Goal: Task Accomplishment & Management: Use online tool/utility

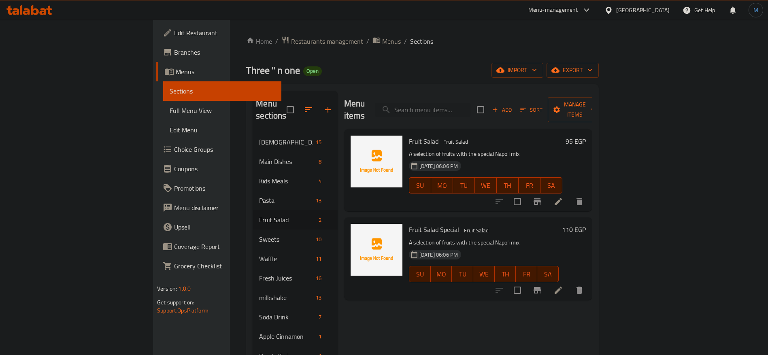
scroll to position [61, 0]
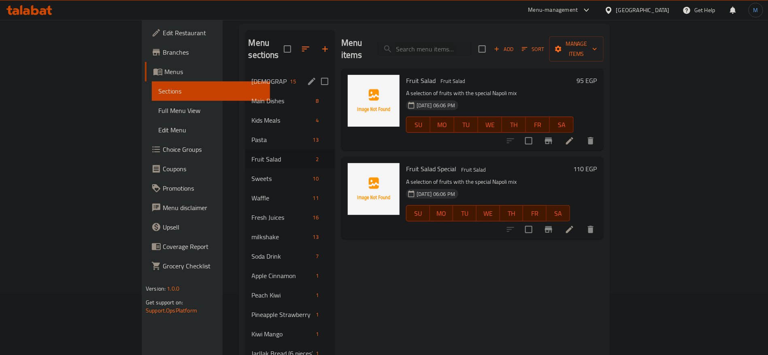
click at [252, 76] on span "[DEMOGRAPHIC_DATA]" at bounding box center [269, 81] width 35 height 10
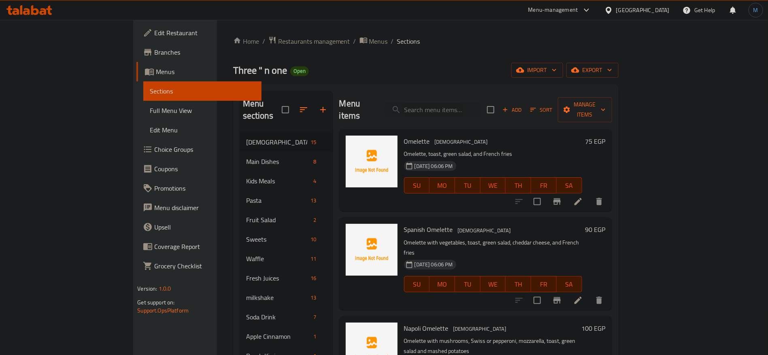
click at [583, 197] on icon at bounding box center [578, 202] width 10 height 10
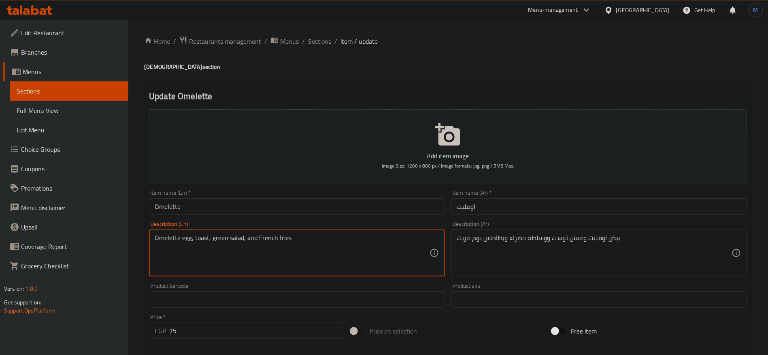
click at [264, 237] on textarea "Omelette egg, toast, green salad, and French fries" at bounding box center [292, 253] width 274 height 38
drag, startPoint x: 264, startPoint y: 237, endPoint x: 279, endPoint y: 235, distance: 15.1
click at [279, 235] on textarea "Omelette egg, toast, green salad, and French fries" at bounding box center [292, 253] width 274 height 38
click at [285, 241] on textarea "Omelette egg, toast, green salad, and French fries" at bounding box center [292, 253] width 274 height 38
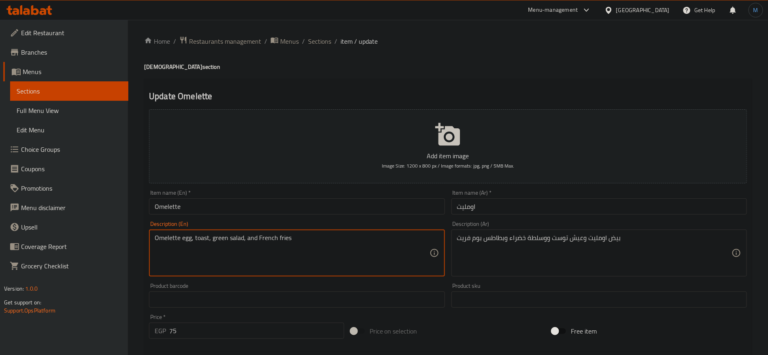
click at [272, 237] on textarea "Omelette egg, toast, green salad, and French fries" at bounding box center [292, 253] width 274 height 38
paste textarea "Pomme Frites"
click at [304, 240] on textarea "Omelette egg, toast, green salad, and Pomme Frites fries" at bounding box center [292, 253] width 274 height 38
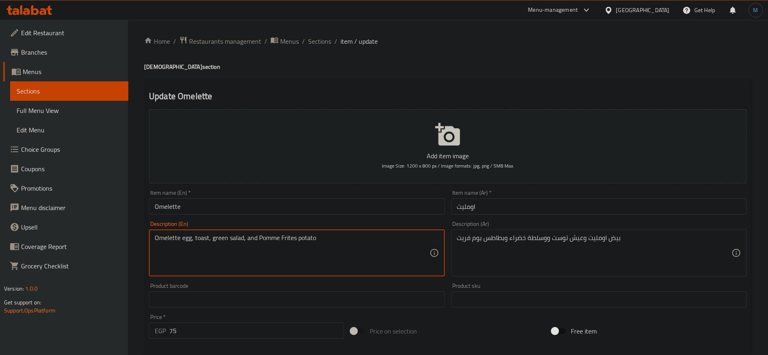
type textarea "Omelette egg, toast, green salad, and Pomme Frites potato"
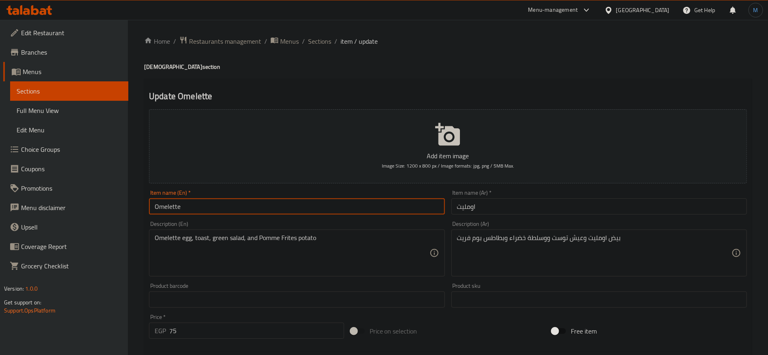
click at [276, 209] on input "Omelette" at bounding box center [296, 206] width 295 height 16
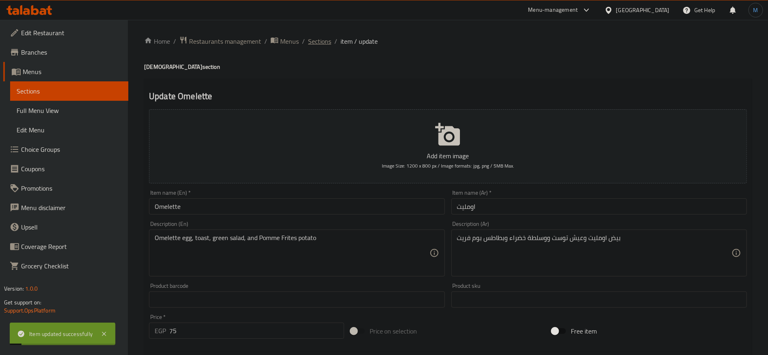
click at [317, 43] on span "Sections" at bounding box center [319, 41] width 23 height 10
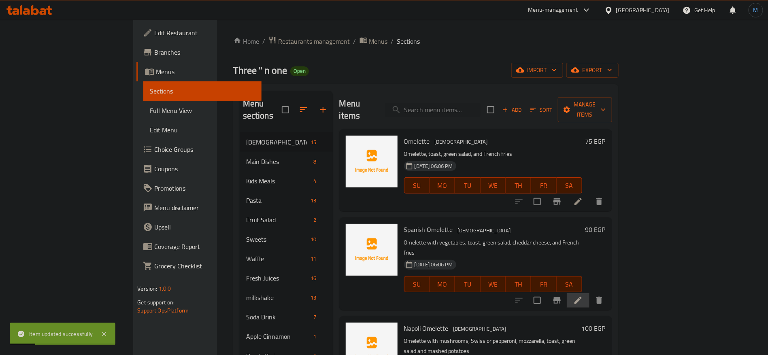
click at [589, 293] on li at bounding box center [577, 300] width 23 height 15
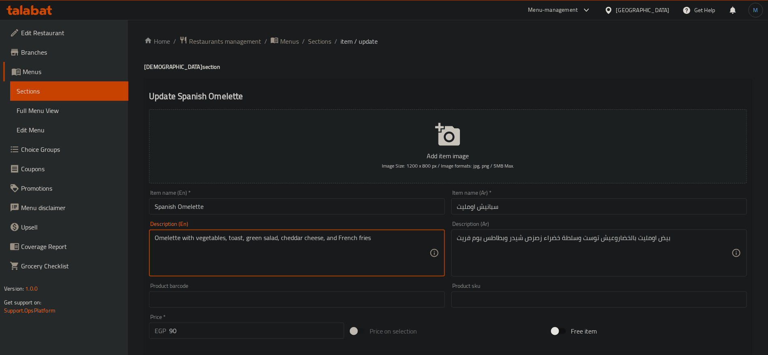
drag, startPoint x: 346, startPoint y: 237, endPoint x: 394, endPoint y: 239, distance: 48.2
click at [394, 239] on textarea "Omelette with vegetables, toast, green salad, cheddar cheese, and French fries" at bounding box center [292, 253] width 274 height 38
paste textarea "Pomme Frit"
click at [184, 240] on textarea "Omelette with vegetables, toast, green salad, cheddar cheese, and Pomme Frites …" at bounding box center [292, 253] width 274 height 38
type textarea "Omelette egg with vegetables, toast, green salad, cheddar cheese, and Pomme Fri…"
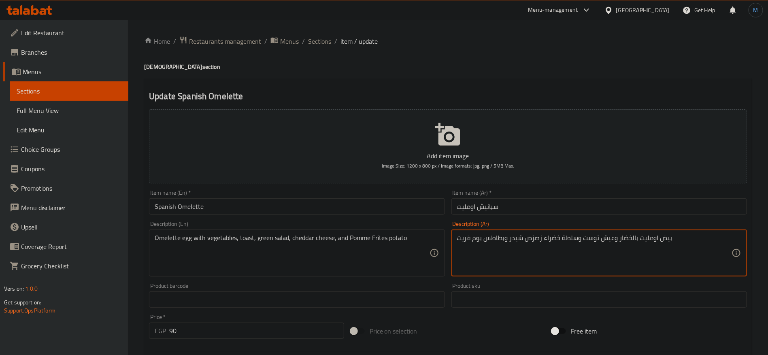
drag, startPoint x: 494, startPoint y: 219, endPoint x: 516, endPoint y: 173, distance: 51.0
click at [506, 187] on div "Add item image Image Size: 1200 x 800 px / Image formats: jpg, png / 5MB Max. I…" at bounding box center [448, 280] width 604 height 349
type textarea "بيض اومليت بالخضار وعيش توست وسلطة خضراء وصوص شيدر وبطاطس بوم فريت"
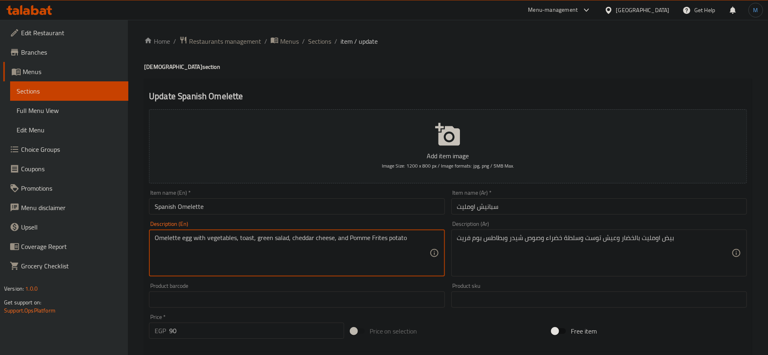
drag, startPoint x: 355, startPoint y: 240, endPoint x: 397, endPoint y: 240, distance: 41.7
click at [397, 240] on textarea "Omelette egg with vegetables, toast, green salad, cheddar cheese, and Pomme Fri…" at bounding box center [292, 253] width 274 height 38
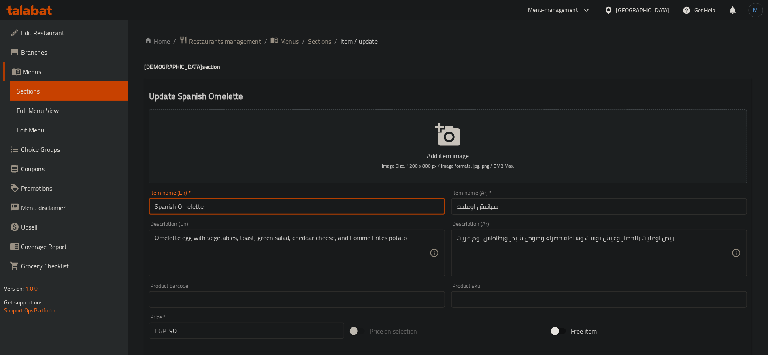
click at [422, 212] on input "Spanish Omelette" at bounding box center [296, 206] width 295 height 16
click at [285, 202] on input "Spanish Omelette" at bounding box center [296, 206] width 295 height 16
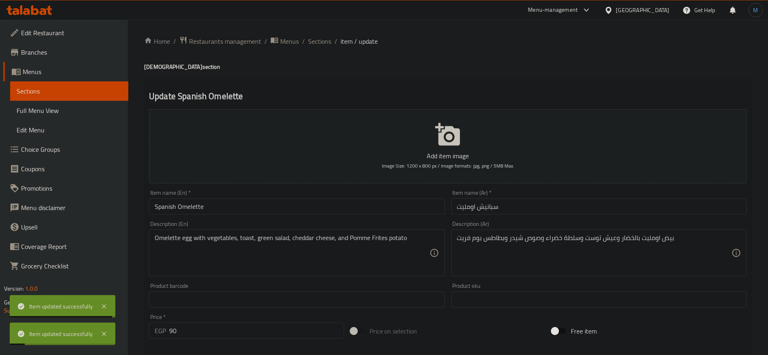
drag, startPoint x: 322, startPoint y: 46, endPoint x: 326, endPoint y: 49, distance: 4.4
click at [322, 46] on span "Sections" at bounding box center [319, 41] width 23 height 10
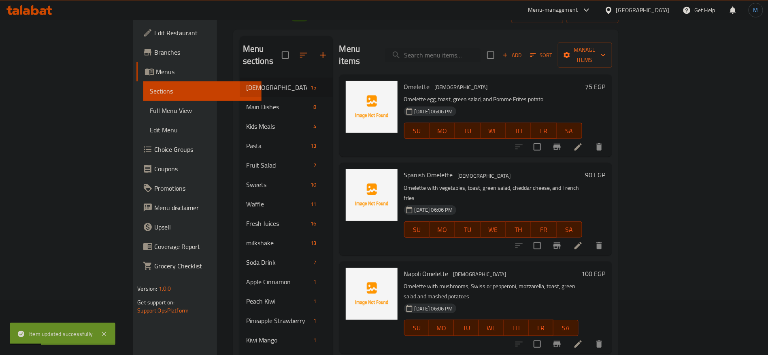
scroll to position [61, 0]
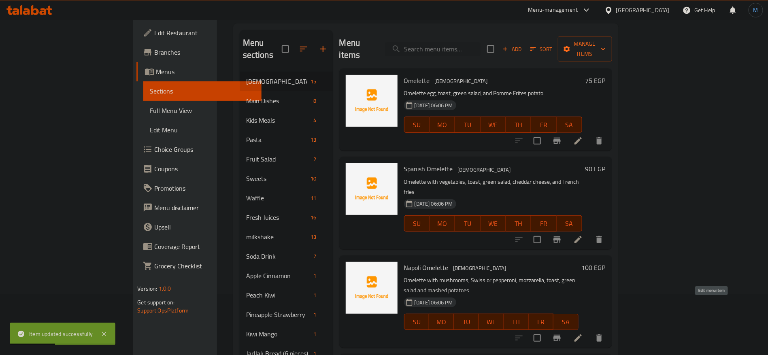
click at [583, 333] on icon at bounding box center [578, 338] width 10 height 10
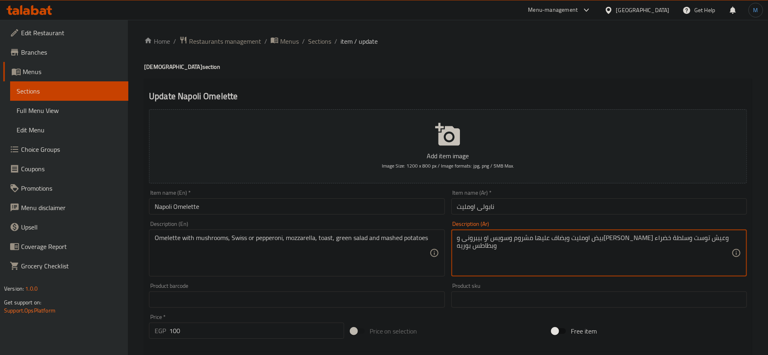
click at [687, 243] on textarea "بيض اومليت ويضاف عليها مشروم وسويس او بيبرونى و[PERSON_NAME] وعيش توست وسلطة خض…" at bounding box center [594, 253] width 274 height 38
click at [672, 242] on textarea "بيض اومليت ويضاف عليها مشروم وسويس او بيبرونى و[PERSON_NAME] وعيش توست وسلطة خض…" at bounding box center [594, 253] width 274 height 38
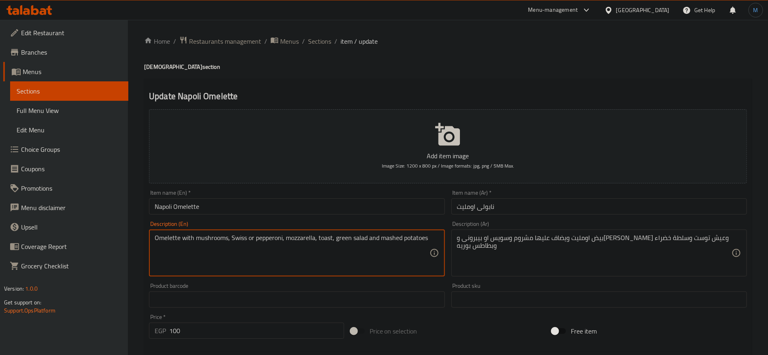
click at [190, 239] on textarea "Omelette with mushrooms, Swiss or pepperoni, mozzarella, toast, green salad and…" at bounding box center [292, 253] width 274 height 38
paste textarea "And he added to it"
click at [282, 241] on textarea "Omelette egg And he added to it mushroom, Swiss or pepperoni, mozzarella, toast…" at bounding box center [292, 253] width 274 height 38
click at [167, 246] on textarea "Omelette egg And he added to it mushroom, Swiss or pepperoni, mozzarella, toast…" at bounding box center [292, 253] width 274 height 38
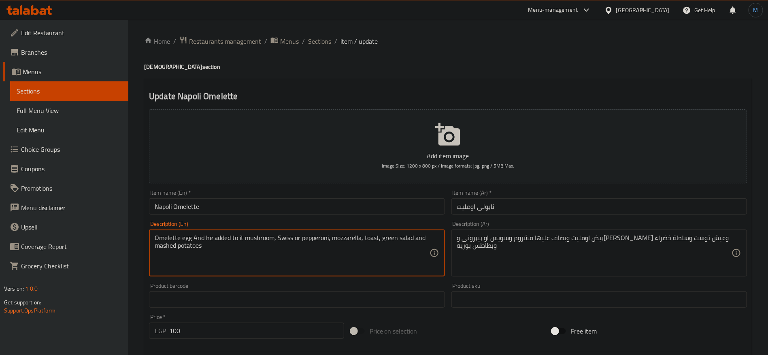
drag, startPoint x: 167, startPoint y: 246, endPoint x: 181, endPoint y: 246, distance: 14.2
click at [181, 246] on textarea "Omelette egg And he added to it mushroom, Swiss or pepperoni, mozzarella, toast…" at bounding box center [292, 253] width 274 height 38
paste textarea "Potato Puree"
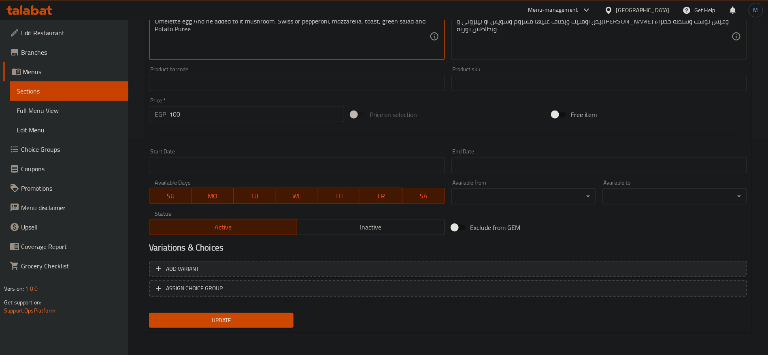
type textarea "Omelette egg And he added to it mushroom, Swiss or pepperoni, mozzarella, toast…"
click at [653, 263] on button "Add variant" at bounding box center [448, 269] width 598 height 17
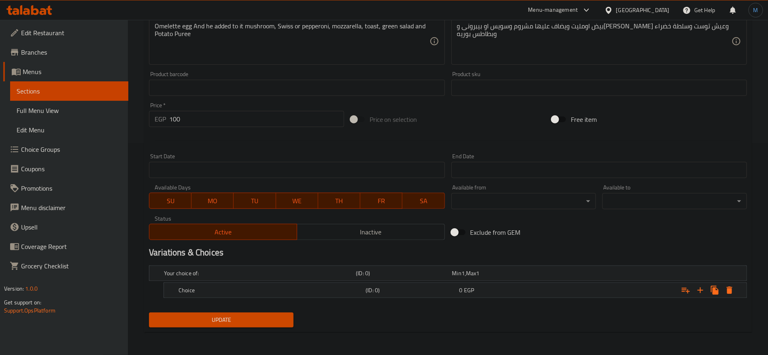
scroll to position [211, 0]
click at [698, 293] on icon "Expand" at bounding box center [700, 291] width 10 height 10
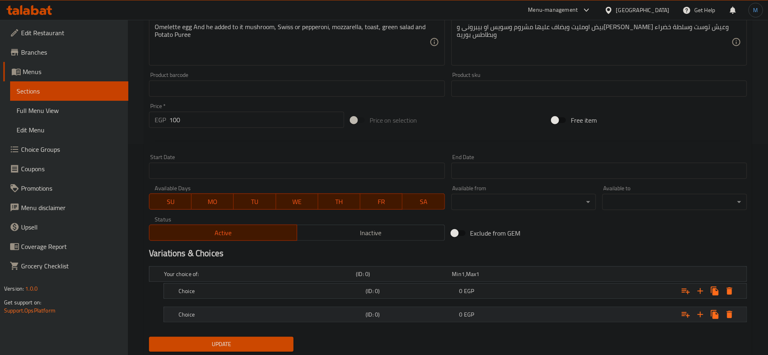
click at [472, 313] on span "EGP" at bounding box center [469, 314] width 10 height 11
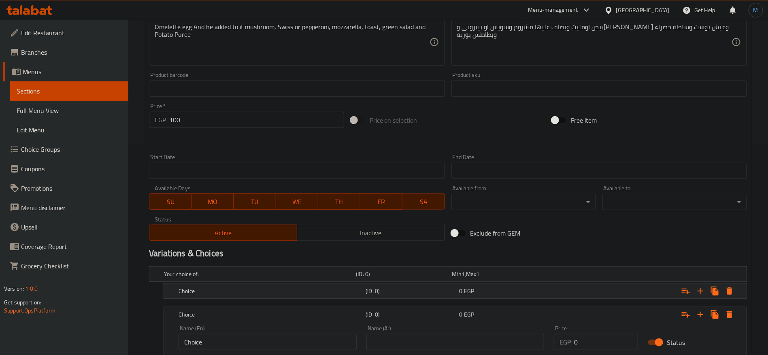
click at [469, 294] on span "EGP" at bounding box center [469, 291] width 10 height 11
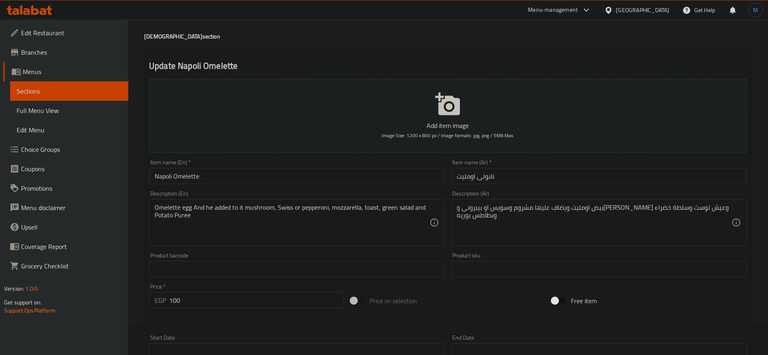
scroll to position [0, 0]
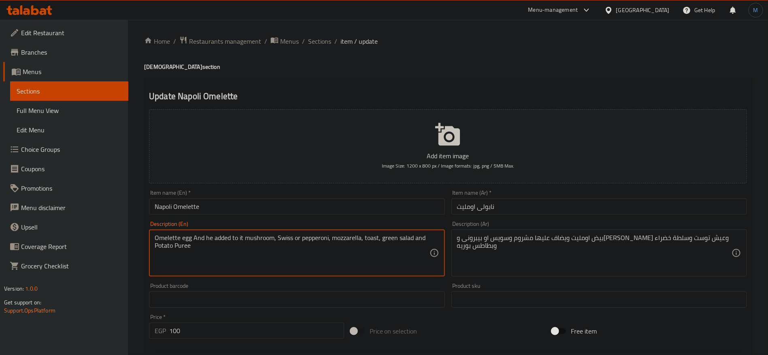
click at [286, 240] on textarea "Omelette egg And he added to it mushroom, Swiss or pepperoni, mozzarella, toast…" at bounding box center [292, 253] width 274 height 38
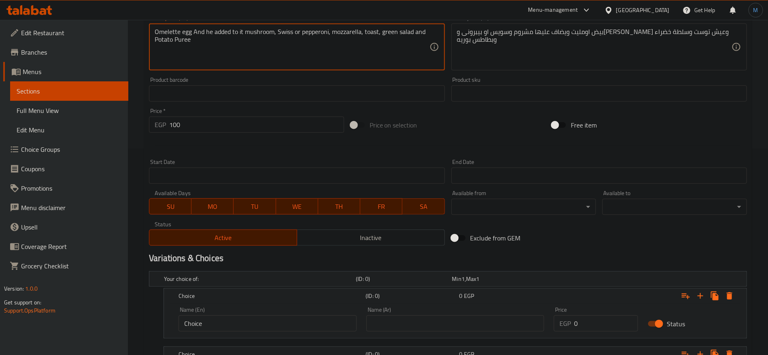
scroll to position [304, 0]
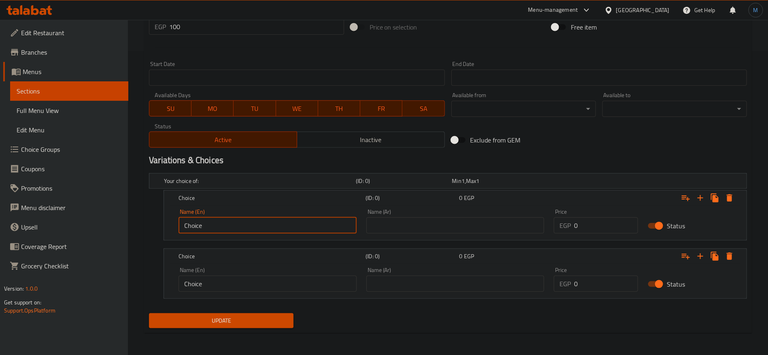
click at [271, 221] on input "Choice" at bounding box center [267, 225] width 178 height 16
paste input "Swiss"
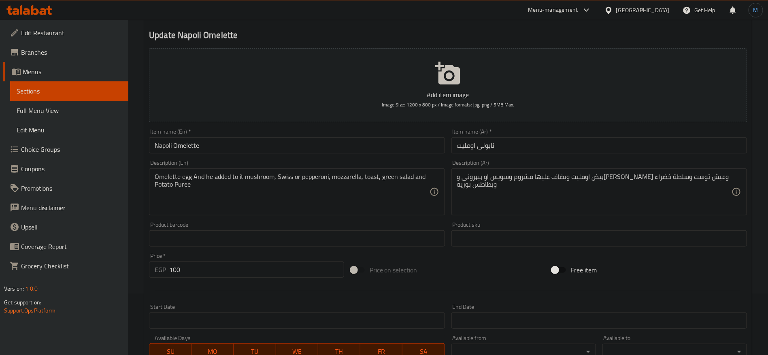
type input "Swiss"
click at [316, 178] on textarea "Omelette egg And he added to it mushroom, Swiss or pepperoni, mozzarella, toast…" at bounding box center [292, 192] width 274 height 38
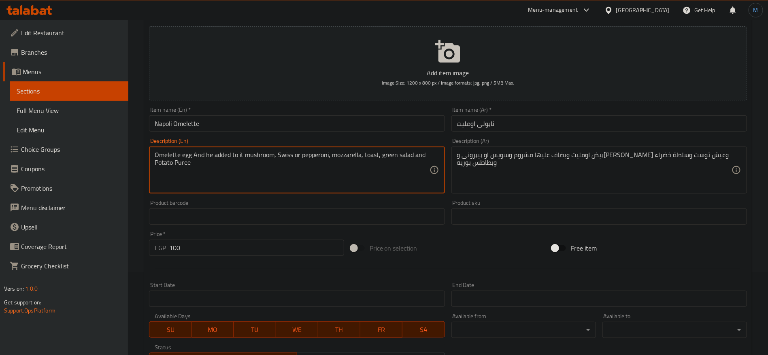
scroll to position [304, 0]
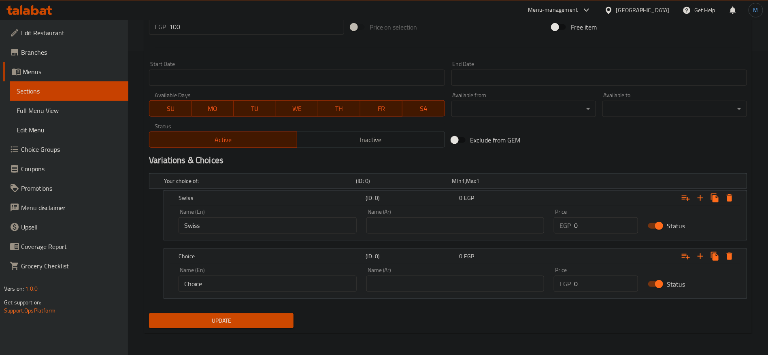
click at [279, 284] on input "Choice" at bounding box center [267, 284] width 178 height 16
paste input "pepperoni"
type input "Pepperoni"
click at [256, 229] on input "Swiss" at bounding box center [267, 225] width 178 height 16
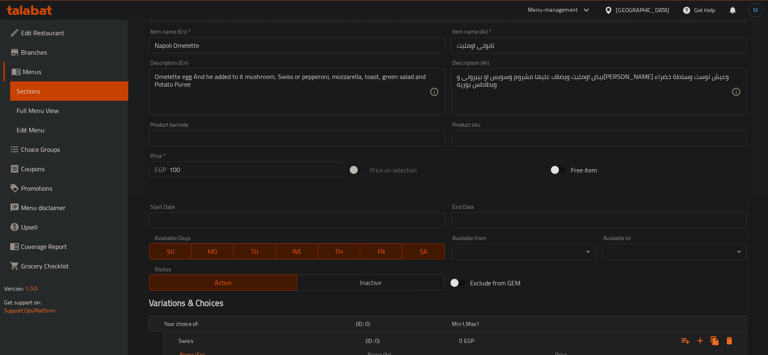
scroll to position [122, 0]
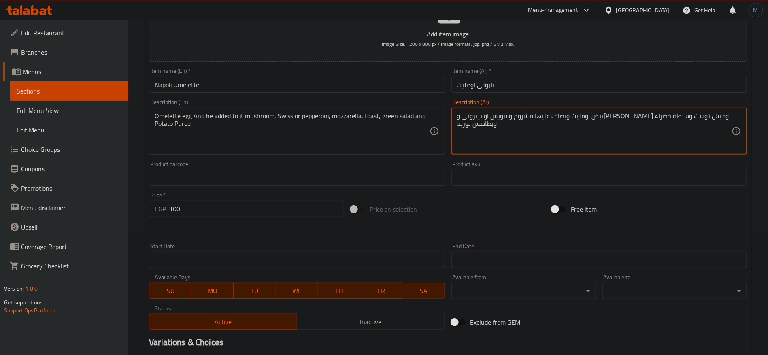
click at [622, 113] on textarea "بيض اومليت ويضاف عليها مشروم وسويس او بيبرونى و[PERSON_NAME] وعيش توست وسلطة خض…" at bounding box center [594, 131] width 274 height 38
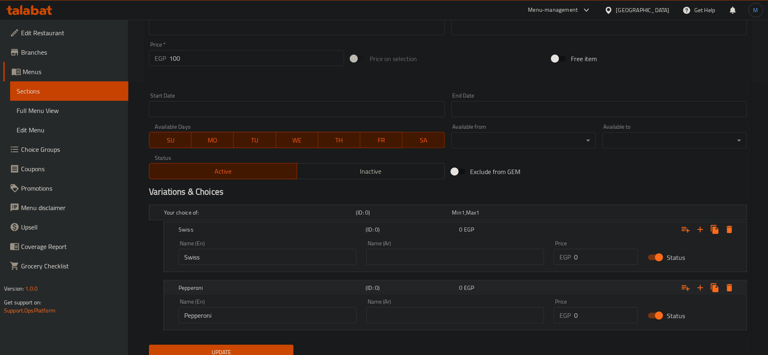
scroll to position [304, 0]
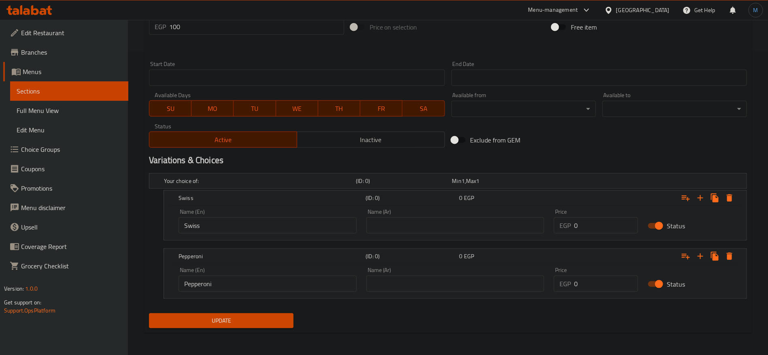
click at [215, 235] on div "Name (En) Swiss Name (En)" at bounding box center [268, 221] width 188 height 34
click at [223, 230] on input "Swiss" at bounding box center [267, 225] width 178 height 16
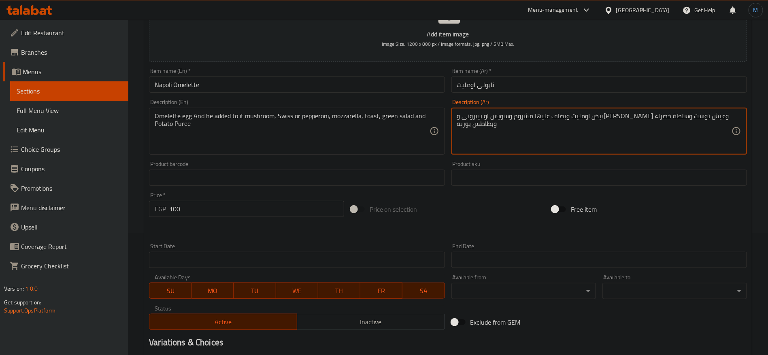
click at [618, 116] on textarea "بيض اومليت ويضاف عليها مشروم وسويس او بيبرونى و[PERSON_NAME] وعيش توست وسلطة خض…" at bounding box center [594, 131] width 274 height 38
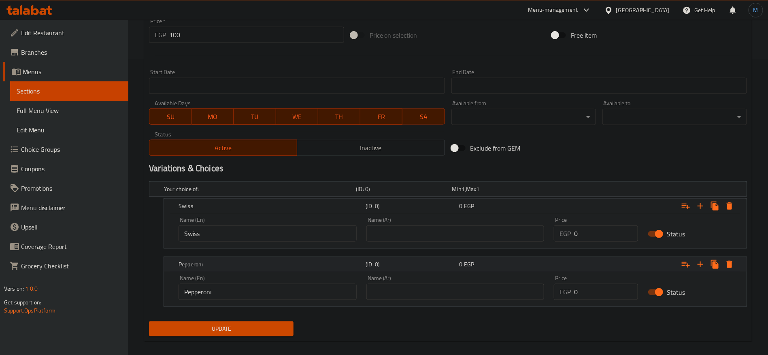
scroll to position [304, 0]
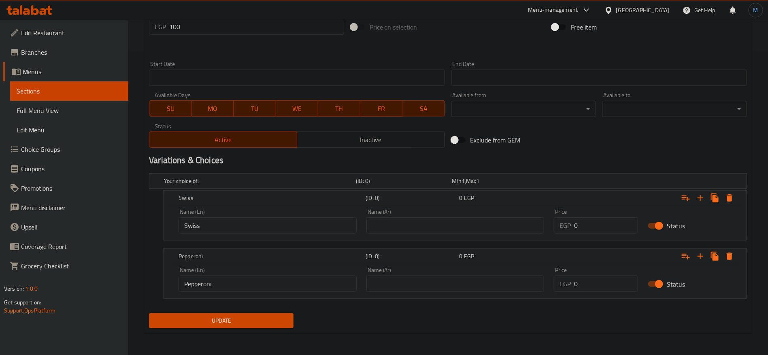
click at [515, 229] on input "text" at bounding box center [455, 225] width 178 height 16
paste input "وسويس"
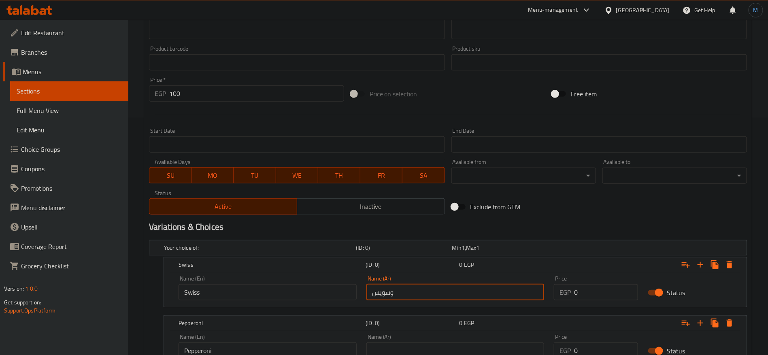
scroll to position [0, 0]
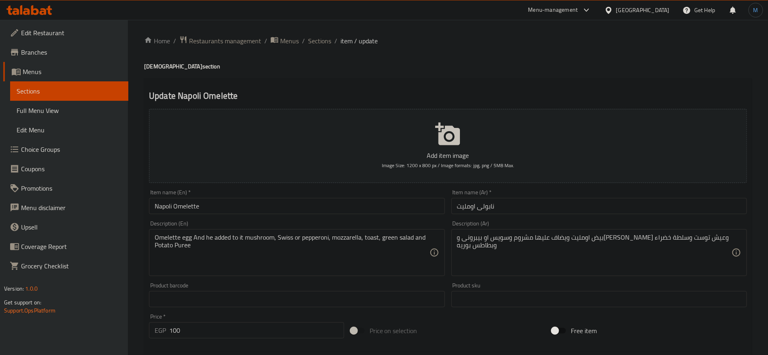
type input "وسويس"
click at [594, 236] on textarea "بيض اومليت ويضاف عليها مشروم وسويس او بيبرونى و[PERSON_NAME] وعيش توست وسلطة خض…" at bounding box center [594, 252] width 274 height 38
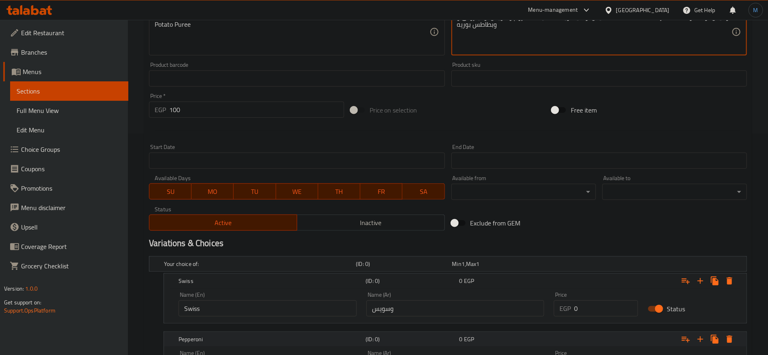
scroll to position [304, 0]
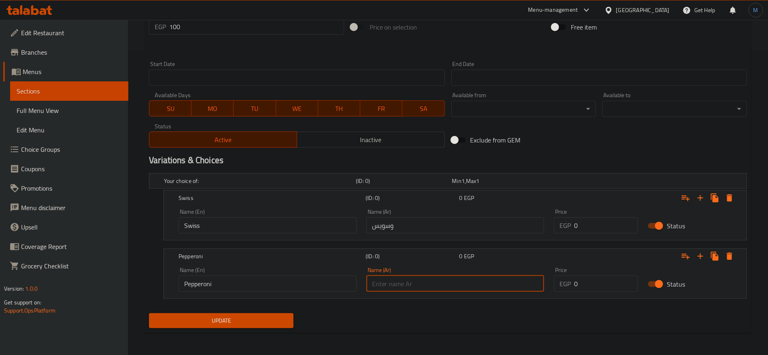
click at [466, 286] on input "text" at bounding box center [455, 284] width 178 height 16
paste input "بيبرونى"
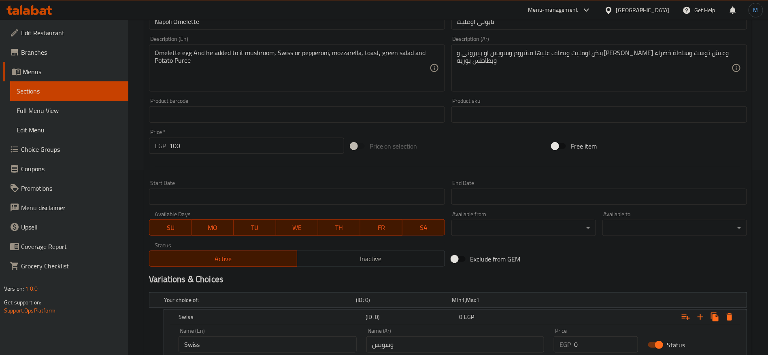
scroll to position [182, 0]
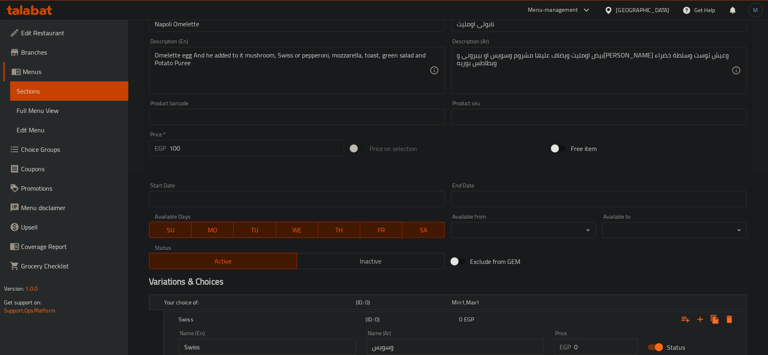
type input "بيبرونى"
click at [228, 143] on input "100" at bounding box center [256, 148] width 175 height 16
type input "0"
click at [697, 163] on div at bounding box center [448, 169] width 604 height 20
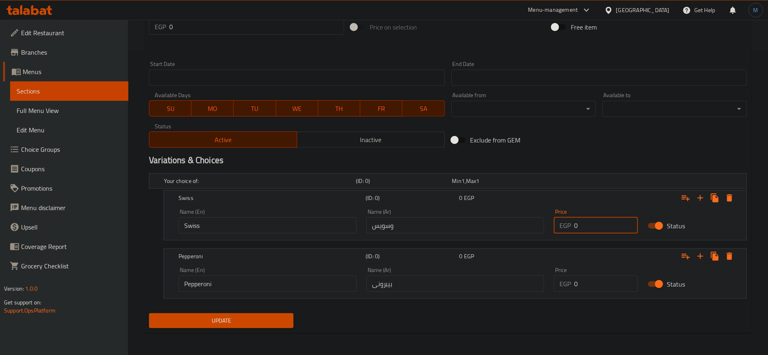
click at [610, 220] on input "0" at bounding box center [606, 225] width 64 height 16
paste input "10"
type input "100"
click at [593, 290] on input "0" at bounding box center [606, 284] width 64 height 16
paste input "10"
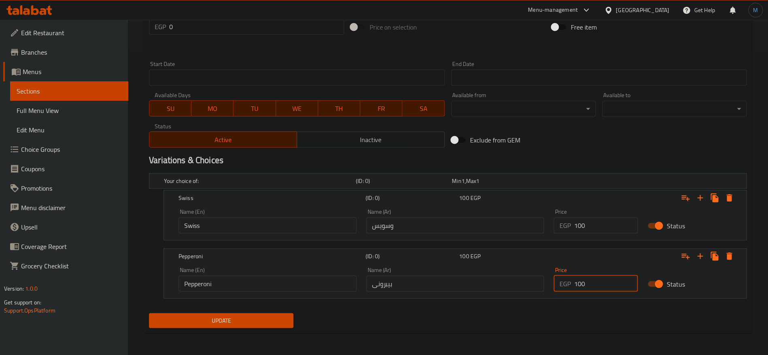
type input "100"
click at [236, 317] on span "Update" at bounding box center [221, 321] width 132 height 10
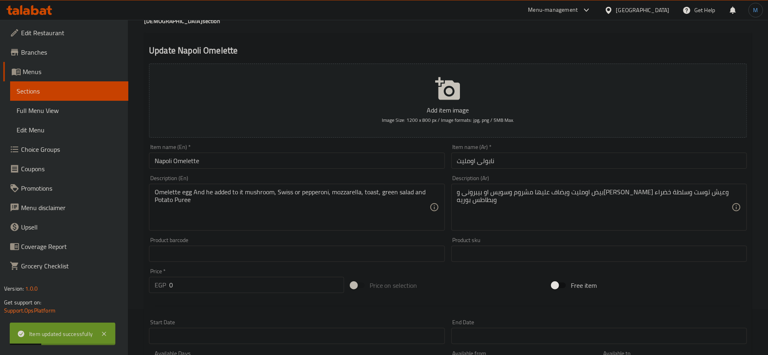
scroll to position [0, 0]
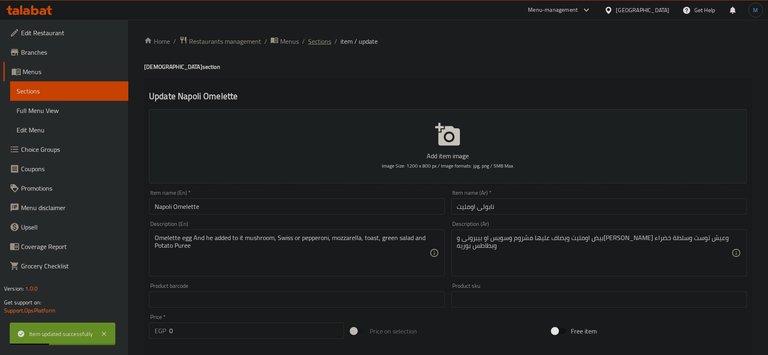
click at [314, 38] on span "Sections" at bounding box center [319, 41] width 23 height 10
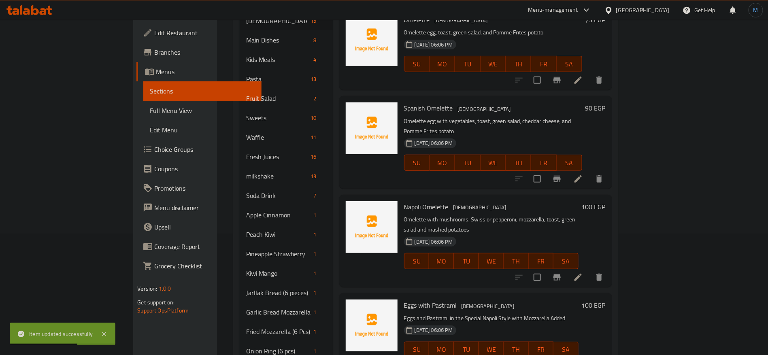
scroll to position [182, 0]
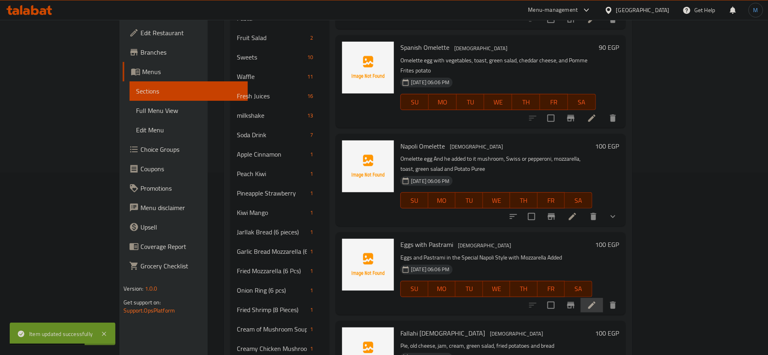
click at [603, 298] on li at bounding box center [591, 305] width 23 height 15
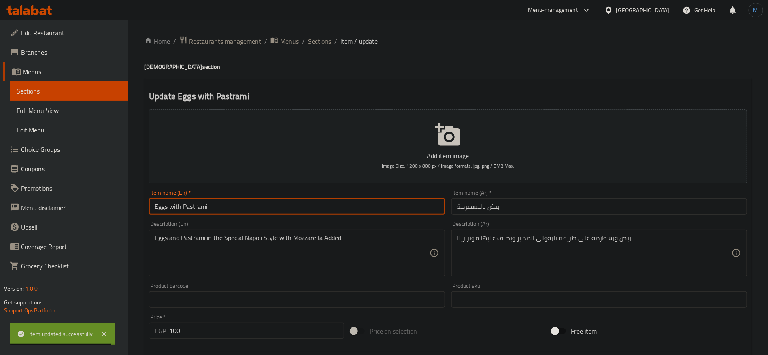
click at [394, 202] on input "Eggs with Pastrami" at bounding box center [296, 206] width 295 height 16
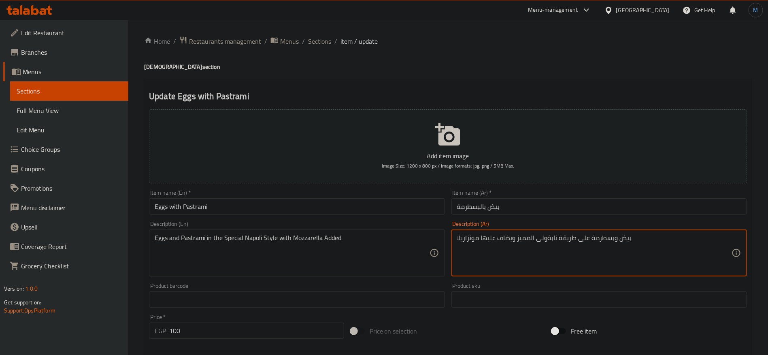
click at [551, 239] on textarea "بيض وبسطرمة على طريقة نابةولى المميز ويضاف عليها موتزاريلا" at bounding box center [594, 253] width 274 height 38
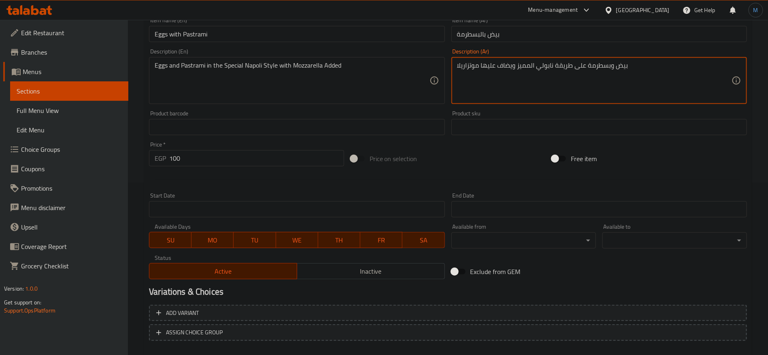
scroll to position [216, 0]
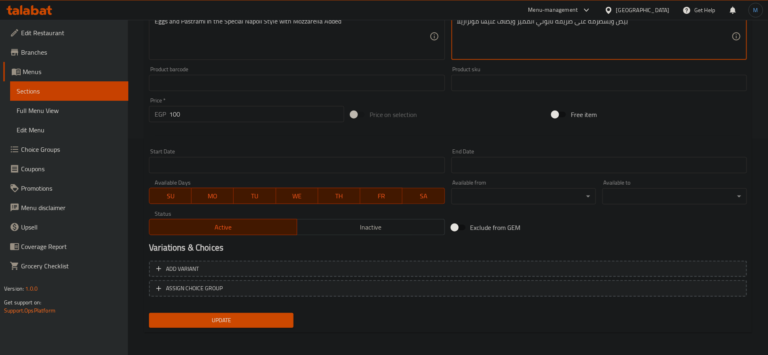
type textarea "بيض وبسطرمة على طريقة نابولي المميز ويضاف عليها موتزاريلا"
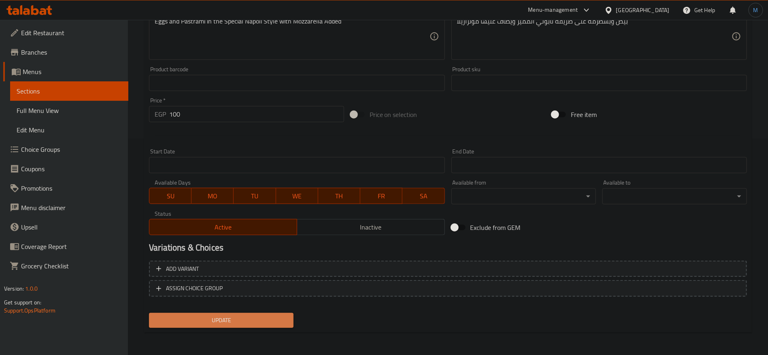
click at [255, 320] on span "Update" at bounding box center [221, 320] width 132 height 10
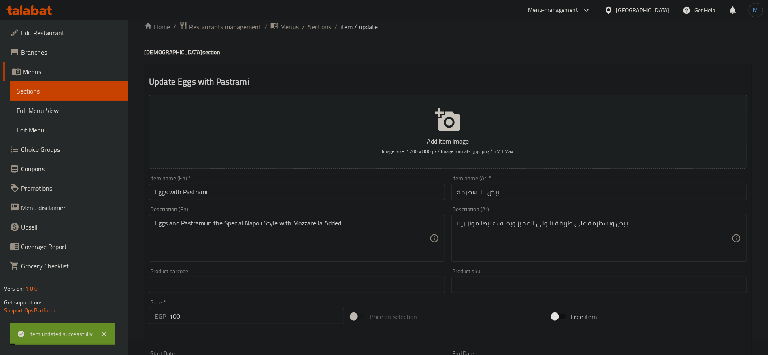
scroll to position [0, 0]
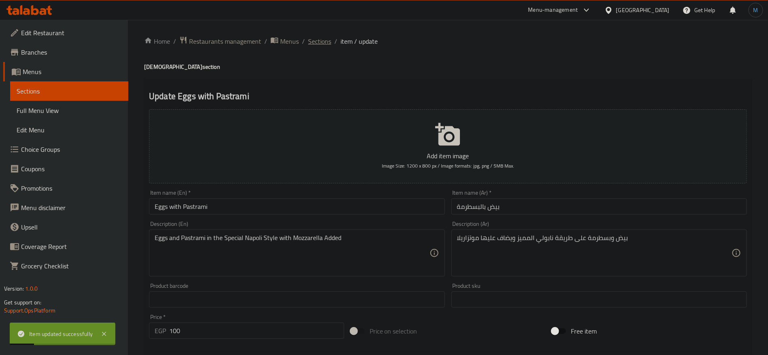
click at [311, 45] on span "Sections" at bounding box center [319, 41] width 23 height 10
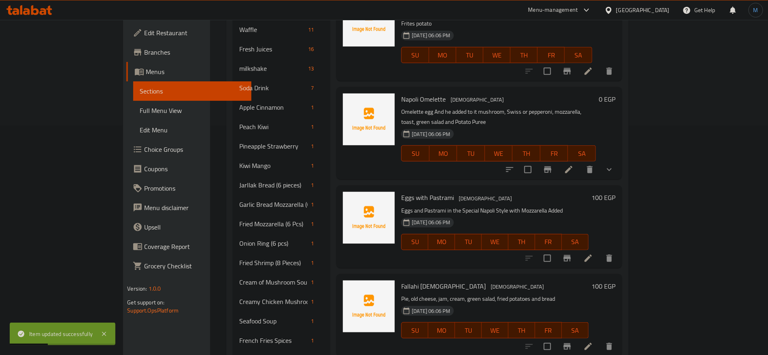
scroll to position [243, 0]
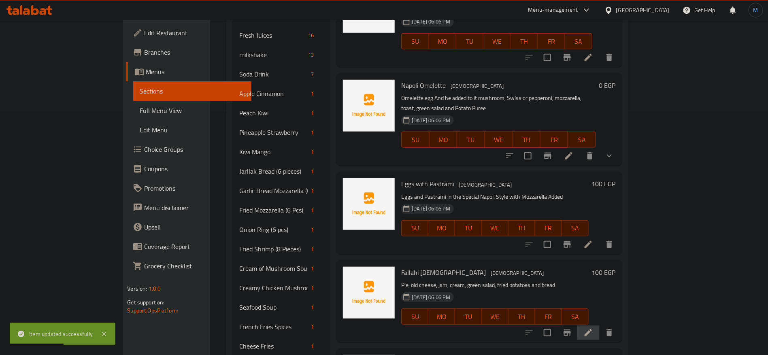
click at [599, 325] on li at bounding box center [588, 332] width 23 height 15
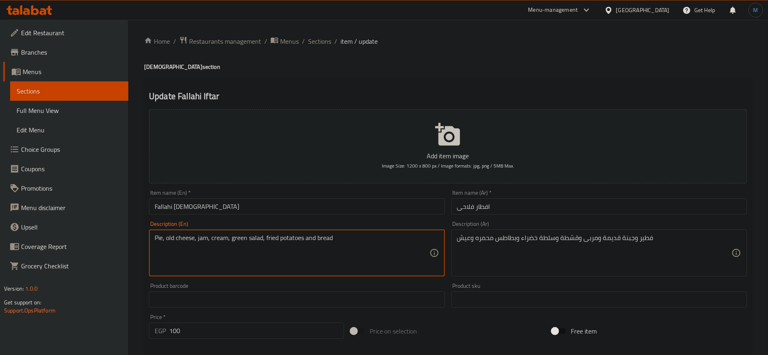
click at [223, 242] on textarea "Pie, old cheese, jam, cream, green salad, fried potatoes and bread" at bounding box center [292, 253] width 274 height 38
paste textarea "Qeshta"
type textarea "Pie, old cheese, jam, Qeshta, green salad, French Fries and bread"
click at [289, 201] on input "Fallahi [DEMOGRAPHIC_DATA]" at bounding box center [296, 206] width 295 height 16
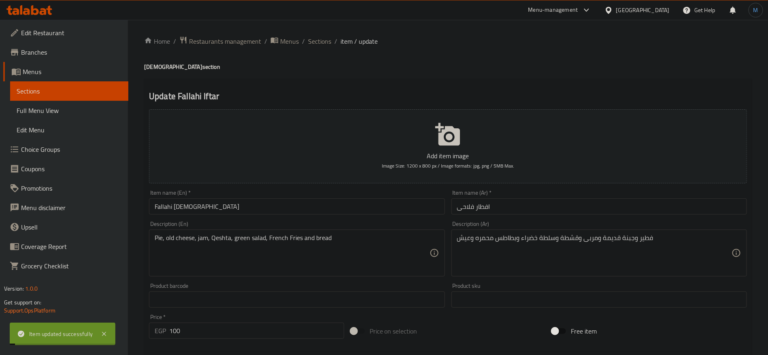
drag, startPoint x: 326, startPoint y: 41, endPoint x: 340, endPoint y: 51, distance: 17.2
click at [326, 40] on span "Sections" at bounding box center [319, 41] width 23 height 10
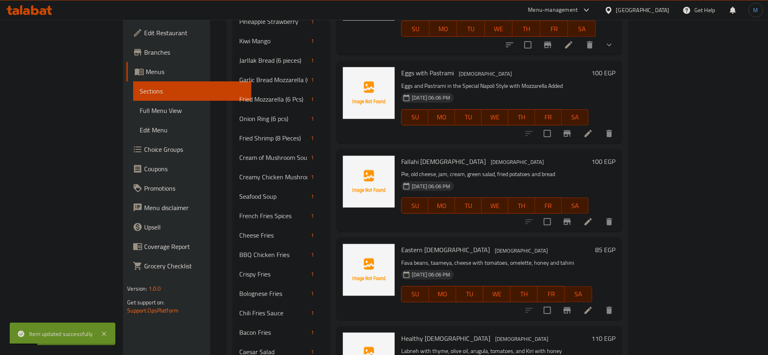
scroll to position [364, 0]
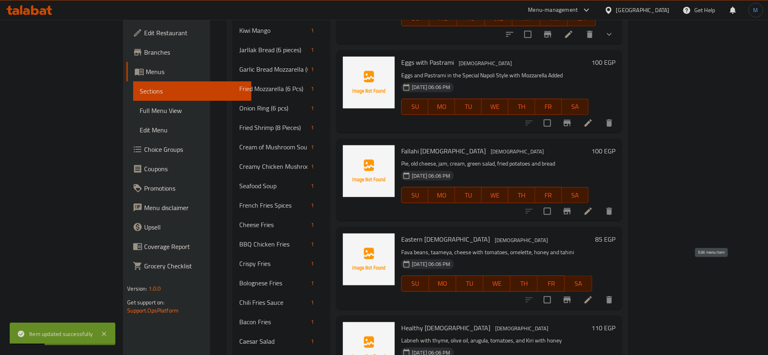
click at [593, 295] on icon at bounding box center [588, 300] width 10 height 10
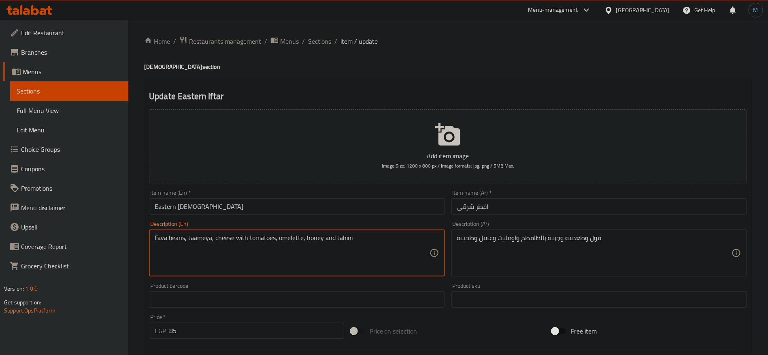
click at [158, 240] on textarea "Fava beans, taameya, cheese with tomatoes, omelette, honey and tahini" at bounding box center [292, 253] width 274 height 38
click at [174, 240] on textarea "Fava beans, taameya, cheese with tomatoes, omelette, honey and tahini" at bounding box center [292, 253] width 274 height 38
click at [183, 234] on textarea "Foul, taameya, cheese with tomatoes, omelette, honey and tahini" at bounding box center [292, 253] width 274 height 38
paste textarea "Taami"
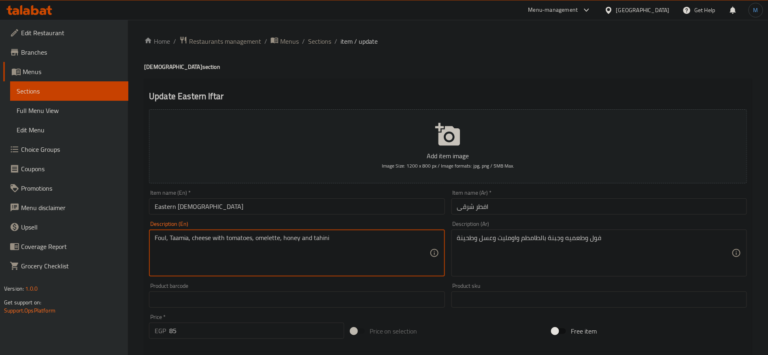
click at [322, 240] on textarea "Foul, Taamia, cheese with tomatoes, omelette, honey and tahini" at bounding box center [292, 253] width 274 height 38
paste textarea "Sesame paste"
type textarea "Foul, Taamia, cheese with tomatoes, omelette, honey and Sesame paste"
click at [325, 198] on div "Item name (En)   * Eastern Iftar Item name (En) *" at bounding box center [296, 202] width 295 height 25
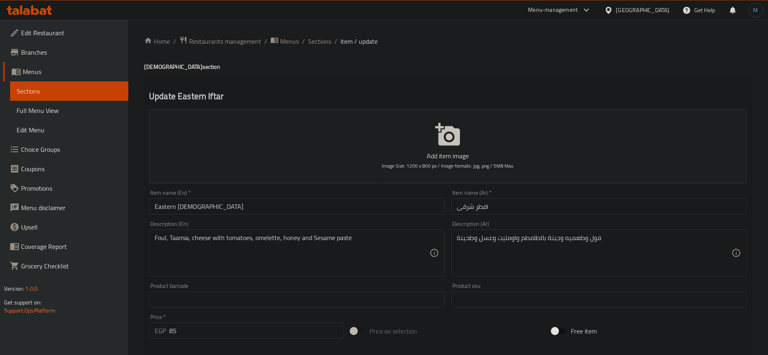
click at [355, 213] on input "Eastern [DEMOGRAPHIC_DATA]" at bounding box center [296, 206] width 295 height 16
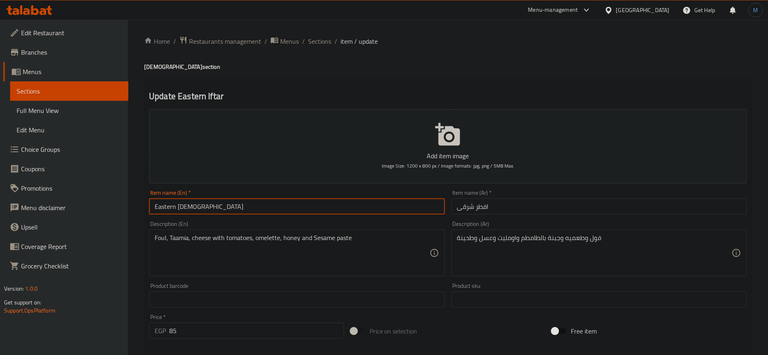
click at [324, 40] on span "Sections" at bounding box center [319, 41] width 23 height 10
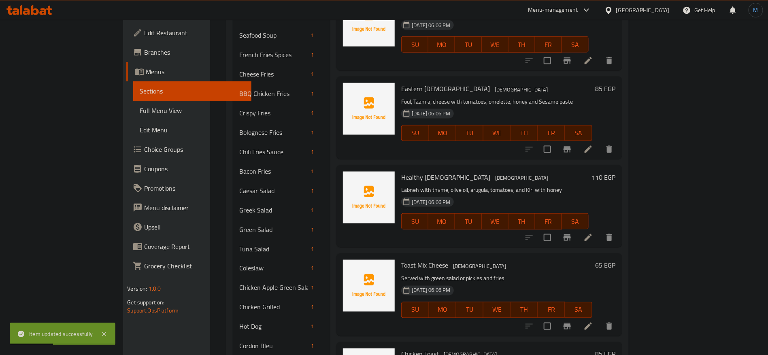
scroll to position [454, 0]
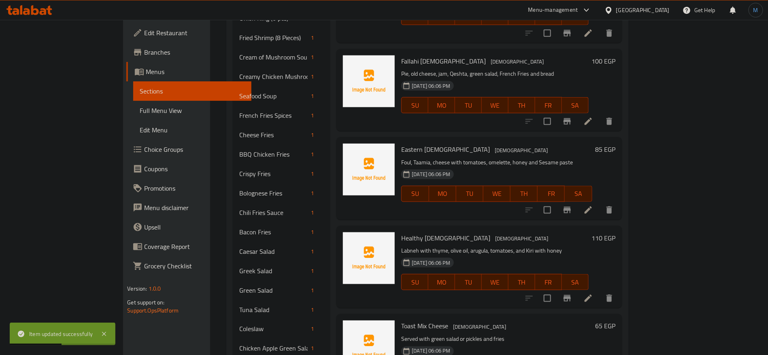
click at [599, 291] on li at bounding box center [588, 298] width 23 height 15
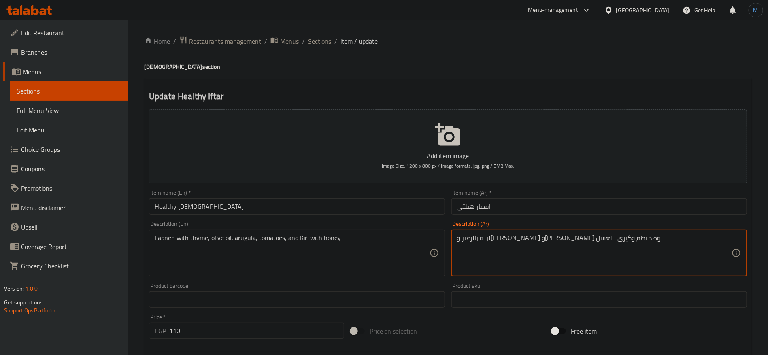
click at [508, 238] on textarea "لبنة بالزعتر و[PERSON_NAME] و[PERSON_NAME] وطمتطم وكيرى بالعسل" at bounding box center [594, 253] width 274 height 38
type textarea "لبنة بالزعتر و[PERSON_NAME] و[PERSON_NAME] وطماطم وكيرى بالعسل"
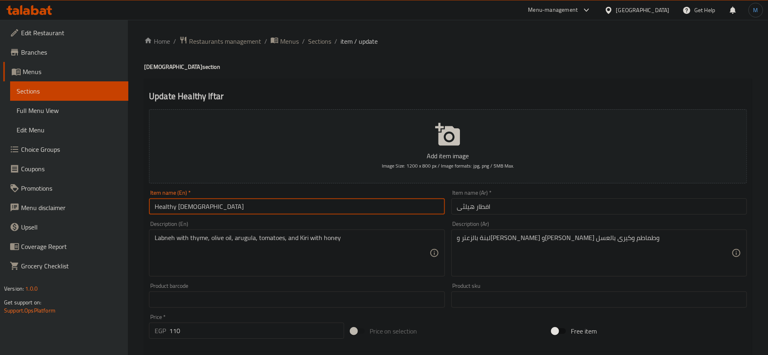
click at [390, 210] on input "Healthy [DEMOGRAPHIC_DATA]" at bounding box center [296, 206] width 295 height 16
drag, startPoint x: 316, startPoint y: 42, endPoint x: 342, endPoint y: 33, distance: 27.8
click at [316, 42] on span "Sections" at bounding box center [319, 41] width 23 height 10
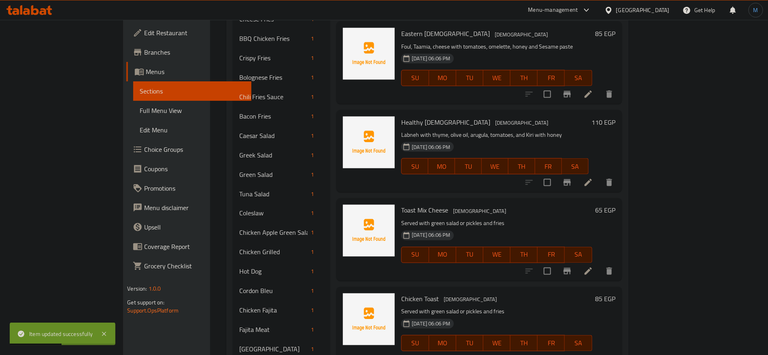
scroll to position [575, 0]
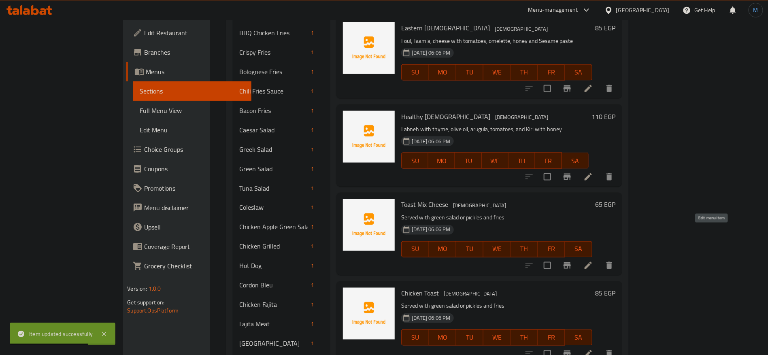
click at [593, 261] on icon at bounding box center [588, 266] width 10 height 10
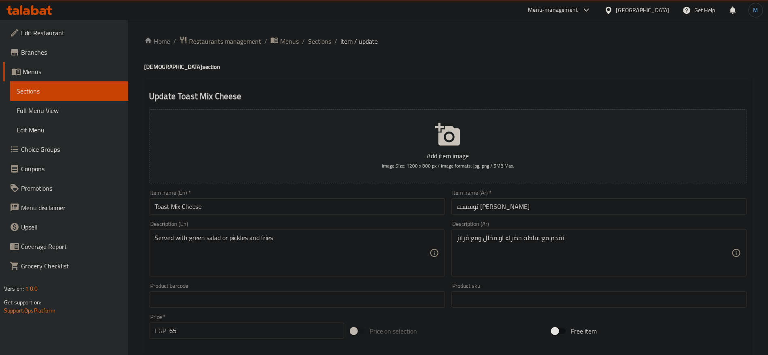
click at [549, 208] on input "توسست [PERSON_NAME]" at bounding box center [598, 206] width 295 height 16
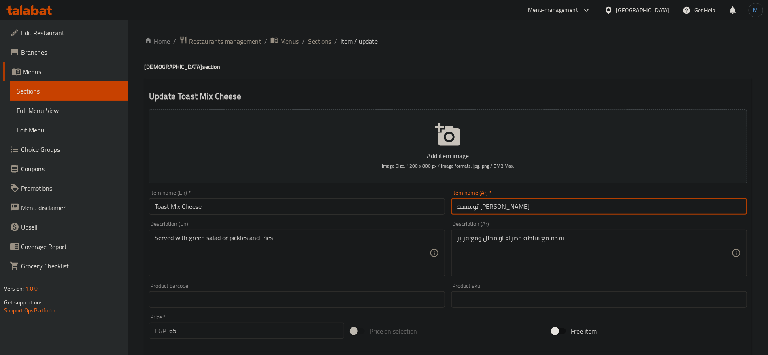
click at [306, 217] on div "Item name (En)   * Toast Mix Cheese Item name (En) *" at bounding box center [297, 202] width 302 height 31
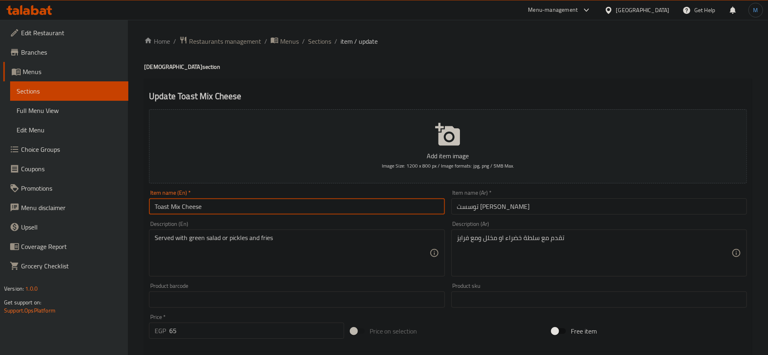
click at [306, 205] on input "Toast Mix Cheese" at bounding box center [296, 206] width 295 height 16
paste input "Mix Cheese Toast"
type input "Mix Cheese Toast"
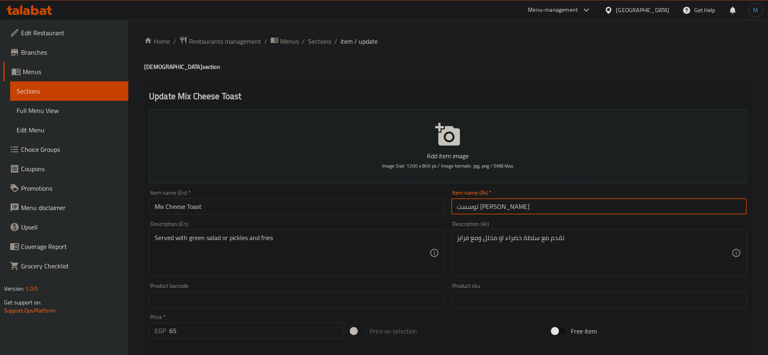
click at [556, 212] on input "توسست [PERSON_NAME]" at bounding box center [598, 206] width 295 height 16
paste input "text"
type input "توست [PERSON_NAME]"
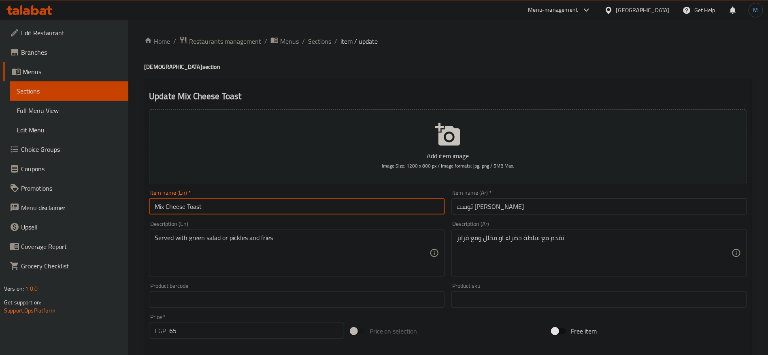
click at [422, 206] on input "Mix Cheese Toast" at bounding box center [296, 206] width 295 height 16
drag, startPoint x: 309, startPoint y: 45, endPoint x: 323, endPoint y: 50, distance: 15.4
click at [309, 45] on span "Sections" at bounding box center [319, 41] width 23 height 10
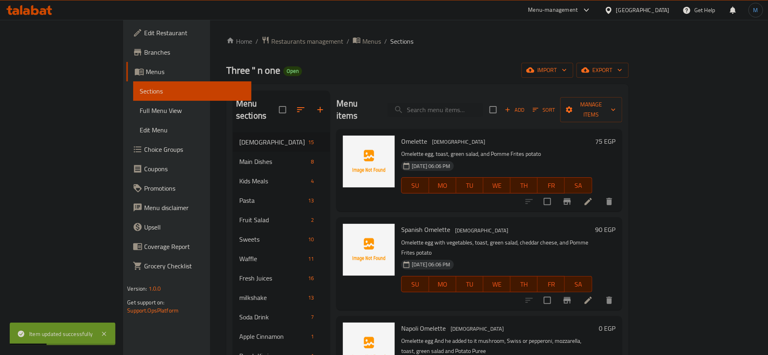
scroll to position [570, 0]
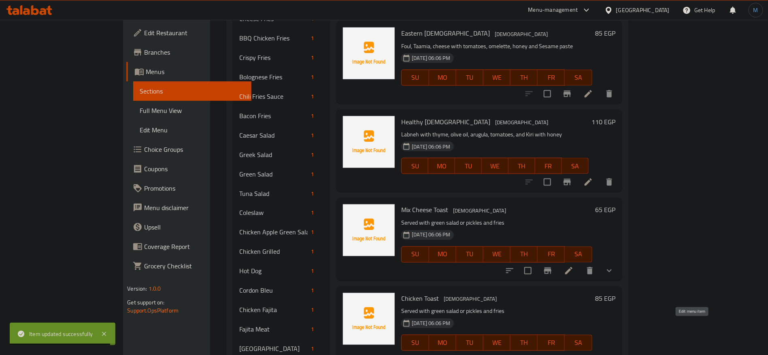
click at [573, 354] on icon at bounding box center [569, 359] width 10 height 10
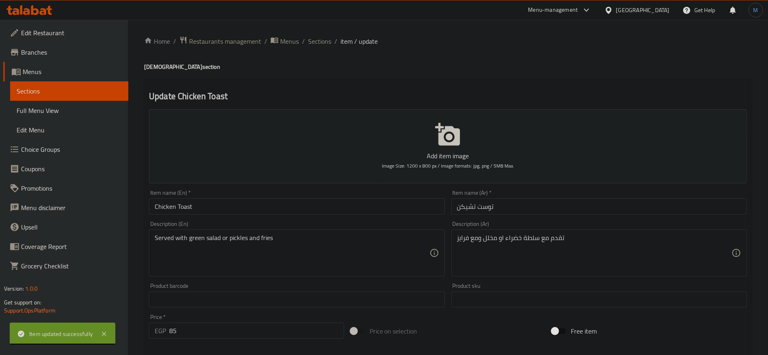
type input "اختيارك من"
type input "1"
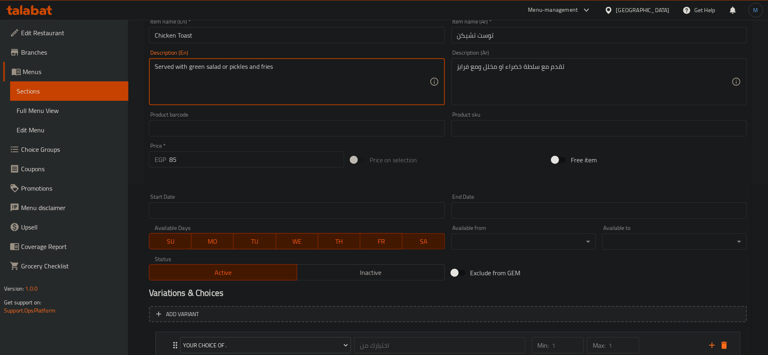
scroll to position [230, 0]
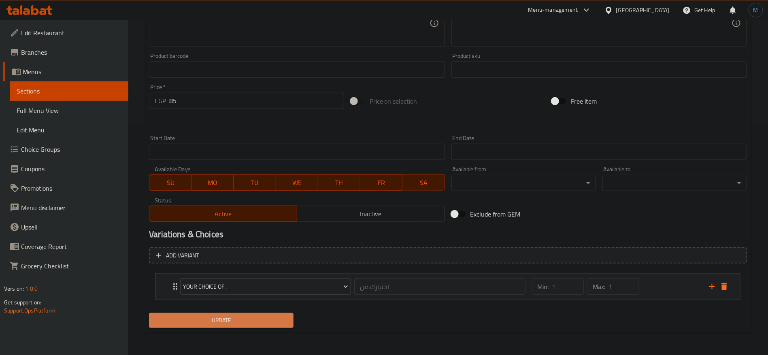
click at [273, 316] on span "Update" at bounding box center [221, 320] width 132 height 10
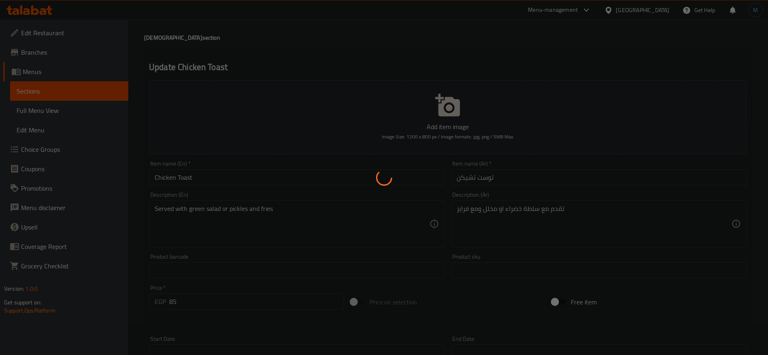
scroll to position [0, 0]
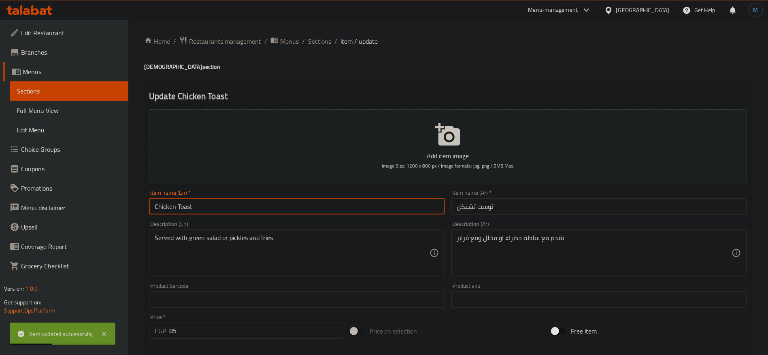
click at [333, 202] on input "Chicken Toast" at bounding box center [296, 206] width 295 height 16
click at [326, 44] on span "Sections" at bounding box center [319, 41] width 23 height 10
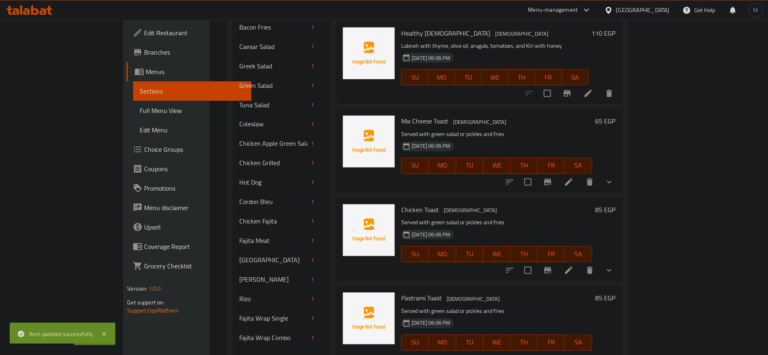
scroll to position [719, 0]
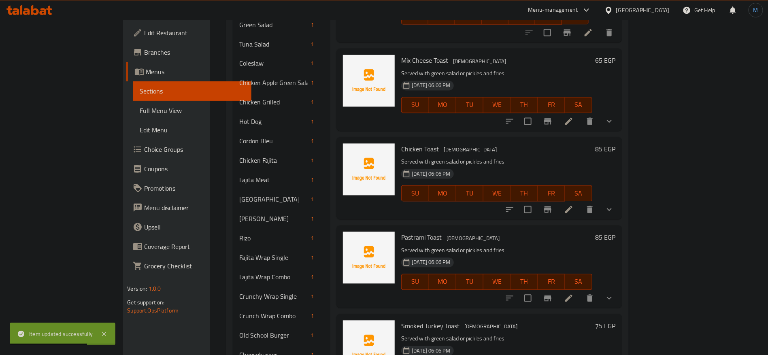
click at [580, 291] on li at bounding box center [568, 298] width 23 height 15
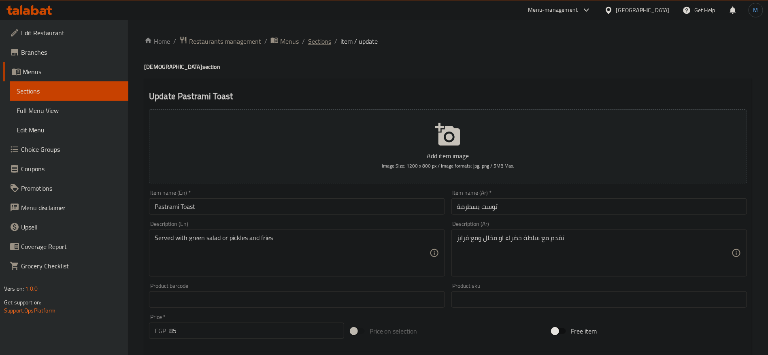
click at [318, 46] on span "Sections" at bounding box center [319, 41] width 23 height 10
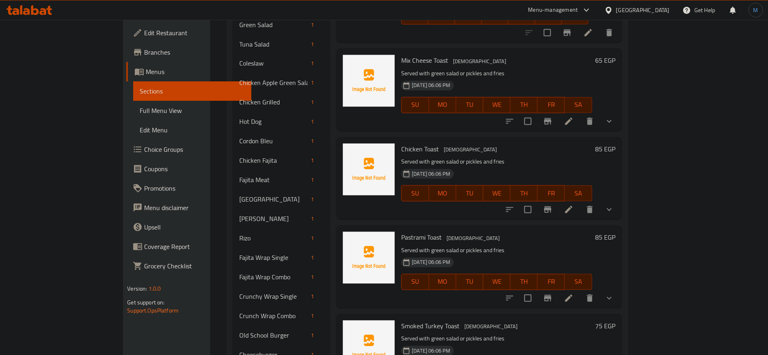
scroll to position [780, 0]
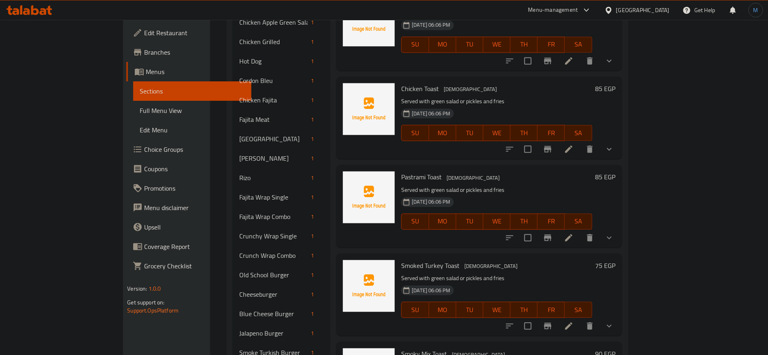
click at [619, 316] on div at bounding box center [559, 325] width 119 height 19
click at [580, 318] on li at bounding box center [568, 325] width 23 height 15
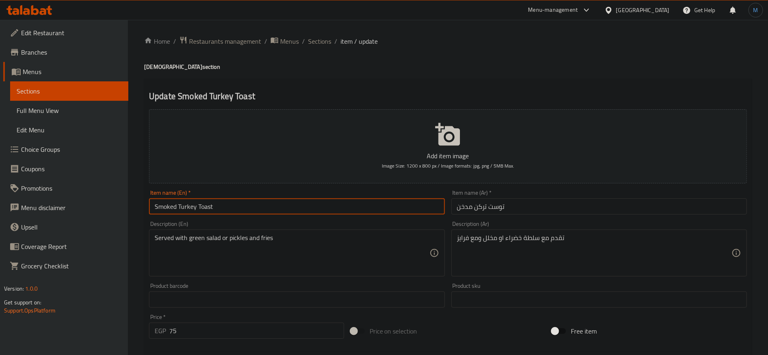
click at [307, 199] on input "Smoked Turkey Toast" at bounding box center [296, 206] width 295 height 16
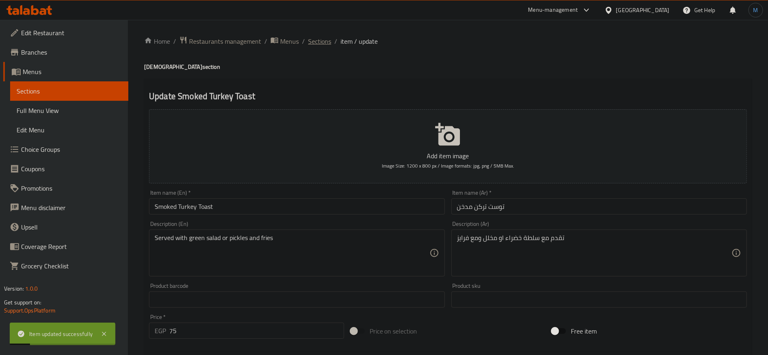
click at [325, 44] on span "Sections" at bounding box center [319, 41] width 23 height 10
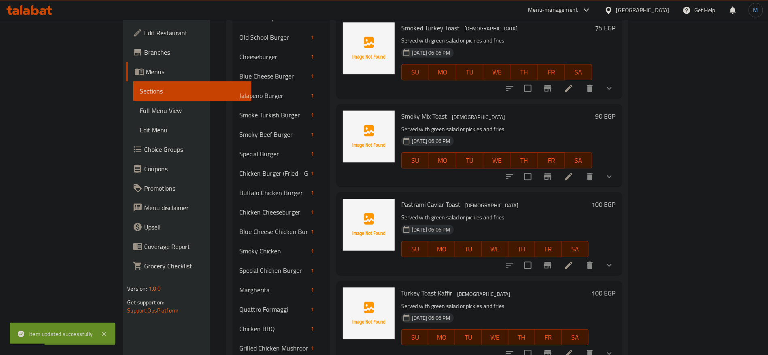
scroll to position [896, 0]
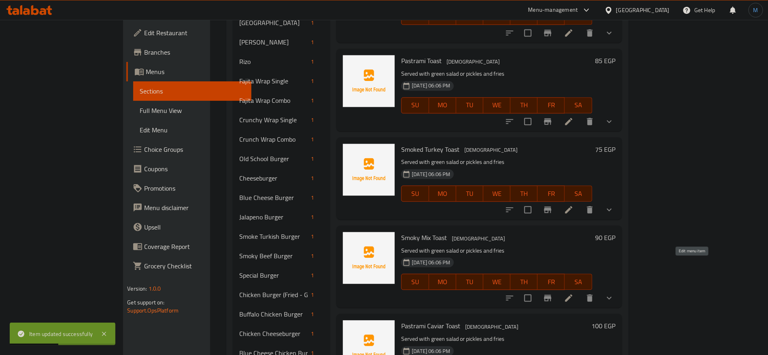
click at [573, 293] on icon at bounding box center [569, 298] width 10 height 10
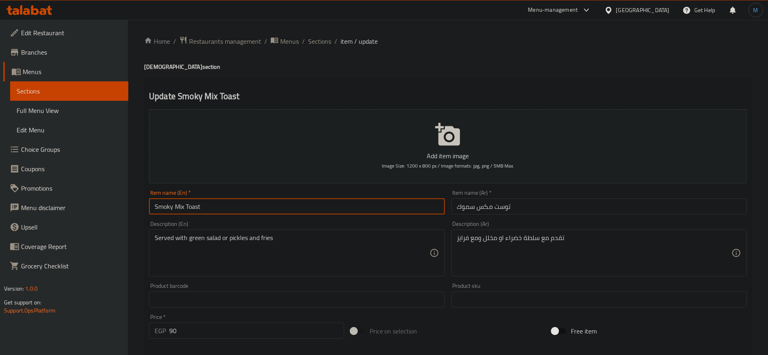
click at [171, 206] on input "Smoky Mix Toast" at bounding box center [296, 206] width 295 height 16
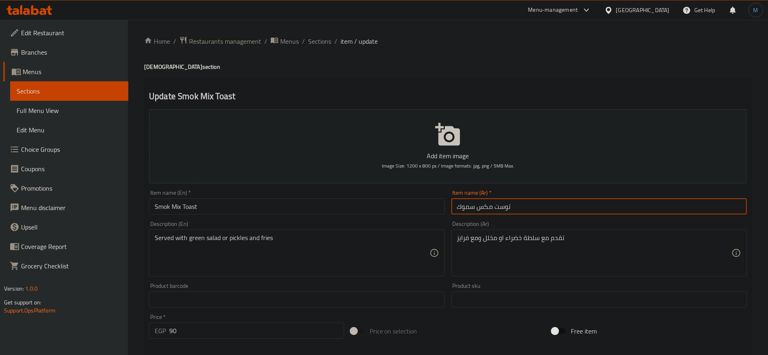
click at [516, 203] on input "توست مكس سموك" at bounding box center [598, 206] width 295 height 16
click at [378, 202] on input "Smok Mix Toast" at bounding box center [296, 206] width 295 height 16
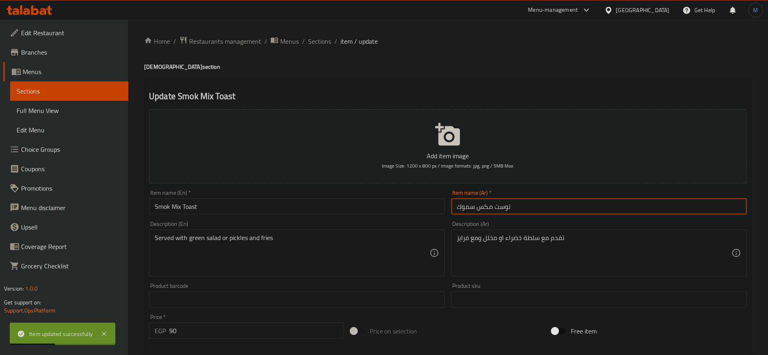
click at [465, 207] on input "توست مكس سموك" at bounding box center [598, 206] width 295 height 16
click at [195, 211] on input "Smok Mix Toast" at bounding box center [296, 206] width 295 height 16
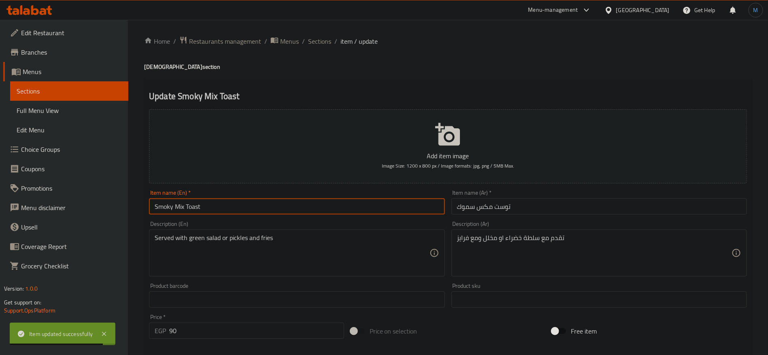
type input "Smoky Mix Toast"
click at [318, 53] on div "Home / Restaurants management / Menus / Sections / item / update Iftar section …" at bounding box center [447, 302] width 607 height 533
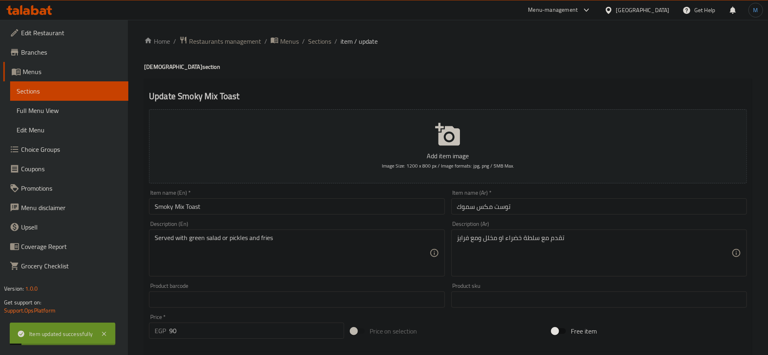
click at [319, 47] on div "Home / Restaurants management / Menus / Sections / item / update Iftar section …" at bounding box center [447, 302] width 607 height 533
click at [321, 46] on span "Sections" at bounding box center [319, 41] width 23 height 10
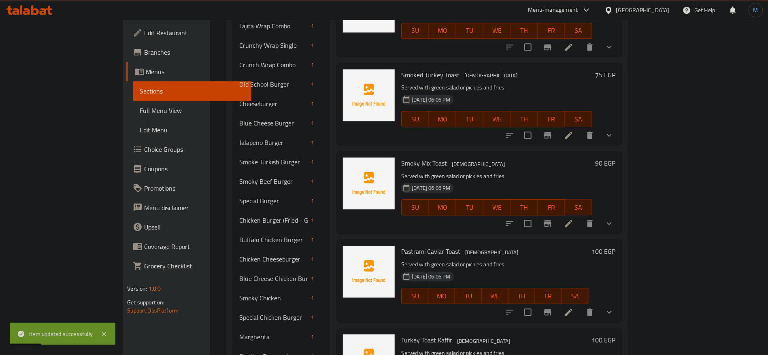
scroll to position [984, 0]
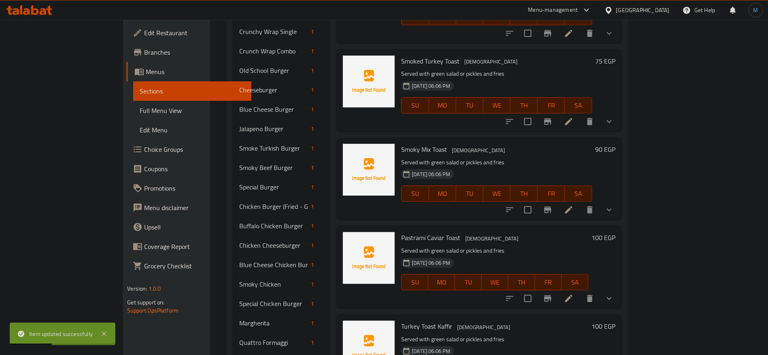
click at [580, 291] on li at bounding box center [568, 298] width 23 height 15
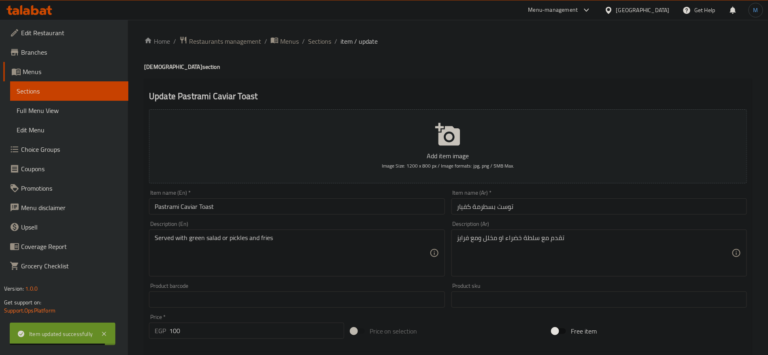
click at [523, 204] on input "توست بسطرمة كفيار" at bounding box center [598, 206] width 295 height 16
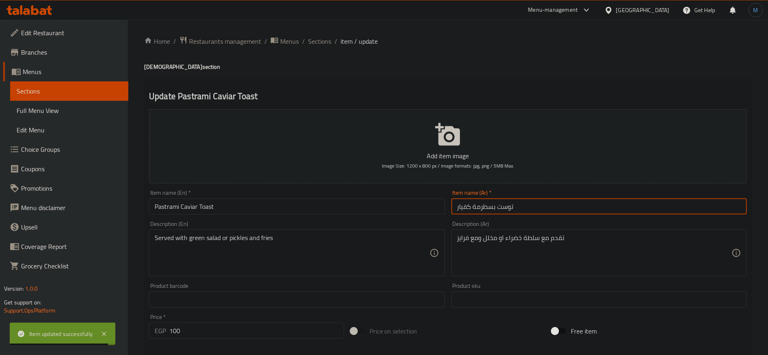
click at [523, 204] on input "توست بسطرمة كفيار" at bounding box center [598, 206] width 295 height 16
paste input "ا"
type input "توست بسطرمة كافيار"
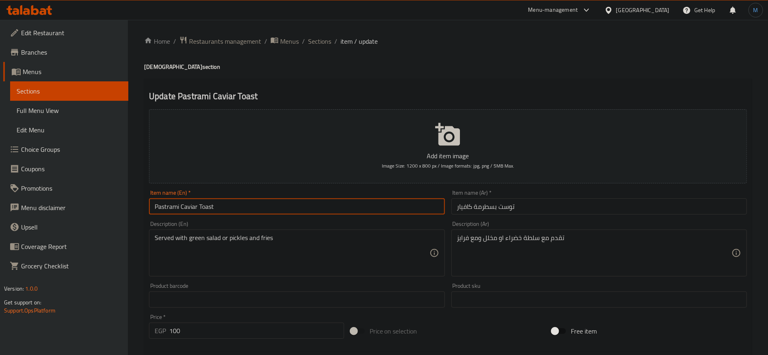
click at [311, 199] on input "Pastrami Caviar Toast" at bounding box center [296, 206] width 295 height 16
click at [320, 46] on span "Sections" at bounding box center [319, 41] width 23 height 10
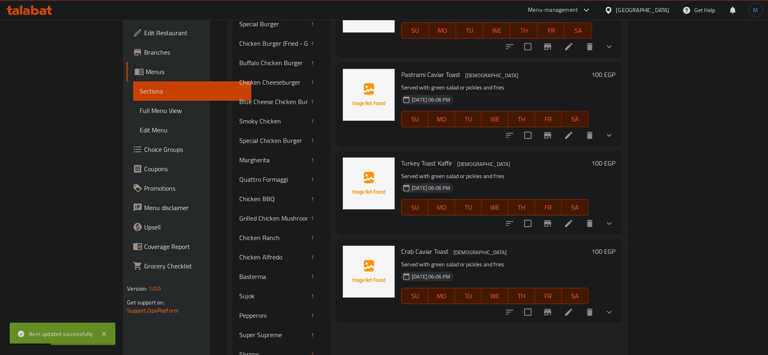
scroll to position [1134, 0]
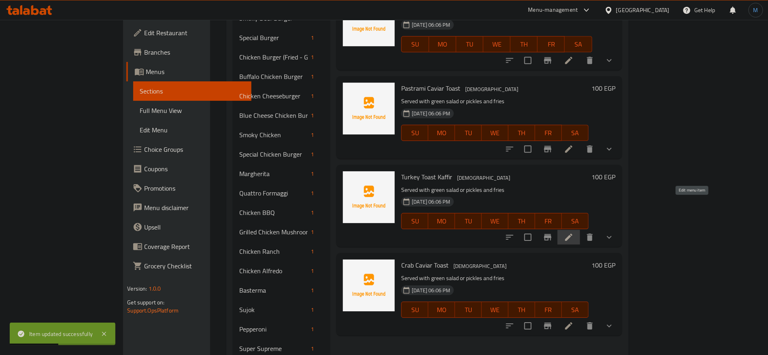
click at [573, 232] on icon at bounding box center [569, 237] width 10 height 10
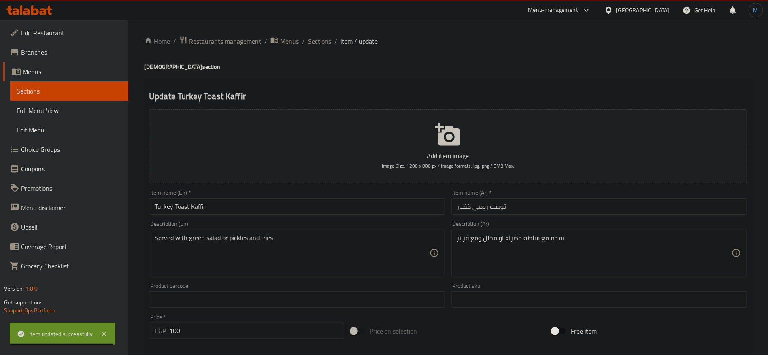
click at [458, 205] on input "توست رومى كفيار" at bounding box center [598, 206] width 295 height 16
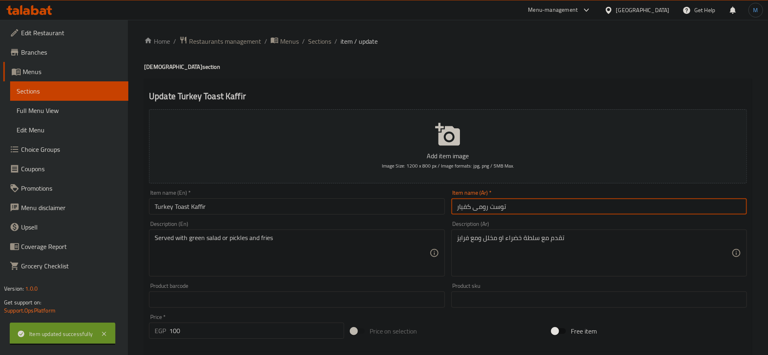
click at [458, 205] on input "توست رومى كفيار" at bounding box center [598, 206] width 295 height 16
click at [461, 208] on input "توست رومى كفيار" at bounding box center [598, 206] width 295 height 16
paste input "ا"
type input "توست رومى كافيار"
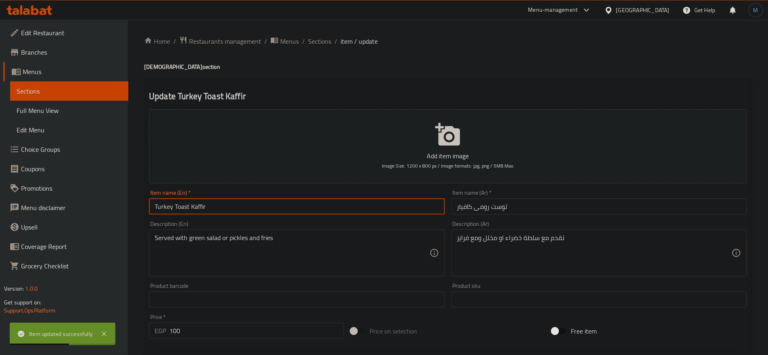
click at [221, 201] on input "Turkey Toast Kaffir" at bounding box center [296, 206] width 295 height 16
paste input "Cavia"
type input "Turkey Toast Caviar"
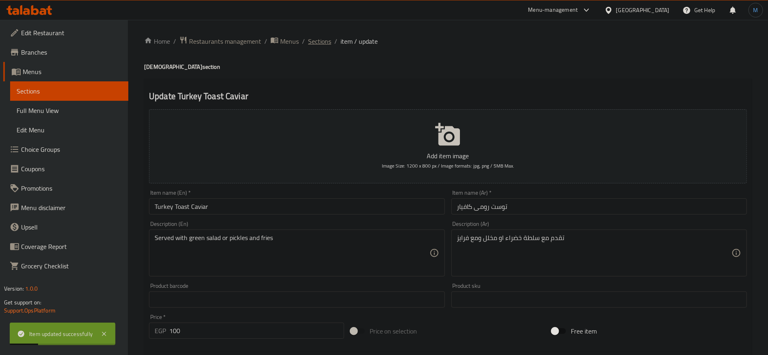
click at [320, 46] on span "Sections" at bounding box center [319, 41] width 23 height 10
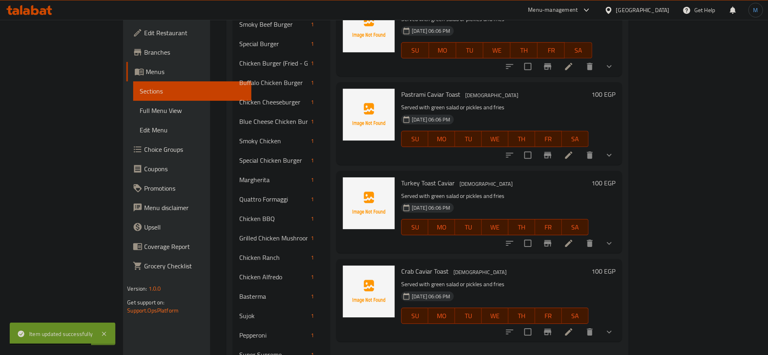
scroll to position [1134, 0]
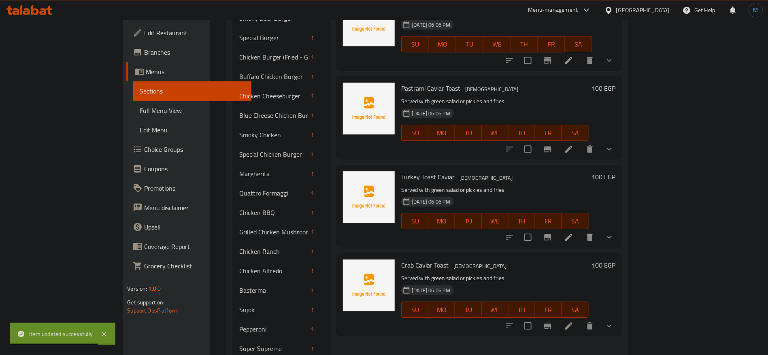
click at [573, 321] on icon at bounding box center [569, 326] width 10 height 10
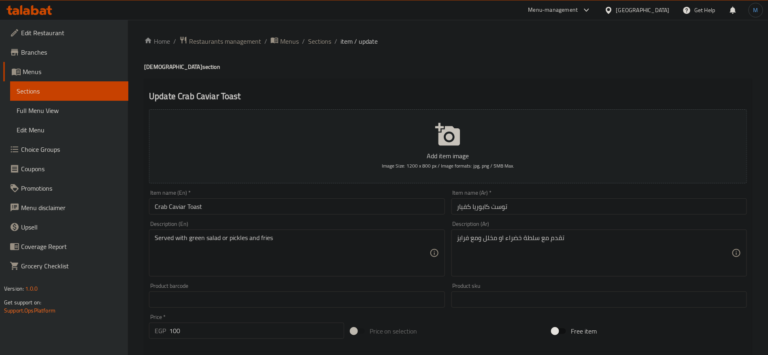
click at [471, 200] on input "توست كابوريا كفيار" at bounding box center [598, 206] width 295 height 16
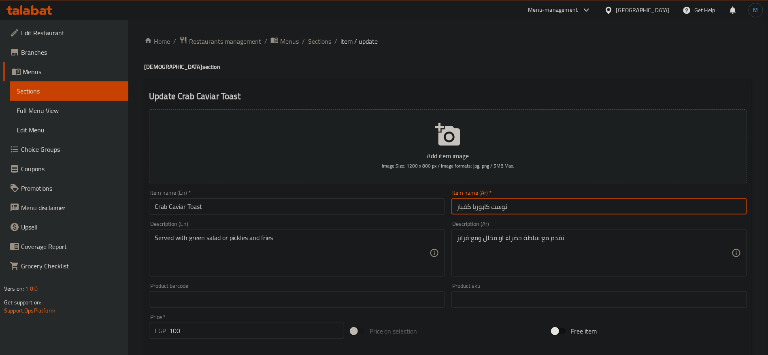
click at [468, 203] on input "توست كابوريا كفيار" at bounding box center [598, 206] width 295 height 16
paste input "ا"
click at [524, 206] on input "توست كابوريا كافيار" at bounding box center [598, 206] width 295 height 16
type input "توست كابوريا كافيار"
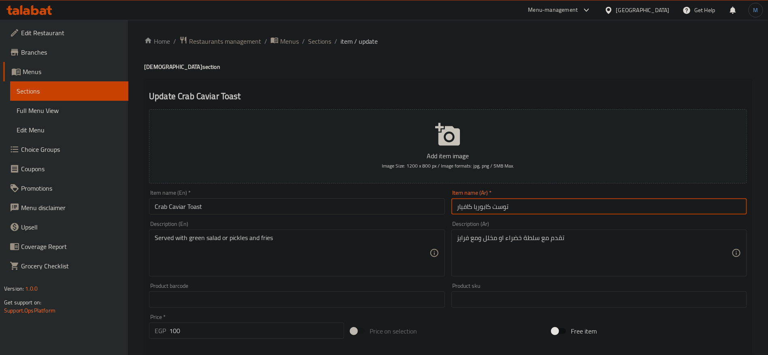
click at [409, 212] on input "Crab Caviar Toast" at bounding box center [296, 206] width 295 height 16
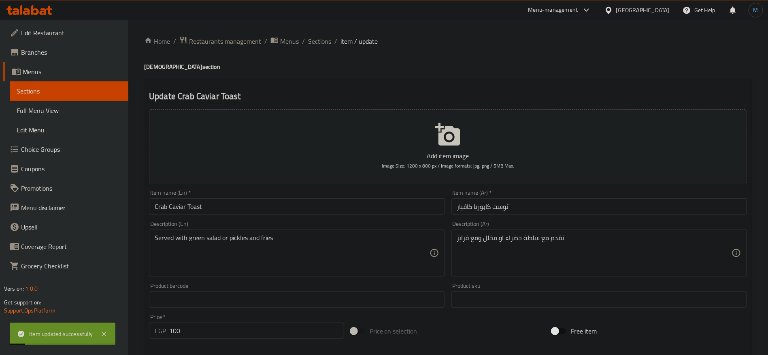
click at [326, 34] on div "Home / Restaurants management / Menus / Sections / item / update Iftar section …" at bounding box center [448, 302] width 640 height 565
click at [326, 40] on span "Sections" at bounding box center [319, 41] width 23 height 10
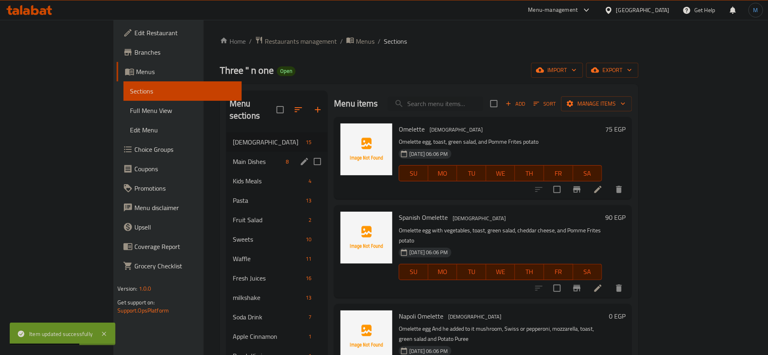
click at [226, 155] on div "Main Dishes 8" at bounding box center [277, 161] width 102 height 19
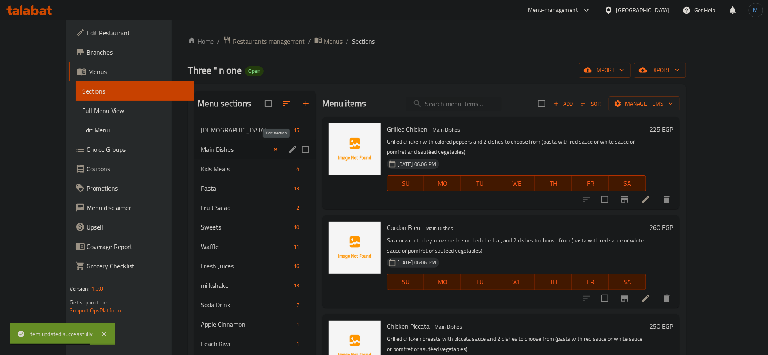
click at [286, 150] on button "edit" at bounding box center [292, 149] width 12 height 12
click at [231, 152] on span "Main Dishes" at bounding box center [236, 149] width 70 height 10
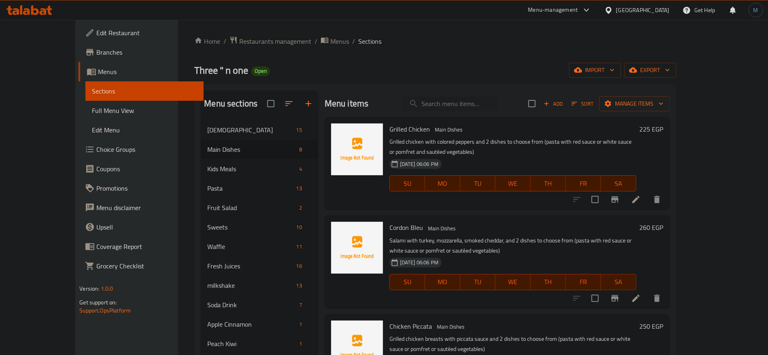
click at [647, 192] on li at bounding box center [635, 199] width 23 height 15
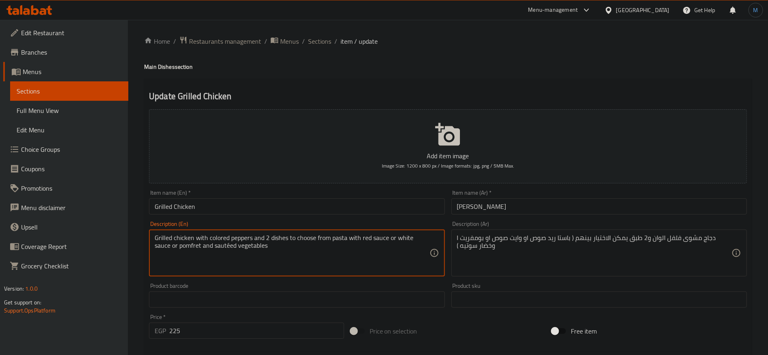
type textarea "Grilled chicken with colored peppers and 2 dishes to choose from pasta with red…"
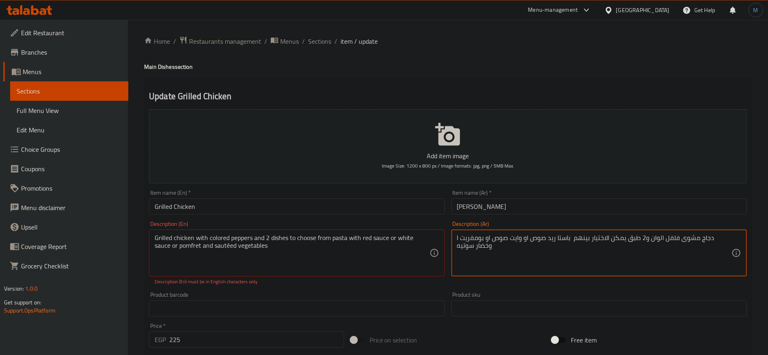
type textarea "دجاج مشوى فلفل الوان و2 طبق يمكن الاختيار بينهم باستا ريد صوص او وايت صوص او بو…"
click at [353, 253] on textarea "Grilled chicken with colored peppers and 2 dishes to choose from pasta with red…" at bounding box center [292, 253] width 274 height 38
click at [342, 223] on div "Description (En) Grilled chicken with colored peppers and 2 dishes to choose fr…" at bounding box center [296, 253] width 295 height 64
click at [319, 226] on div "Description (En) Grilled chicken with colored peppers and 2 dishes to choose fr…" at bounding box center [296, 253] width 295 height 64
paste textarea
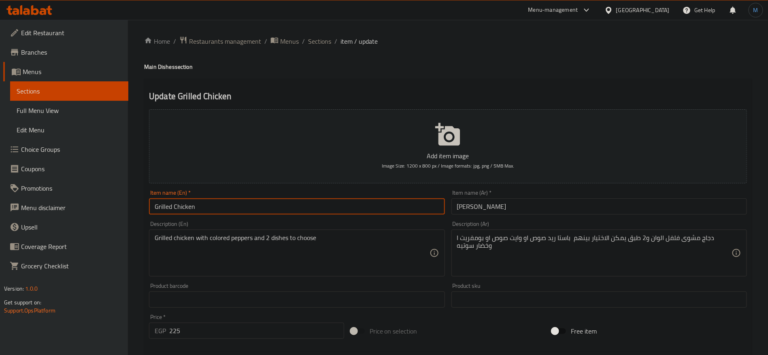
click at [317, 212] on input "Grilled Chicken" at bounding box center [296, 206] width 295 height 16
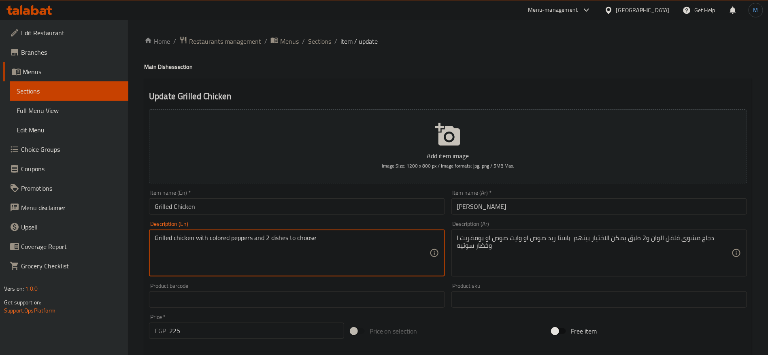
paste textarea "Grilled chicken with colored peppers and 2 dishes to choose from pasta with red…"
paste textarea
type textarea "Grilled chicken with colored peppers and 2 dishes to choose from pasta with red…"
click at [371, 220] on div "Description (En) Grilled chicken with colored peppers and 2 dishes to choose fr…" at bounding box center [297, 249] width 302 height 62
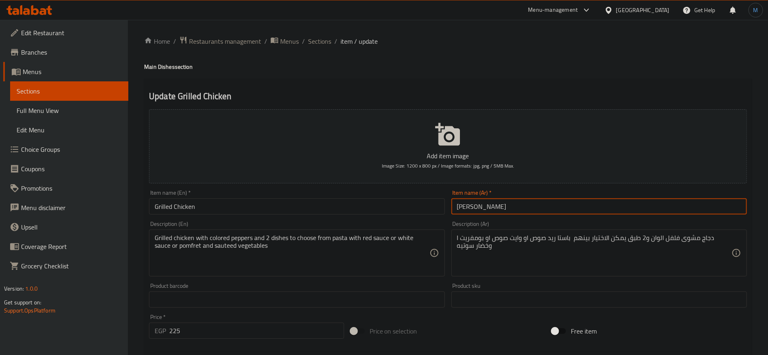
drag, startPoint x: 589, startPoint y: 201, endPoint x: 496, endPoint y: 217, distance: 94.9
click at [496, 217] on div "Item name (Ar)   * [PERSON_NAME] Item name (Ar) *" at bounding box center [599, 202] width 302 height 31
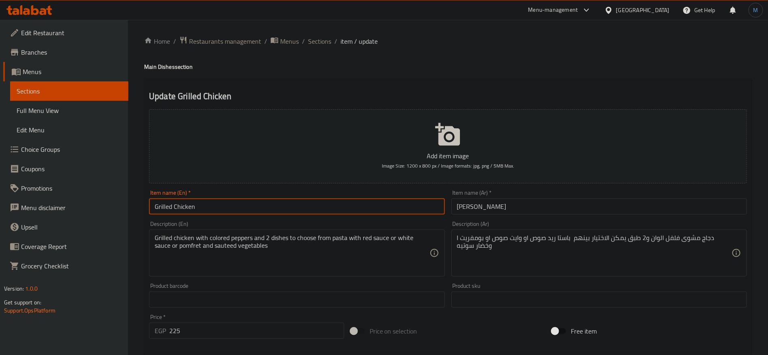
click at [353, 206] on input "Grilled Chicken" at bounding box center [296, 206] width 295 height 16
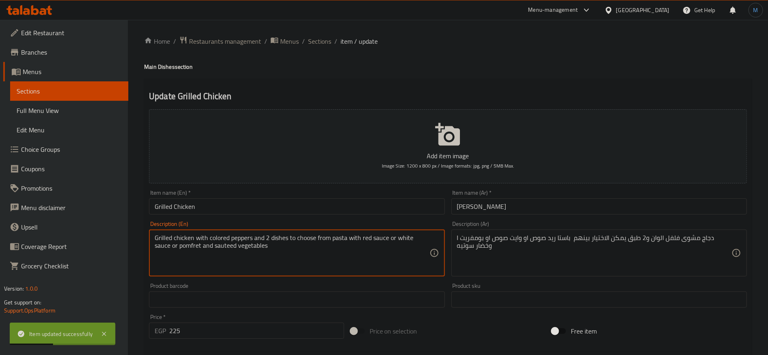
click at [327, 237] on textarea "Grilled chicken with colored peppers and 2 dishes to choose from pasta with red…" at bounding box center [292, 253] width 274 height 38
click at [255, 239] on textarea "Grilled chicken with colored peppers and 2 dishes to choose from pasta with red…" at bounding box center [292, 253] width 274 height 38
drag, startPoint x: 255, startPoint y: 239, endPoint x: 261, endPoint y: 245, distance: 8.3
click at [261, 245] on textarea "Grilled chicken with colored peppers and 2 dishes to choose from pasta with red…" at bounding box center [292, 253] width 274 height 38
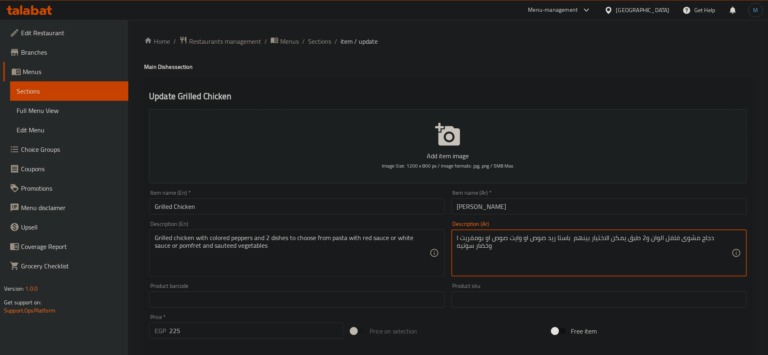
drag, startPoint x: 665, startPoint y: 239, endPoint x: 598, endPoint y: 248, distance: 68.3
click at [598, 248] on textarea "دجاج مشوى فلفل الوان و2 طبق يمكن الاختيار بينهم باستا ريد صوص او وايت صوص او بو…" at bounding box center [594, 253] width 274 height 38
click at [217, 216] on div "Item name (En)   * Grilled Chicken Item name (En) *" at bounding box center [297, 202] width 302 height 31
click at [318, 46] on span "Sections" at bounding box center [319, 41] width 23 height 10
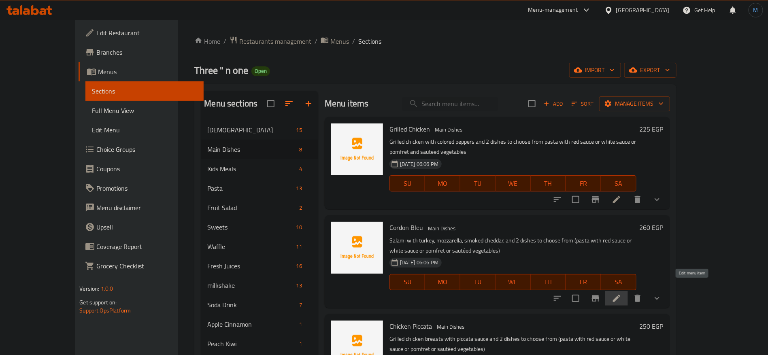
click at [621, 293] on icon at bounding box center [616, 298] width 10 height 10
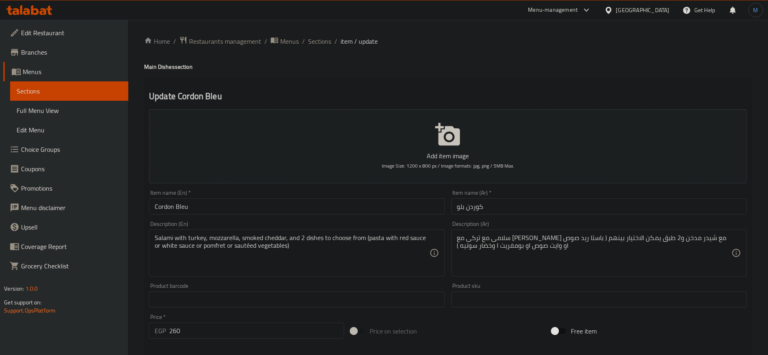
type input "اختيارك من"
type input "2"
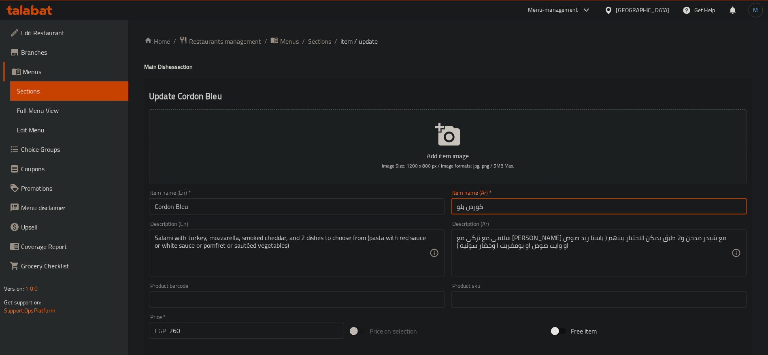
click at [536, 199] on input "كوردن بلو" at bounding box center [598, 206] width 295 height 16
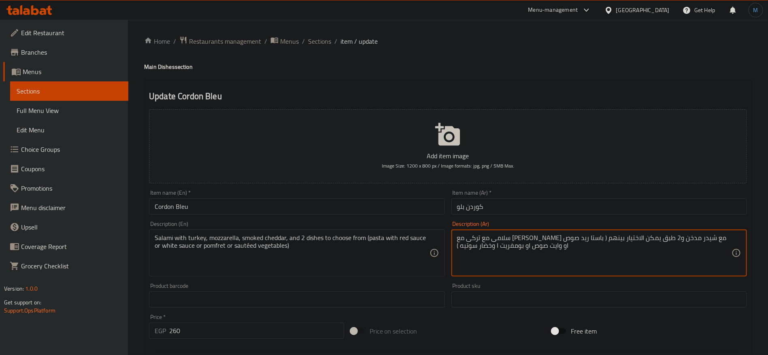
drag, startPoint x: 594, startPoint y: 240, endPoint x: 550, endPoint y: 252, distance: 46.1
click at [550, 252] on textarea "سلامى مع تركى مع [PERSON_NAME] مع شيدر مدخن و2 طبق يمكن الاختيار بينهم ( باستا …" at bounding box center [594, 253] width 274 height 38
paste textarea "و2 طبق يمكن الاختيار بينهم باستا ريد صوص او وايت صوص او بومفريت ا وخضار سوتيه"
type textarea "سلامى مع تركى مع [PERSON_NAME] مع شيدر مدخن و2 طبق يمكن الاختيار بينهم باستا ري…"
drag, startPoint x: 227, startPoint y: 276, endPoint x: 237, endPoint y: 270, distance: 10.9
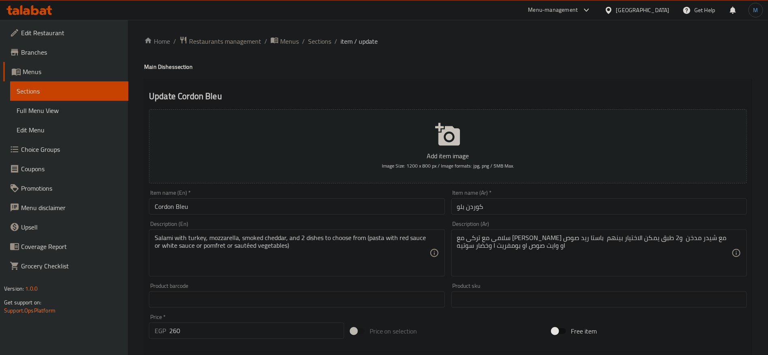
click at [227, 276] on div "Salami with turkey, mozzarella, smoked cheddar, and 2 dishes to choose from (pa…" at bounding box center [296, 252] width 295 height 47
click at [292, 240] on textarea "Salami with turkey, mozzarella, smoked cheddar, and 2 dishes to choose from (pa…" at bounding box center [292, 253] width 274 height 38
drag, startPoint x: 291, startPoint y: 240, endPoint x: 298, endPoint y: 254, distance: 15.2
click at [298, 254] on textarea "Salami with turkey, mozzarella, smoked cheddar, and 2 dishes to choose from (pa…" at bounding box center [292, 253] width 274 height 38
paste textarea "pasta with red sauce or white sauce or pomfret and sauteed vegetables"
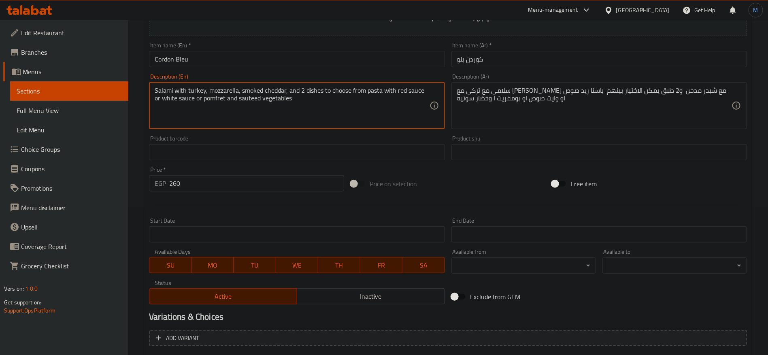
scroll to position [230, 0]
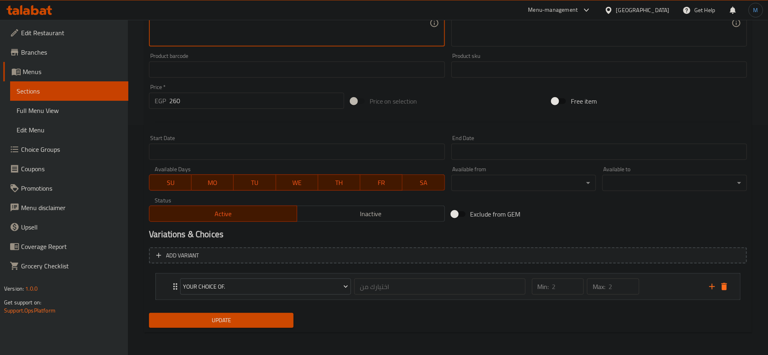
type textarea "Salami with turkey, mozzarella, smoked cheddar, and 2 dishes to choose from pas…"
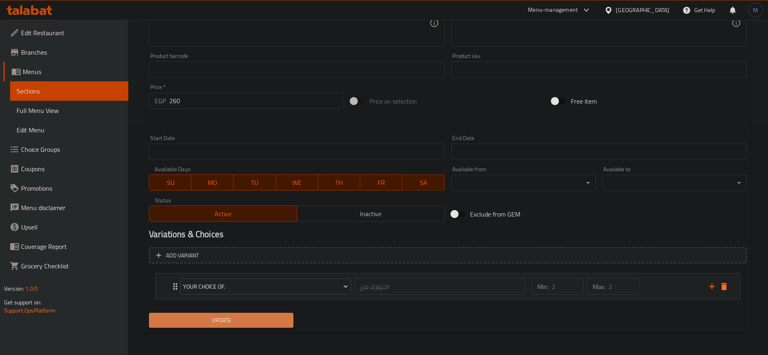
click at [246, 315] on span "Update" at bounding box center [221, 320] width 132 height 10
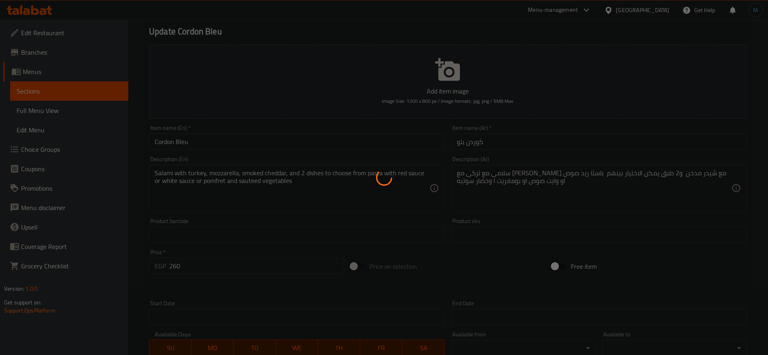
scroll to position [0, 0]
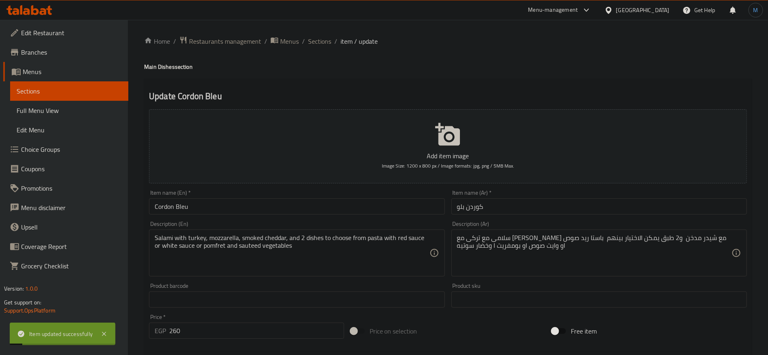
click at [301, 29] on div "Home / Restaurants management / Menus / Sections / item / update Main Dishes se…" at bounding box center [448, 302] width 640 height 565
click at [325, 40] on span "Sections" at bounding box center [319, 41] width 23 height 10
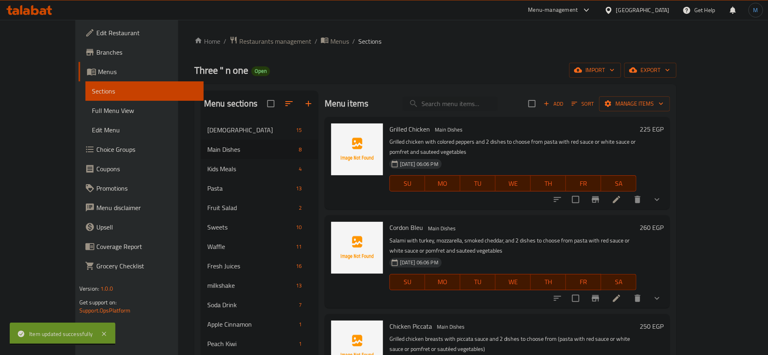
click at [539, 219] on div "Cordon Bleu Main Dishes Salami with turkey, mozzarella, smoked cheddar, and 2 d…" at bounding box center [512, 262] width 253 height 86
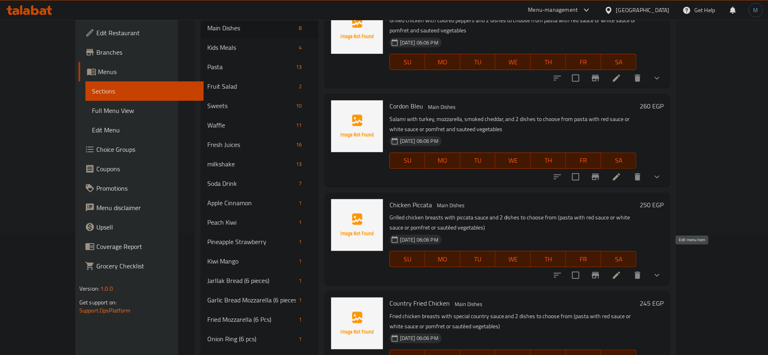
click at [621, 270] on icon at bounding box center [616, 275] width 10 height 10
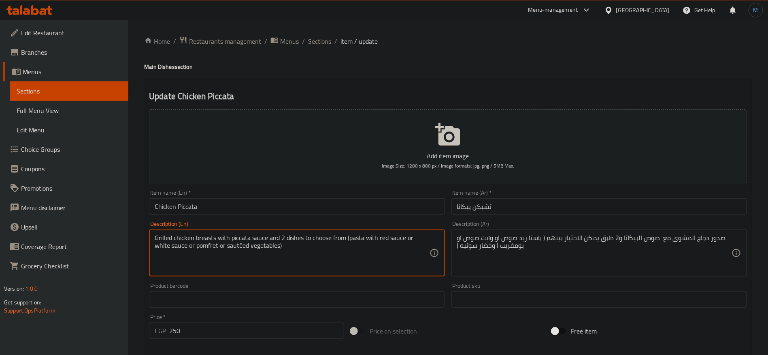
click at [273, 240] on textarea "Grilled chicken breasts with piccata sauce and 2 dishes to choose from (pasta w…" at bounding box center [292, 253] width 274 height 38
drag, startPoint x: 273, startPoint y: 240, endPoint x: 283, endPoint y: 252, distance: 15.5
click at [283, 252] on textarea "Grilled chicken breasts with piccata sauce and 2 dishes to choose from (pasta w…" at bounding box center [292, 253] width 274 height 38
paste textarea "pasta with red sauce or white sauce or pomfret and sauteed vegetables"
type textarea "Grilled chicken breasts with piccata sauce and 2 dishes to choose from pasta wi…"
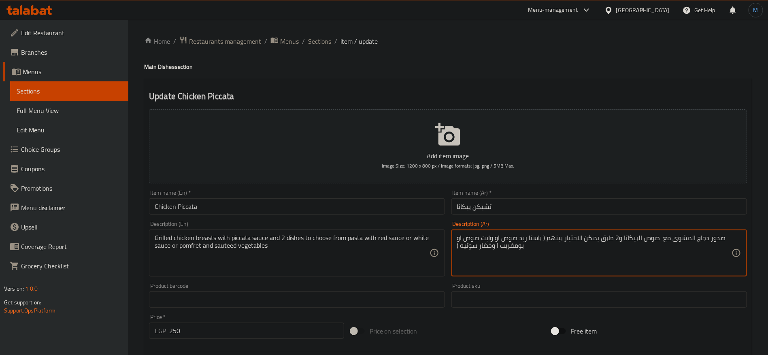
click at [616, 242] on textarea "صدور دجاج المشوى مع صوص البيكاتا و2 طبق يمكن الاختيار بينهم ( باستا ريد صوص او …" at bounding box center [594, 253] width 274 height 38
click at [524, 248] on textarea "صدور دجاج المشوى مع صوص البيكاتا و2 طبق يمكن الاختيار بينهم ( باستا ريد صوص او …" at bounding box center [594, 253] width 274 height 38
paste textarea "و2 طبق يمكن الاختيار بينهم باستا ريد صوص او وايت صوص او بومفريت ا وخضار سوتيه"
type textarea "صدور دجاج المشوى مع صوص البيكاتا و2 طبق يمكن الاختيار بينهم باستا ريد صوص او وا…"
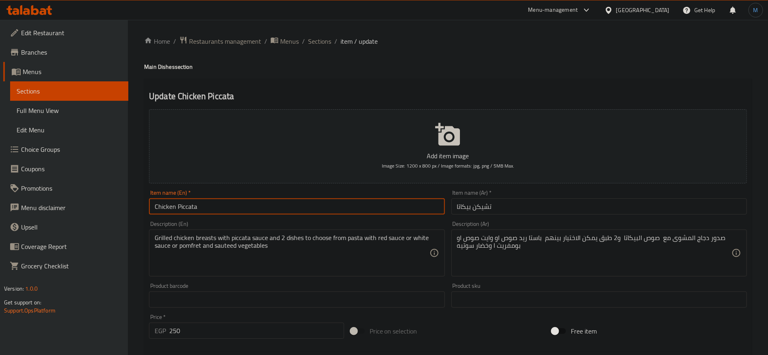
click at [376, 201] on input "Chicken Piccata" at bounding box center [296, 206] width 295 height 16
click at [323, 36] on span "Sections" at bounding box center [319, 41] width 23 height 10
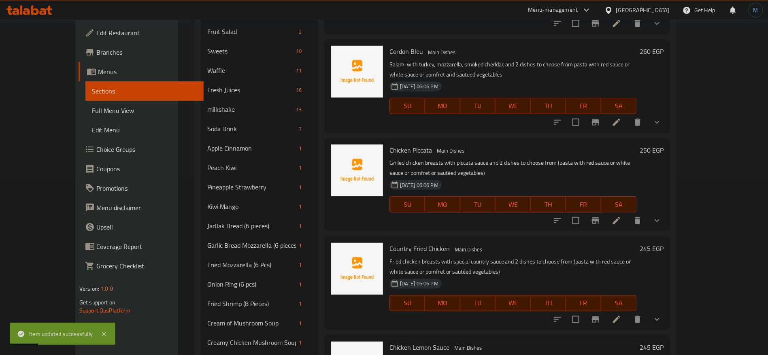
scroll to position [182, 0]
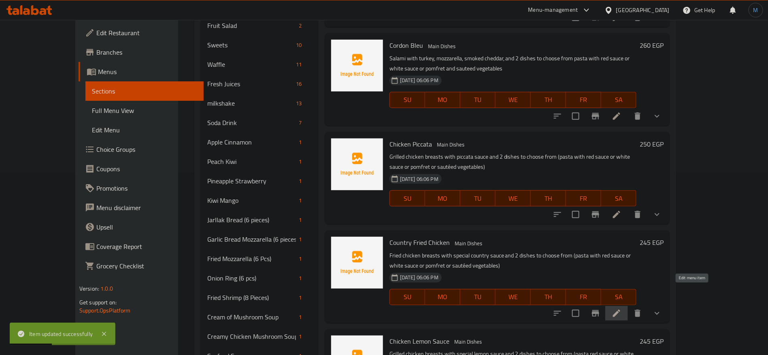
click at [620, 310] on icon at bounding box center [616, 313] width 7 height 7
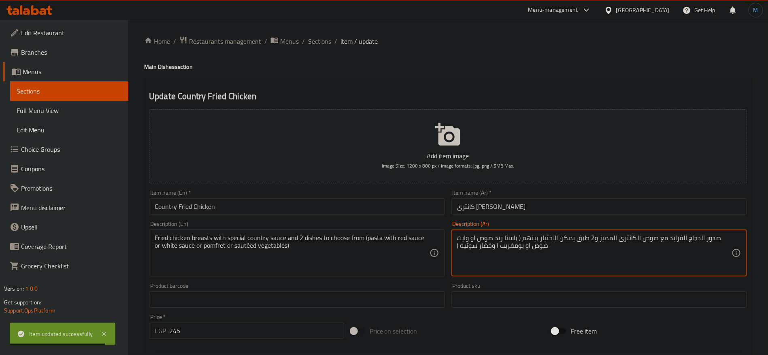
click at [596, 239] on textarea "صدور الدجاج الفرايد مع صوص الكانترى المميز و2 طبق يمكن الاختيار بينهم ( باستا ر…" at bounding box center [594, 253] width 274 height 38
click at [545, 245] on textarea "صدور الدجاج الفرايد مع صوص الكانترى المميز و2 طبق يمكن الاختيار بينهم ( باستا ر…" at bounding box center [594, 253] width 274 height 38
paste textarea "و2 طبق يمكن الاختيار بينهم باستا ريد صوص او وايت صوص او بومفريت ا وخضار سوتيه"
type textarea "صدور الدجاج الفرايد مع صوص الكانترى المميز و2 طبق يمكن الاختيار بينهم باستا ريد…"
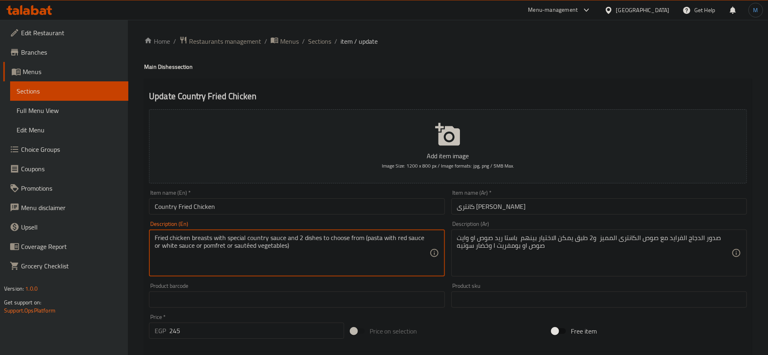
click at [292, 240] on textarea "Fried chicken breasts with special country sauce and 2 dishes to choose from (p…" at bounding box center [292, 253] width 274 height 38
drag, startPoint x: 292, startPoint y: 240, endPoint x: 299, endPoint y: 253, distance: 14.9
click at [299, 253] on textarea "Fried chicken breasts with special country sauce and 2 dishes to choose from (p…" at bounding box center [292, 253] width 274 height 38
paste textarea "pasta with red sauce or white sauce or pomfret and sauteed vegetables"
type textarea "Fried chicken breasts with special country sauce and 2 dishes to choose from pa…"
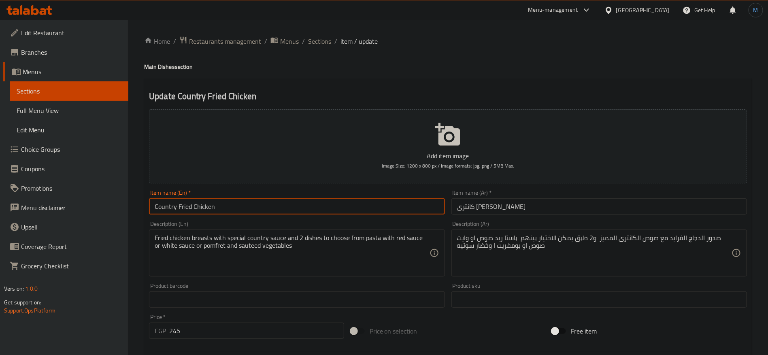
click at [313, 207] on input "Country Fried Chicken" at bounding box center [296, 206] width 295 height 16
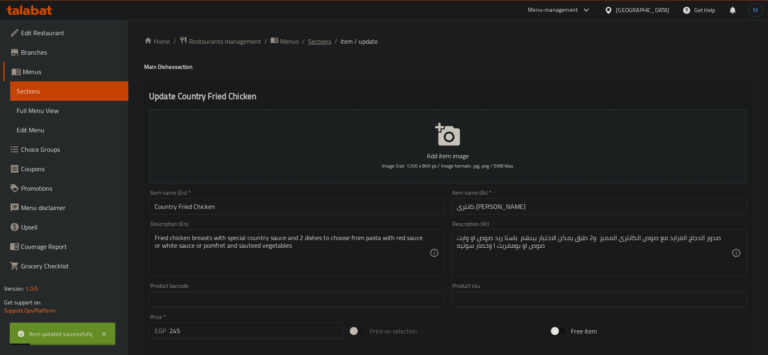
click at [319, 45] on span "Sections" at bounding box center [319, 41] width 23 height 10
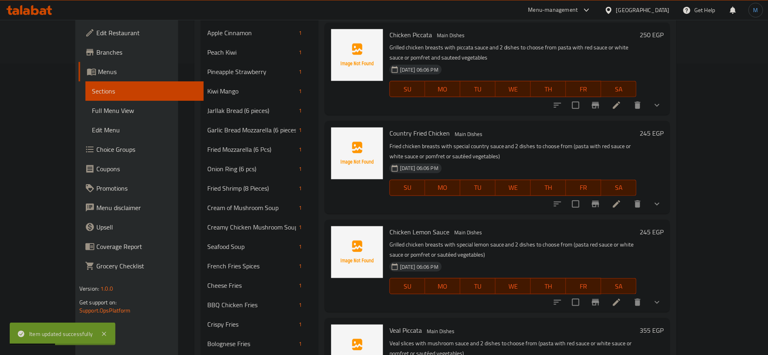
scroll to position [303, 0]
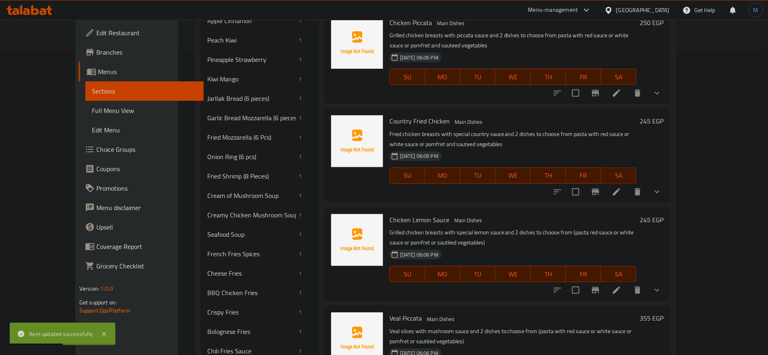
click at [628, 283] on li at bounding box center [616, 290] width 23 height 15
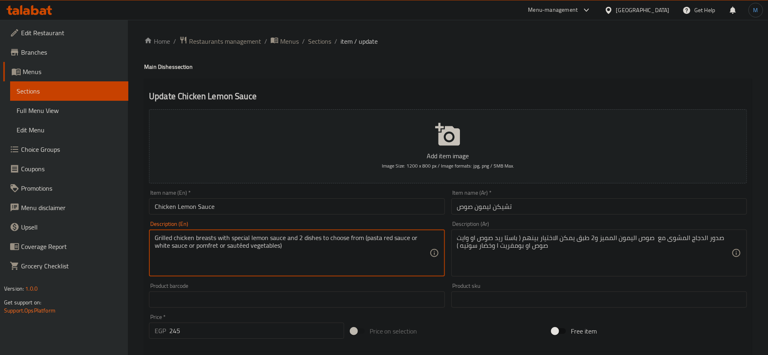
click at [287, 242] on textarea "Grilled chicken breasts with special lemon sauce and 2 dishes to choose from (p…" at bounding box center [292, 253] width 274 height 38
drag, startPoint x: 287, startPoint y: 242, endPoint x: 297, endPoint y: 257, distance: 18.2
click at [297, 257] on textarea "Grilled chicken breasts with special lemon sauce and 2 dishes to choose from (p…" at bounding box center [292, 253] width 274 height 38
paste textarea "pasta with red sauce or white sauce or pomfret and sauteed vegetables"
type textarea "Grilled chicken breasts with special lemon sauce and 2 dishes to choose from pa…"
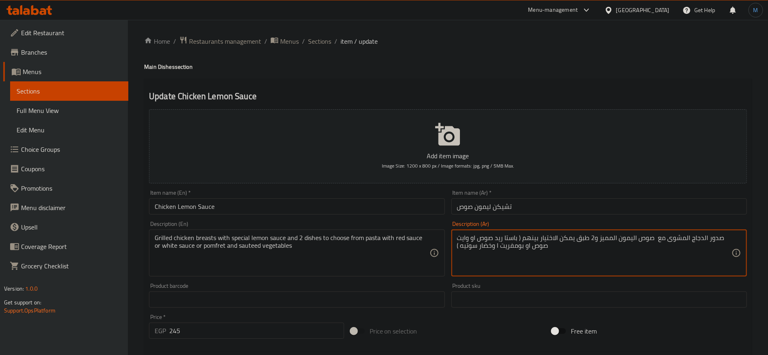
click at [596, 240] on textarea "صدور الدجاج المشوى مع صوص اليمون المميز و2 طبق يمكن الاختيار بينهم ( باستا ريد …" at bounding box center [594, 253] width 274 height 38
click at [539, 250] on textarea "صدور الدجاج المشوى مع صوص اليمون المميز و2 طبق يمكن الاختيار بينهم ( باستا ريد …" at bounding box center [594, 253] width 274 height 38
click at [465, 246] on textarea "صدور الدجاج المشوى مع صوص اليمون المميز و2 طبق يمكن الاختيار بينهم ( باستا ريد …" at bounding box center [594, 253] width 274 height 38
click at [460, 244] on textarea "صدور الدجاج المشوى مع صوص اليمون المميز و2 طبق يمكن الاختيار بينهم ( باستا ريد …" at bounding box center [594, 253] width 274 height 38
click at [457, 245] on textarea "صدور الدجاج المشوى مع صوص اليمون المميز و2 طبق يمكن الاختيار بينهم ( باستا ريد …" at bounding box center [594, 253] width 274 height 38
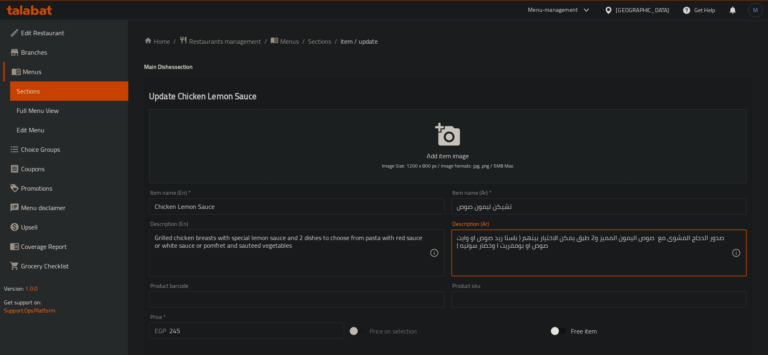
click at [457, 245] on textarea "صدور الدجاج المشوى مع صوص اليمون المميز و2 طبق يمكن الاختيار بينهم ( باستا ريد …" at bounding box center [594, 253] width 274 height 38
click at [459, 246] on textarea "صدور الدجاج المشوى مع صوص اليمون المميز و2 طبق يمكن الاختيار بينهم ( باستا ريد …" at bounding box center [594, 253] width 274 height 38
click at [458, 247] on textarea "صدور الدجاج المشوى مع صوص اليمون المميز و2 طبق يمكن الاختيار بينهم ( باستا ريد …" at bounding box center [594, 253] width 274 height 38
click at [457, 248] on textarea "صدور الدجاج المشوى مع صوص اليمون المميز و2 طبق يمكن الاختيار بينهم ( باستا ريد …" at bounding box center [594, 253] width 274 height 38
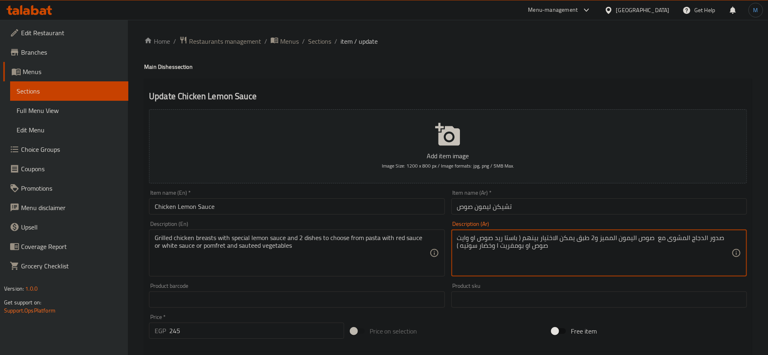
drag, startPoint x: 595, startPoint y: 238, endPoint x: 551, endPoint y: 256, distance: 47.8
click at [551, 256] on textarea "صدور الدجاج المشوى مع صوص اليمون المميز و2 طبق يمكن الاختيار بينهم ( باستا ريد …" at bounding box center [594, 253] width 274 height 38
paste textarea "و2 طبق يمكن الاختيار بينهم باستا ريد صوص او وايت صوص او بومفريت ا وخضار سوتيه"
type textarea "صدور الدجاج المشوى مع صوص اليمون المميز و2 طبق يمكن الاختيار بينهم باستا ريد صو…"
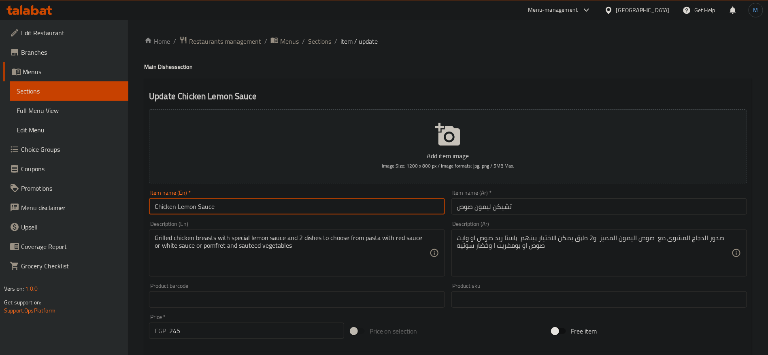
click at [360, 207] on input "Chicken Lemon Sauce" at bounding box center [296, 206] width 295 height 16
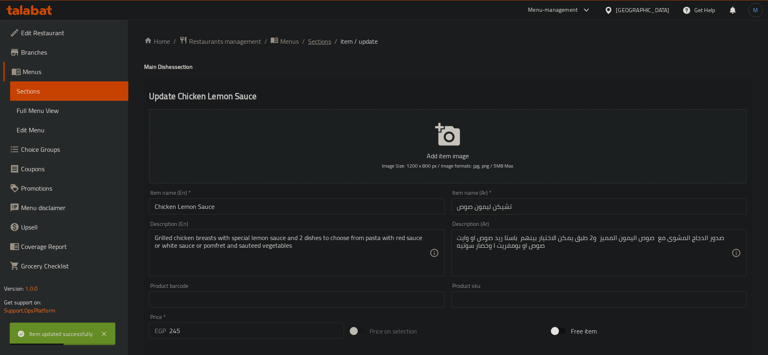
click at [326, 42] on span "Sections" at bounding box center [319, 41] width 23 height 10
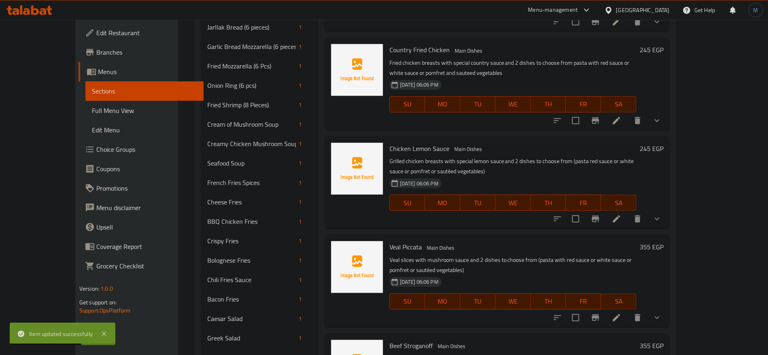
scroll to position [386, 0]
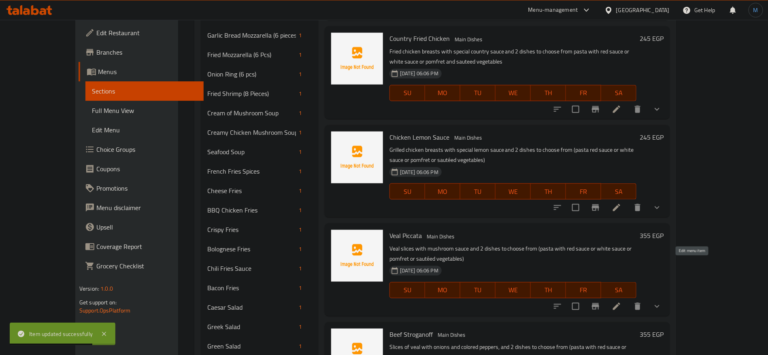
click at [620, 303] on icon at bounding box center [616, 306] width 7 height 7
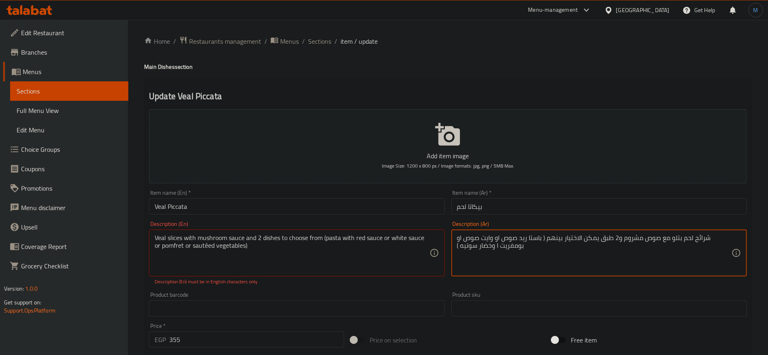
click at [472, 249] on textarea "شرائح لحم بتلو مع صوص مشروم و2 طبق يمكن الاختيار بينهم ( باستا ريد صوص او وايت …" at bounding box center [594, 253] width 274 height 38
click at [462, 246] on textarea "شرائح لحم بتلو مع صوص مشروم و2 طبق يمكن الاختيار بينهم ( باستا ريد صوص او وايت …" at bounding box center [594, 253] width 274 height 38
click at [458, 246] on textarea "شرائح لحم بتلو مع صوص مشروم و2 طبق يمكن الاختيار بينهم ( باستا ريد صوص او وايت …" at bounding box center [594, 253] width 274 height 38
click at [458, 248] on textarea "شرائح لحم بتلو مع صوص مشروم و2 طبق يمكن الاختيار بينهم ( باستا ريد صوص او وايت …" at bounding box center [594, 253] width 274 height 38
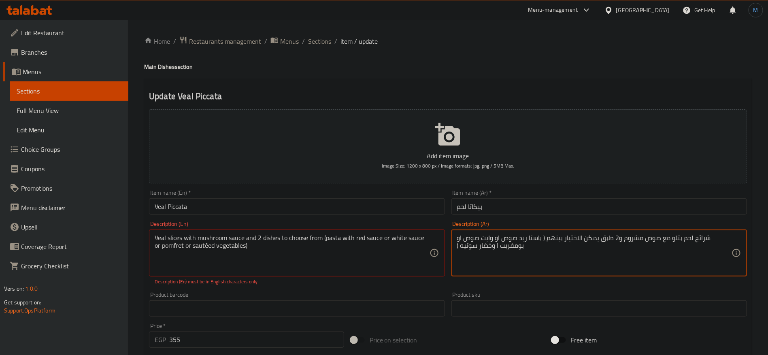
click at [457, 248] on textarea "شرائح لحم بتلو مع صوص مشروم و2 طبق يمكن الاختيار بينهم ( باستا ريد صوص او وايت …" at bounding box center [594, 253] width 274 height 38
click at [456, 250] on div "شرائح لحم بتلو مع صوص مشروم و2 طبق يمكن الاختيار بينهم ( باستا ريد صوص او وايت …" at bounding box center [598, 252] width 295 height 47
click at [458, 252] on div "شرائح لحم بتلو مع صوص مشروم و2 طبق يمكن الاختيار بينهم ( باستا ريد صوص او وايت …" at bounding box center [598, 252] width 295 height 47
click at [460, 252] on textarea "شرائح لحم بتلو مع صوص مشروم و2 طبق يمكن الاختيار بينهم ( باستا ريد صوص او وايت …" at bounding box center [594, 253] width 274 height 38
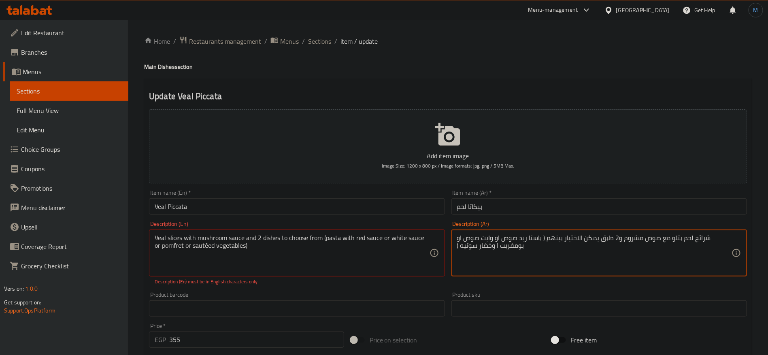
click at [608, 238] on textarea "شرائح لحم بتلو مع صوص مشروم و2 طبق يمكن الاختيار بينهم ( باستا ريد صوص او وايت …" at bounding box center [594, 253] width 274 height 38
drag, startPoint x: 619, startPoint y: 239, endPoint x: 584, endPoint y: 252, distance: 37.4
click at [584, 252] on textarea "شرائح لحم بتلو مع صوص مشروم و2 طبق يمكن الاختيار بينهم ( باستا ريد صوص او وايت …" at bounding box center [594, 253] width 274 height 38
paste textarea "و2 طبق يمكن الاختيار بينهم باستا ريد صوص او وايت صوص او بومفريت ا وخضار سوتيه"
type textarea "شرائح لحم بتلو مع صوص مشروم و2 طبق يمكن الاختيار بينهم باستا ريد صوص او وايت صو…"
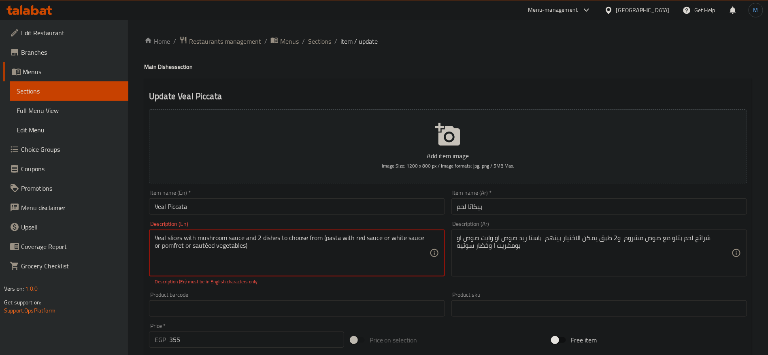
click at [254, 240] on textarea "Veal slices with mushroom sauce and 2 dishes to choose from (pasta with red sau…" at bounding box center [292, 253] width 274 height 38
click at [282, 251] on textarea "Veal slices with mushroom sauce and 2 dishes to choose from (pasta with red sau…" at bounding box center [292, 253] width 274 height 38
paste textarea "pasta with red sauce or white sauce or pomfret and sauteed vegetables"
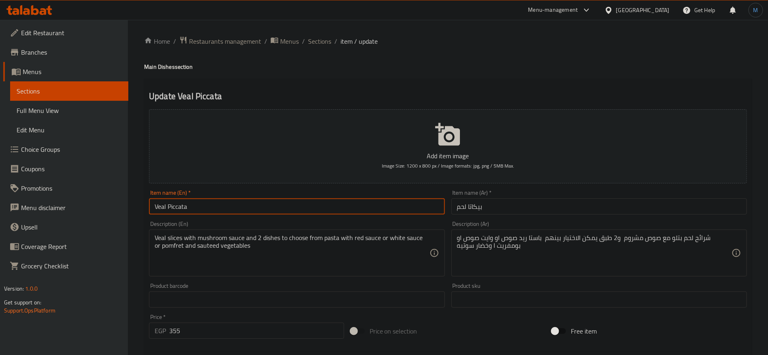
click at [291, 213] on input "Veal Piccata" at bounding box center [296, 206] width 295 height 16
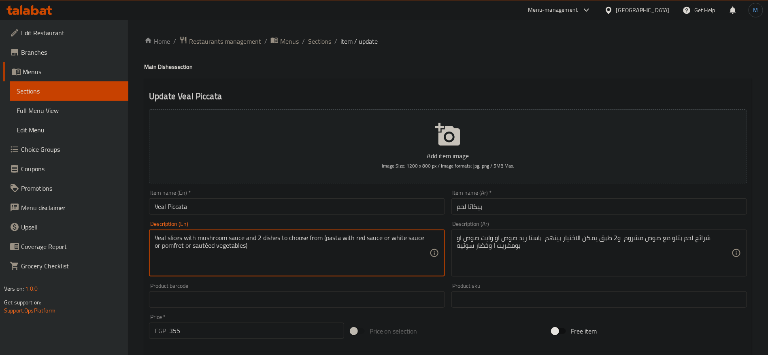
paste textarea "pasta with red sauce or white sauce or pomfret and sauteed vegetables"
type textarea "Veal slices with mushroom sauce and 2 dishes to choose from pasta with red sauc…"
click at [294, 217] on div "Item name (En)   * Veal Piccata Item name (En) *" at bounding box center [297, 202] width 302 height 31
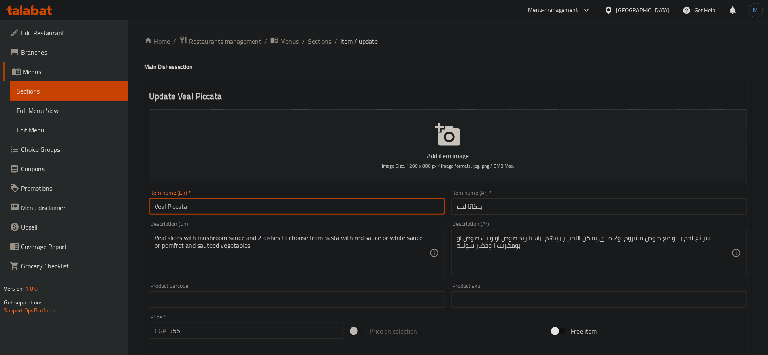
click at [294, 213] on input "Veal Piccata" at bounding box center [296, 206] width 295 height 16
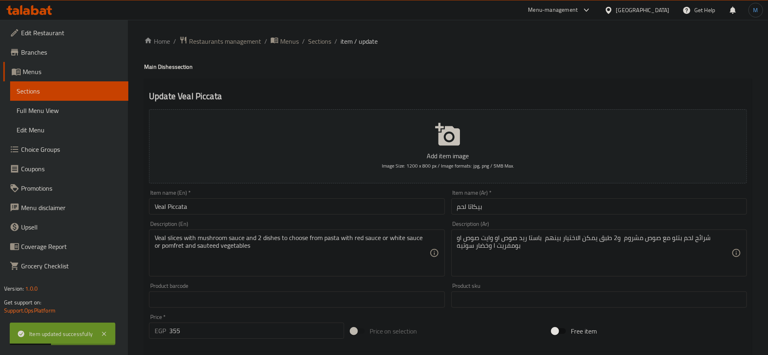
click at [305, 41] on ol "Home / Restaurants management / Menus / Sections / item / update" at bounding box center [447, 41] width 607 height 11
click at [311, 42] on span "Sections" at bounding box center [319, 41] width 23 height 10
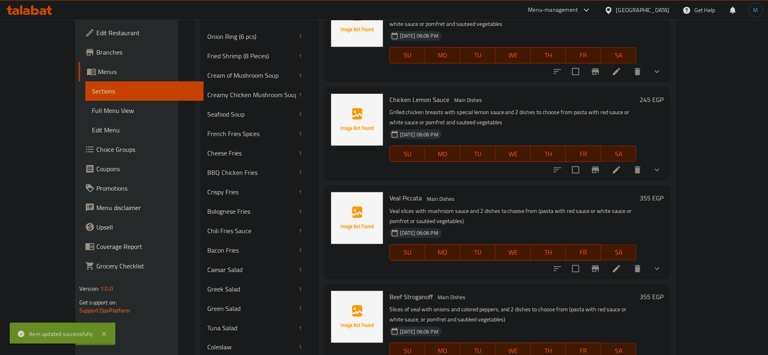
scroll to position [484, 0]
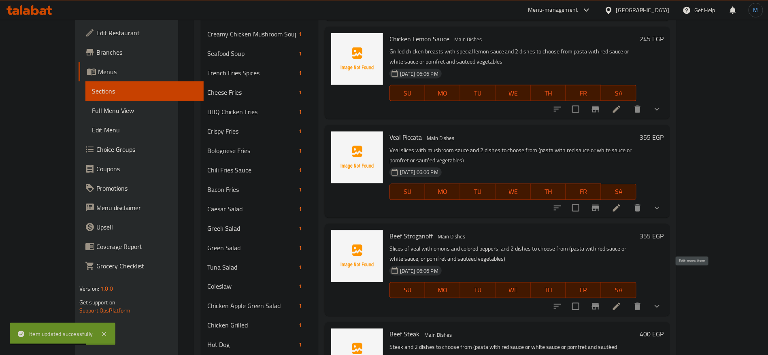
click at [621, 301] on icon at bounding box center [616, 306] width 10 height 10
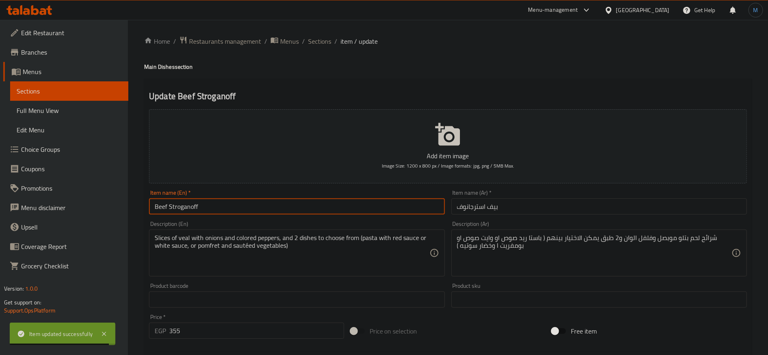
click at [401, 207] on input "Beef Stroganoff" at bounding box center [296, 206] width 295 height 16
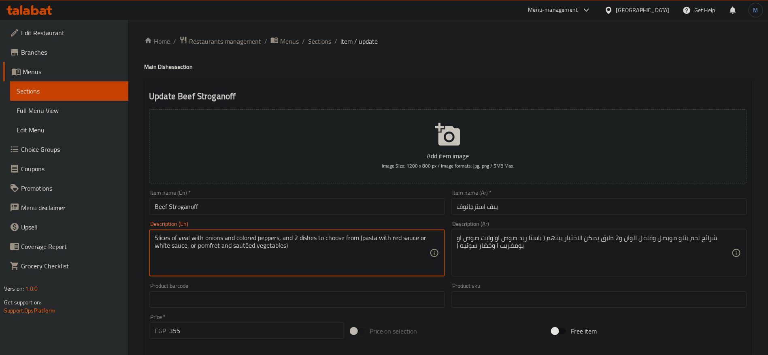
click at [286, 238] on textarea "Slices of veal with onions and colored peppers, and 2 dishes to choose from (pa…" at bounding box center [292, 253] width 274 height 38
drag, startPoint x: 286, startPoint y: 238, endPoint x: 312, endPoint y: 250, distance: 29.0
click at [312, 250] on textarea "Slices of veal with onions and colored peppers, and 2 dishes to choose from (pa…" at bounding box center [292, 253] width 274 height 38
paste textarea "pasta with red sauce or white sauce or pomfret and sauteed vegetables"
type textarea "Slices of veal with onions and colored peppers, and 2 dishes to choose from pas…"
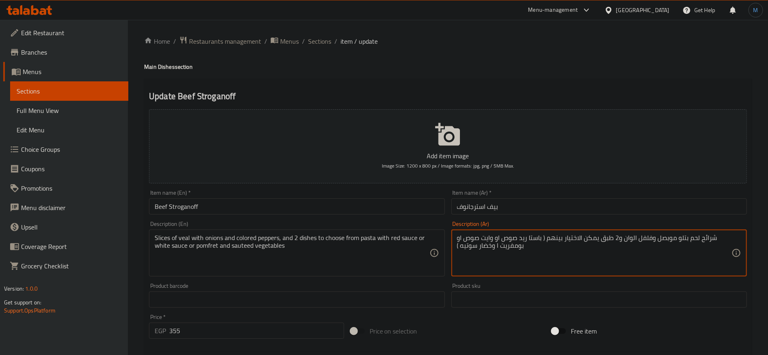
click at [622, 239] on textarea "شرائح لحم بتلو موبصل وفلفل الوان و2 طبق يمكن الاختيار بينهم ( باستا ريد صوص او …" at bounding box center [594, 253] width 274 height 38
click at [619, 239] on textarea "شرائح لحم بتلو موبصل وفلفل الوان و2 طبق يمكن الاختيار بينهم ( باستا ريد صوص او …" at bounding box center [594, 253] width 274 height 38
click at [521, 251] on textarea "شرائح لحم بتلو موبصل وفلفل الوان و2 طبق يمكن الاختيار بينهم ( باستا ريد صوص او …" at bounding box center [594, 253] width 274 height 38
click at [514, 251] on textarea "شرائح لحم بتلو موبصل وفلفل الوان و2 طبق يمكن الاختيار بينهم ( باستا ريد صوص او …" at bounding box center [594, 253] width 274 height 38
click at [475, 244] on textarea "شرائح لحم بتلو موبصل وفلفل الوان و2 طبق يمكن الاختيار بينهم ( باستا ريد صوص او …" at bounding box center [594, 253] width 274 height 38
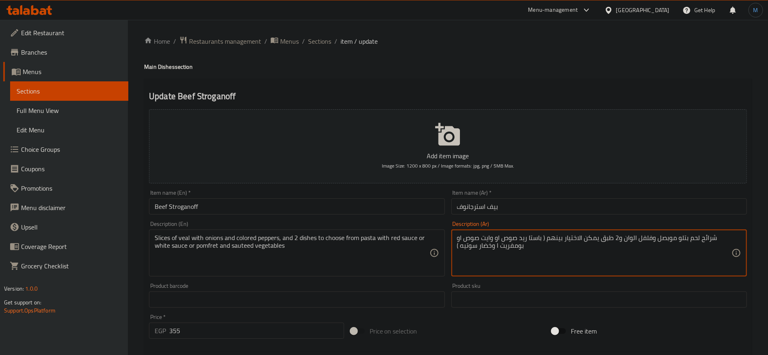
click at [460, 245] on textarea "شرائح لحم بتلو موبصل وفلفل الوان و2 طبق يمكن الاختيار بينهم ( باستا ريد صوص او …" at bounding box center [594, 253] width 274 height 38
click at [457, 246] on textarea "شرائح لحم بتلو موبصل وفلفل الوان و2 طبق يمكن الاختيار بينهم ( باستا ريد صوص او …" at bounding box center [594, 253] width 274 height 38
click at [457, 250] on textarea "شرائح لحم بتلو موبصل وفلفل الوان و2 طبق يمكن الاختيار بينهم ( باستا ريد صوص او …" at bounding box center [594, 253] width 274 height 38
click at [460, 250] on textarea "شرائح لحم بتلو موبصل وفلفل الوان و2 طبق يمكن الاختيار بينهم ( باستا ريد صوص او …" at bounding box center [594, 253] width 274 height 38
click at [460, 249] on textarea "شرائح لحم بتلو موبصل وفلفل الوان و2 طبق يمكن الاختيار بينهم ( باستا ريد صوص او …" at bounding box center [594, 253] width 274 height 38
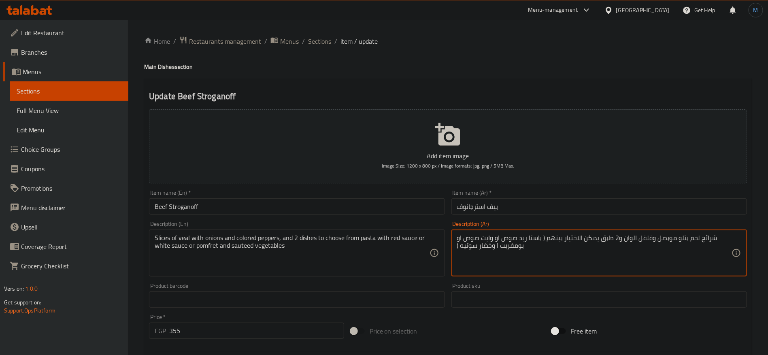
click at [459, 249] on textarea "شرائح لحم بتلو موبصل وفلفل الوان و2 طبق يمكن الاختيار بينهم ( باستا ريد صوص او …" at bounding box center [594, 253] width 274 height 38
click at [458, 249] on textarea "شرائح لحم بتلو موبصل وفلفل الوان و2 طبق يمكن الاختيار بينهم ( باستا ريد صوص او …" at bounding box center [594, 253] width 274 height 38
click at [457, 249] on textarea "شرائح لحم بتلو موبصل وفلفل الوان و2 طبق يمكن الاختيار بينهم ( باستا ريد صوص او …" at bounding box center [594, 253] width 274 height 38
click at [458, 250] on textarea "شرائح لحم بتلو موبصل وفلفل الوان و2 طبق يمكن الاختيار بينهم ( باستا ريد صوص او …" at bounding box center [594, 253] width 274 height 38
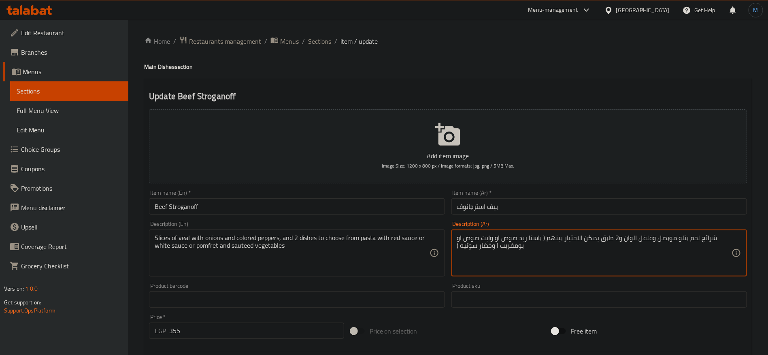
paste textarea "و2 طبق يمكن الاختيار بينهم باستا ريد صوص او وايت صوص او بومفريت ا وخضار سوتيه"
click at [557, 251] on textarea "شرائح لحم بتلو موبصل وفلفل الوان و2 طبق يمكن الاختيار بينهم باستا ريد صوص او وا…" at bounding box center [594, 253] width 274 height 38
click at [602, 248] on textarea "شرائح لحم بتلو موبصل وفلفل الوان و2 طبق يمكن الاختيار بينهم باستا ريد صوص او وا…" at bounding box center [594, 253] width 274 height 38
click at [613, 242] on textarea "شرائح لحم بتلو موبصل وفلفل الوان و2 طبق يمكن الاختيار بينهم باستا ريد صوص او وا…" at bounding box center [594, 253] width 274 height 38
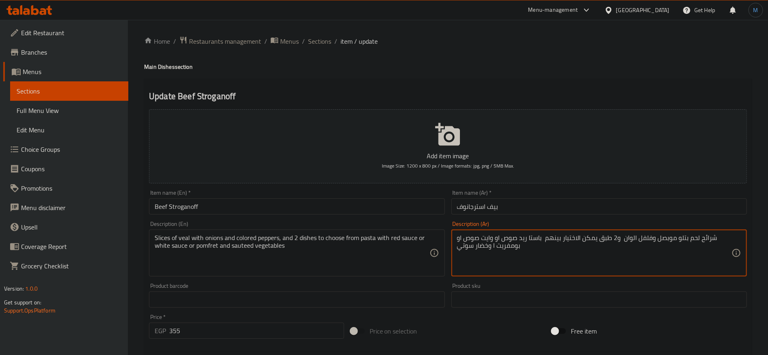
click at [549, 267] on textarea "شرائح لحم بتلو موبصل وفلفل الوان و2 طبق يمكن الاختيار بينهم باستا ريد صوص او وا…" at bounding box center [594, 253] width 274 height 38
paste textarea "و2 طبق يمكن الاختيار بينهم باستا ريد صوص او وايت صوص او بومفريت ا وخضار سوتيه"
click at [289, 206] on input "Beef Stroganoff" at bounding box center [296, 206] width 295 height 16
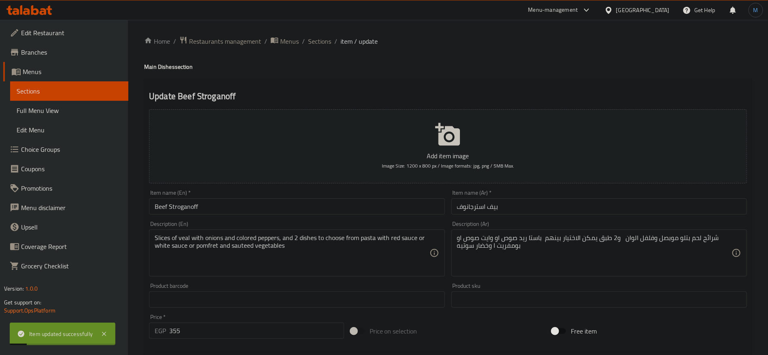
click at [614, 229] on div "Description (Ar) شرائح لحم بتلو موبصل وفلفل الوان و2 طبق يمكن الاختيار بينهم با…" at bounding box center [598, 248] width 295 height 55
type textarea "شرائح لحم بتلو موبصل وفلفل الوان و2 طبق يمكن الاختيار بينهم باستا ريد صوص او وا…"
click at [190, 202] on input "Beef Stroganoff" at bounding box center [296, 206] width 295 height 16
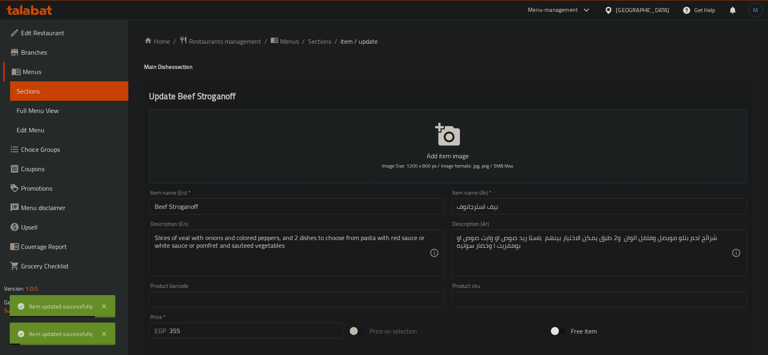
click at [255, 191] on div "Item name (En)   * Beef Stroganoff Item name (En) *" at bounding box center [296, 202] width 295 height 25
click at [314, 41] on span "Sections" at bounding box center [319, 41] width 23 height 10
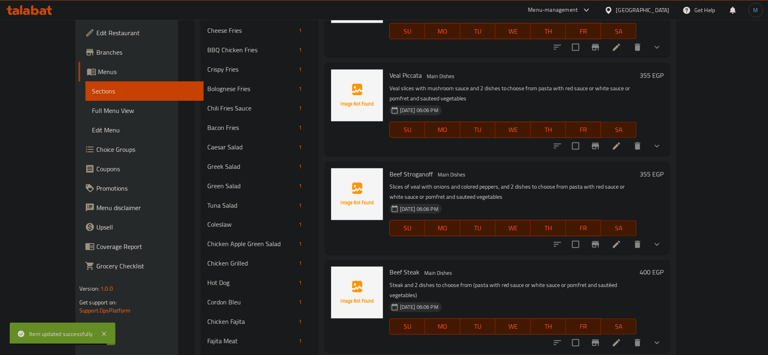
scroll to position [607, 0]
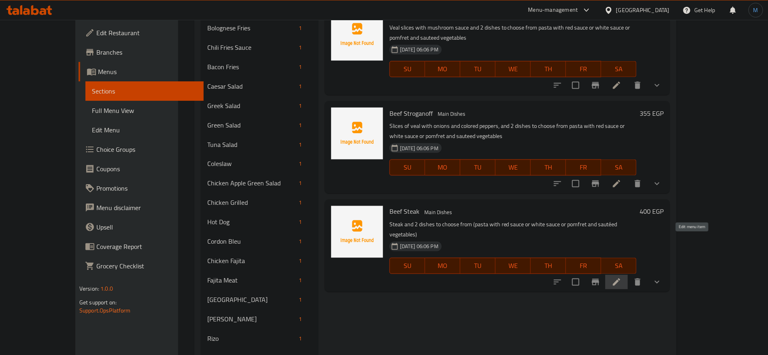
click at [621, 277] on icon at bounding box center [616, 282] width 10 height 10
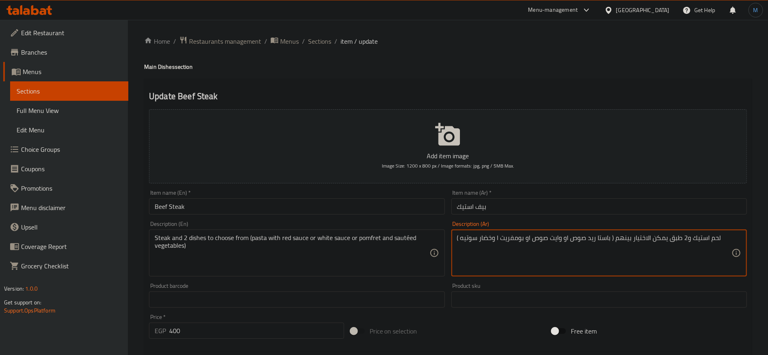
click at [678, 237] on textarea "لحم استيك و2 طبق يمكن الاختيار بينهم ( باستا ريد صوص او وايت صوص او بومفريت ا و…" at bounding box center [594, 253] width 274 height 38
click at [682, 237] on textarea "لحم استيك و2 طبق يمكن الاختيار بينهم ( باستا ريد صوص او وايت صوص او بومفريت ا و…" at bounding box center [594, 253] width 274 height 38
click at [685, 237] on textarea "لحم استيك و2 طبق يمكن الاختيار بينهم ( باستا ريد صوص او وايت صوص او بومفريت ا و…" at bounding box center [594, 253] width 274 height 38
drag, startPoint x: 688, startPoint y: 241, endPoint x: 670, endPoint y: 244, distance: 18.0
click at [670, 244] on textarea "لحم استيك و2 طبق يمكن الاختيار بينهم ( باستا ريد صوص او وايت صوص او بومفريت ا و…" at bounding box center [594, 253] width 274 height 38
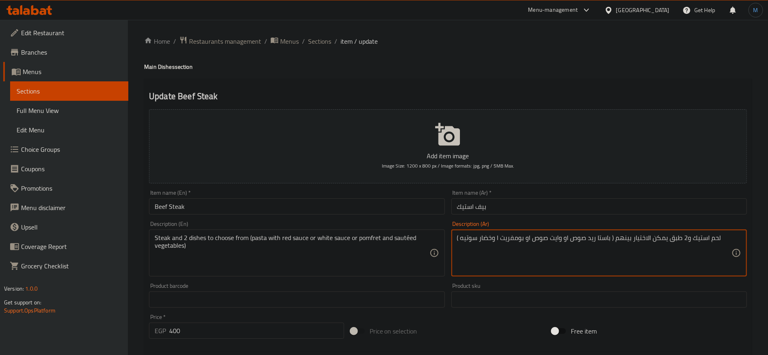
click at [462, 240] on textarea "لحم استيك و2 طبق يمكن الاختيار بينهم ( باستا ريد صوص او وايت صوص او بومفريت ا و…" at bounding box center [594, 253] width 274 height 38
click at [458, 240] on textarea "لحم استيك و2 طبق يمكن الاختيار بينهم ( باستا ريد صوص او وايت صوص او بومفريت ا و…" at bounding box center [594, 253] width 274 height 38
click at [457, 239] on textarea "لحم استيك و2 طبق يمكن الاختيار بينهم ( باستا ريد صوص او وايت صوص او بومفريت ا و…" at bounding box center [594, 253] width 274 height 38
click at [462, 240] on textarea "لحم استيك و2 طبق يمكن الاختيار بينهم ( باستا ريد صوص او وايت صوص او بومفريت ا و…" at bounding box center [594, 253] width 274 height 38
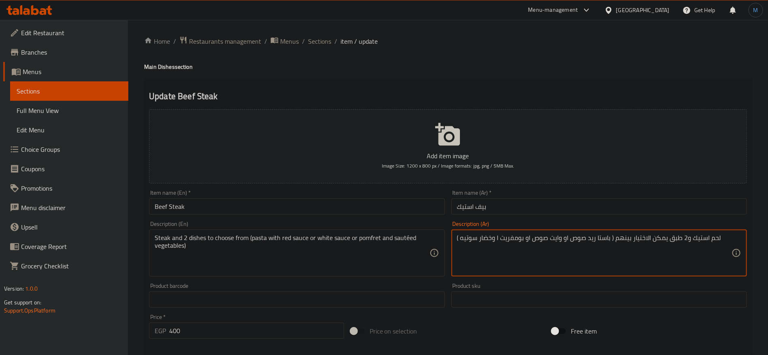
click at [725, 233] on div "لحم استيك و2 طبق يمكن الاختيار بينهم ( باستا ريد صوص او وايت صوص او بومفريت ا و…" at bounding box center [598, 252] width 295 height 47
paste textarea "باستا ريد صوص او وايت صوص او بومفريت ا وخضار سوتيه"
type textarea "لحم استيك و2 طبق يمكن الاختيار بينهم باستا ريد صوص او وايت صوص او بومفريت ا وخض…"
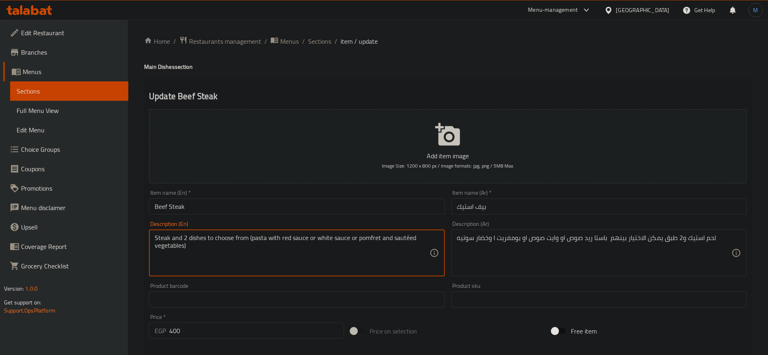
click at [196, 239] on textarea "Steak and 2 dishes to choose from (pasta with red sauce or white sauce or pomfr…" at bounding box center [292, 253] width 274 height 38
click at [211, 242] on textarea "Steak and 2 dishes to choose from (pasta with red sauce or white sauce or pomfr…" at bounding box center [292, 253] width 274 height 38
click at [213, 248] on textarea "Steak and 2 dishes to choose from (pasta with red sauce or white sauce or pomfr…" at bounding box center [292, 253] width 274 height 38
paste textarea "and 2 dishes to choose from pasta with red sauce or white sauce or pomfret and …"
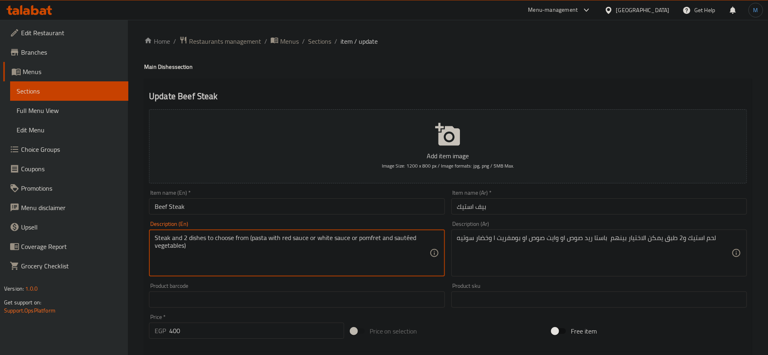
click at [177, 238] on textarea "Steak and 2 dishes to choose from (pasta with red sauce or white sauce or pomfr…" at bounding box center [292, 253] width 274 height 38
click at [182, 246] on textarea "Steak and 2 dishes to choose from (pasta with red sauce or white sauce or pomfr…" at bounding box center [292, 253] width 274 height 38
click at [217, 256] on textarea "Steak and 2 dishes to choose from (pasta with red sauce or white sauce or pomfr…" at bounding box center [292, 253] width 274 height 38
paste textarea "pasta with red sauce or white sauce or pomfret and sauteed vegetables"
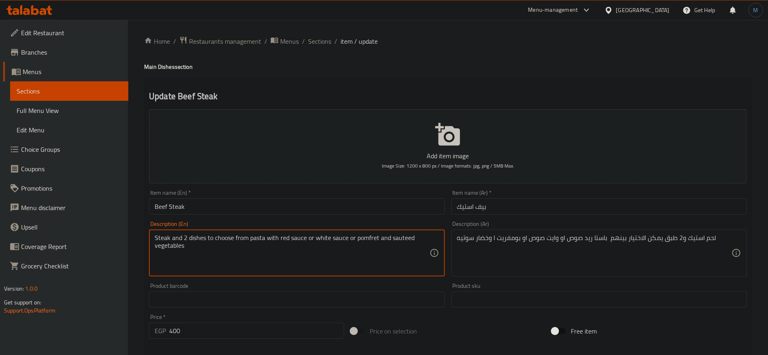
click at [169, 235] on textarea "Steak and 2 dishes to choose from pasta with red sauce or white sauce or pomfre…" at bounding box center [292, 253] width 274 height 38
type textarea "Steak meat and 2 dishes to choose from pasta with red sauce or white sauce or p…"
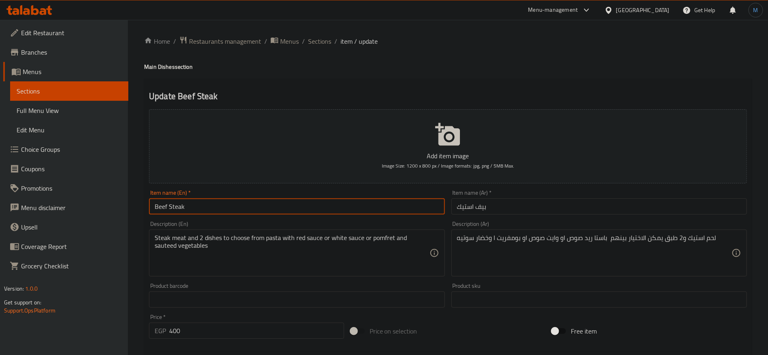
click at [292, 209] on input "Beef Steak" at bounding box center [296, 206] width 295 height 16
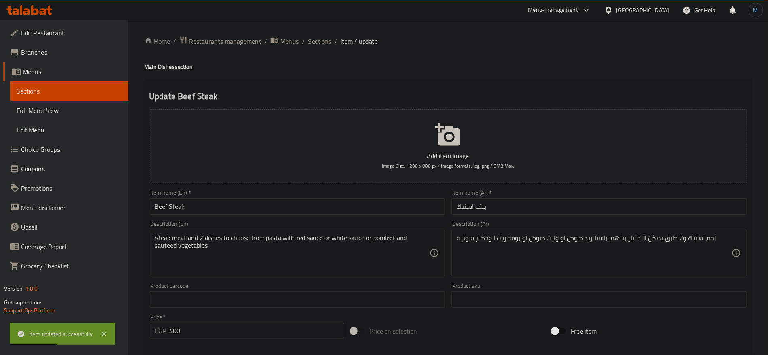
click at [331, 33] on div "Home / Restaurants management / Menus / Sections / item / update Main Dishes se…" at bounding box center [448, 302] width 640 height 565
click at [327, 38] on span "Sections" at bounding box center [319, 41] width 23 height 10
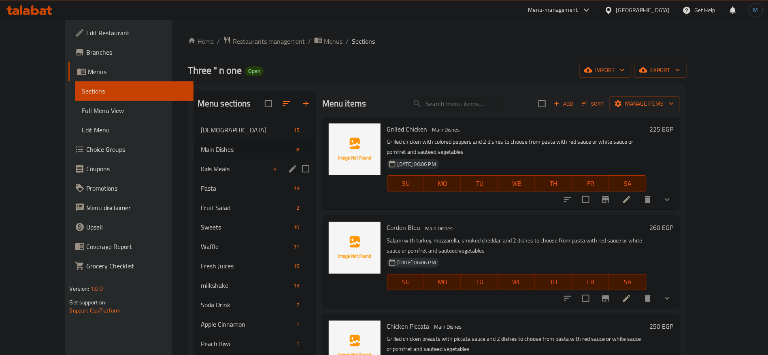
click at [225, 163] on div "Kids Meals 4" at bounding box center [254, 168] width 121 height 19
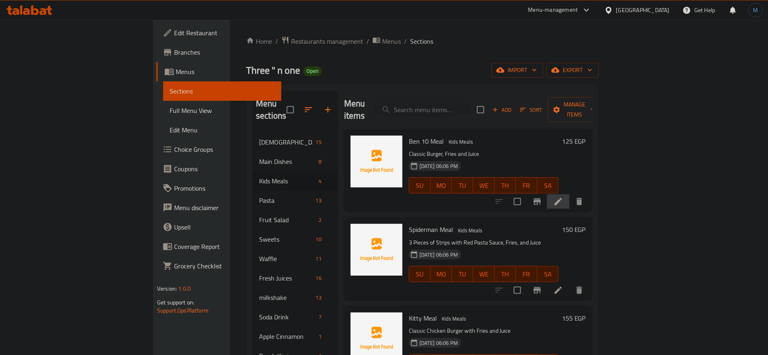
click at [569, 194] on li at bounding box center [558, 201] width 23 height 15
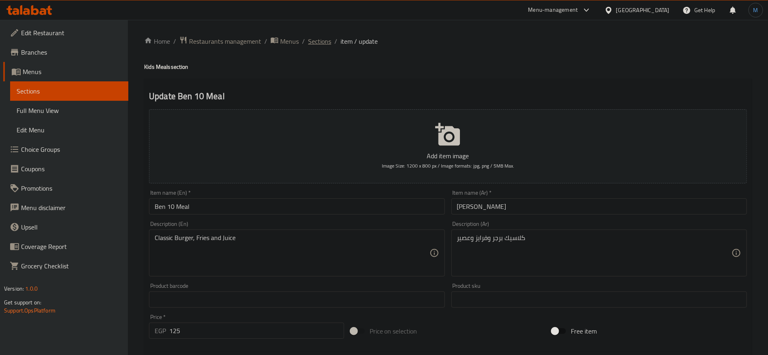
click at [319, 46] on span "Sections" at bounding box center [319, 41] width 23 height 10
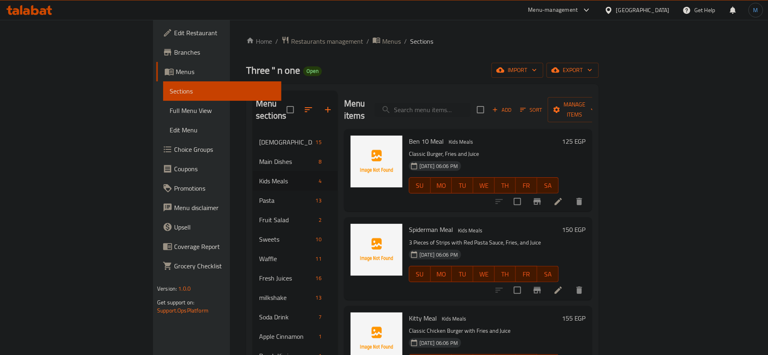
click at [547, 280] on button "Branch-specific-item" at bounding box center [536, 289] width 19 height 19
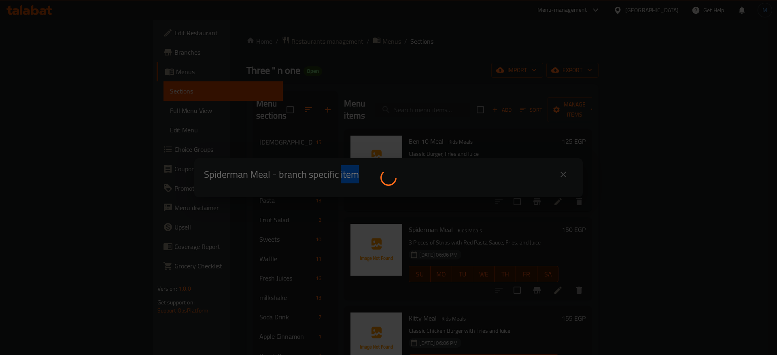
click at [700, 276] on div at bounding box center [388, 177] width 777 height 355
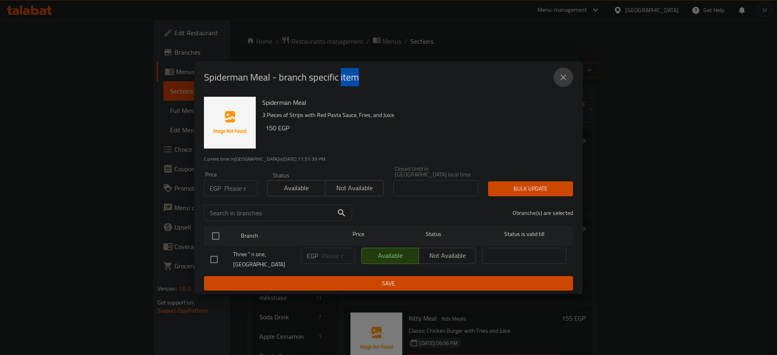
click at [568, 82] on icon "close" at bounding box center [563, 77] width 10 height 10
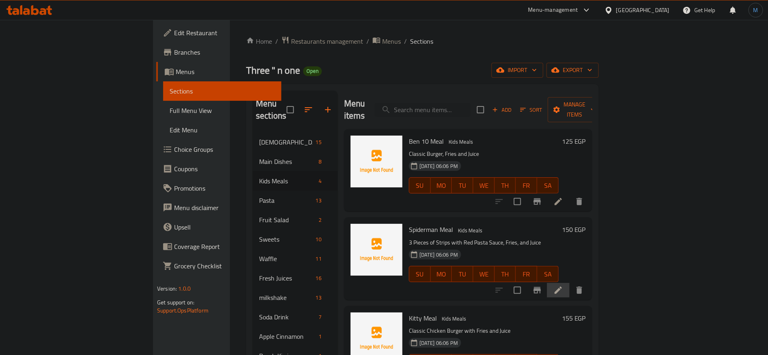
click at [569, 285] on li at bounding box center [558, 290] width 23 height 15
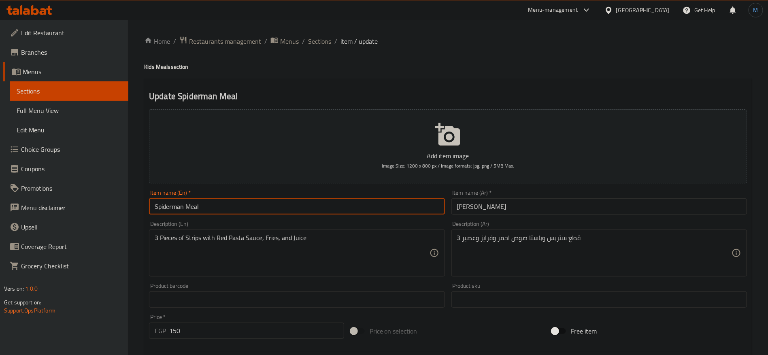
click at [299, 208] on input "Spiderman Meal" at bounding box center [296, 206] width 295 height 16
click at [327, 38] on span "Sections" at bounding box center [319, 41] width 23 height 10
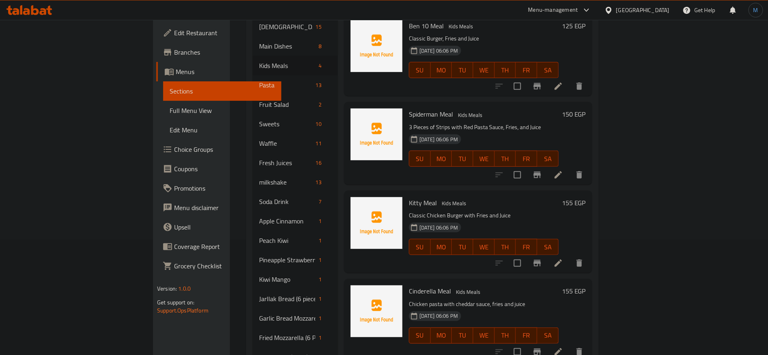
scroll to position [121, 0]
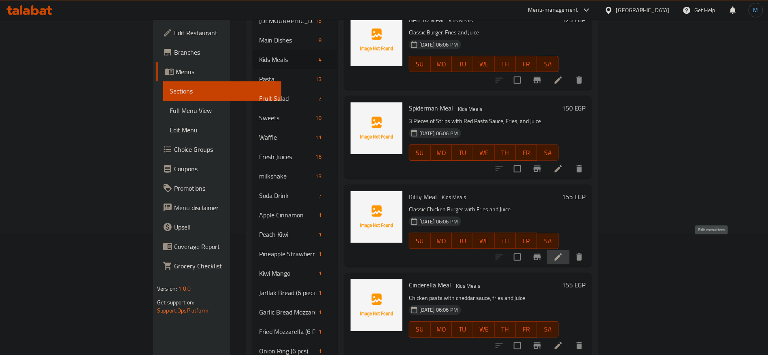
click at [563, 252] on icon at bounding box center [558, 257] width 10 height 10
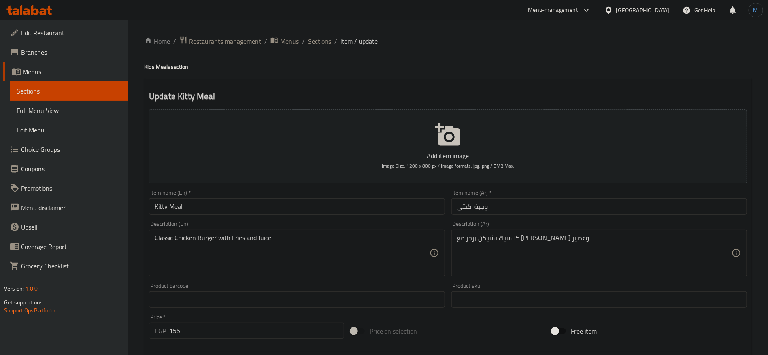
click at [473, 207] on input "وجبة كيتى" at bounding box center [598, 206] width 295 height 16
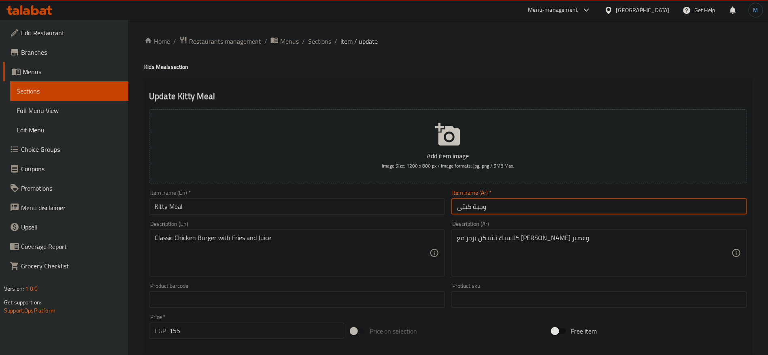
type input "وجبة كيتى"
click at [236, 189] on div "Item name (En)   * [PERSON_NAME] Item name (En) *" at bounding box center [297, 202] width 302 height 31
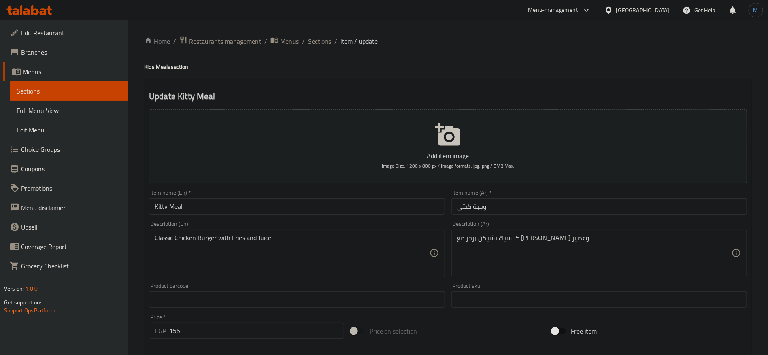
click at [234, 192] on div "Item name (En)   * [PERSON_NAME] Item name (En) *" at bounding box center [296, 202] width 295 height 25
click at [236, 199] on input "Kitty Meal" at bounding box center [296, 206] width 295 height 16
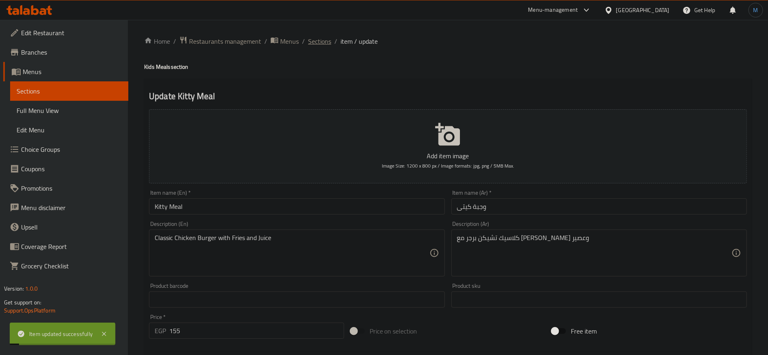
click at [310, 39] on span "Sections" at bounding box center [319, 41] width 23 height 10
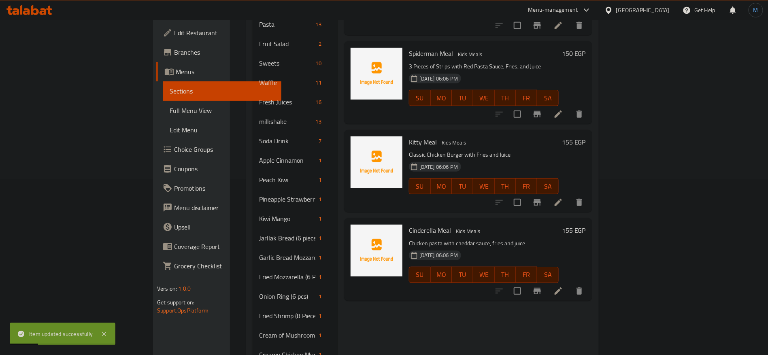
scroll to position [182, 0]
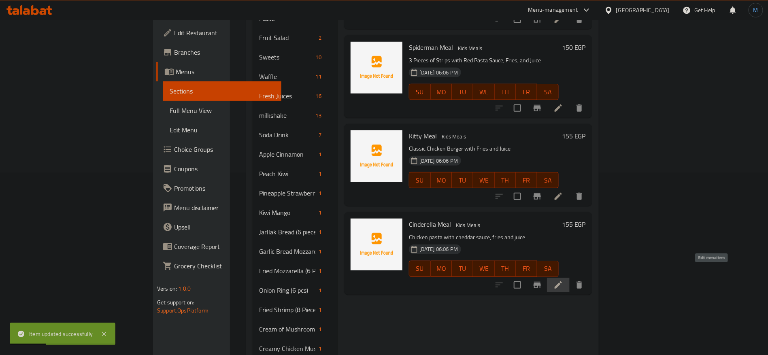
click at [563, 280] on icon at bounding box center [558, 285] width 10 height 10
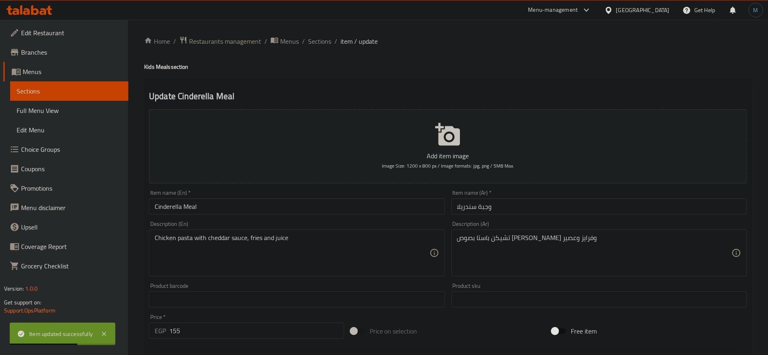
click at [527, 217] on div "Item name (Ar)   * وجبة سندريلا Item name (Ar) *" at bounding box center [599, 202] width 302 height 31
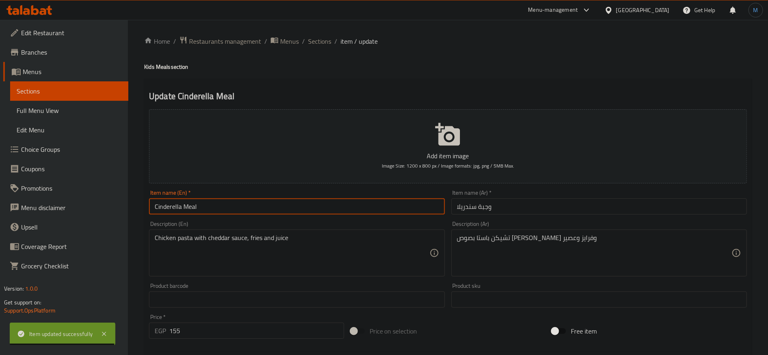
click at [382, 206] on input "Cinderella Meal" at bounding box center [296, 206] width 295 height 16
click at [314, 52] on div "Home / Restaurants management / Menus / Sections / item / update Kids Meals sec…" at bounding box center [447, 296] width 607 height 520
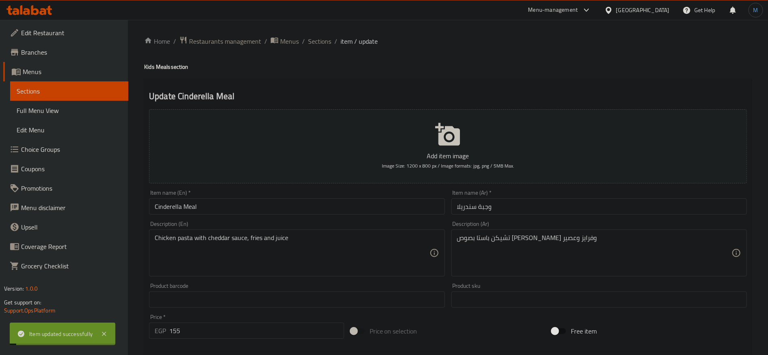
click at [314, 49] on div "Home / Restaurants management / Menus / Sections / item / update Kids Meals sec…" at bounding box center [447, 296] width 607 height 520
click at [314, 48] on div "Home / Restaurants management / Menus / Sections / item / update Kids Meals sec…" at bounding box center [447, 296] width 607 height 520
click at [315, 46] on span "Sections" at bounding box center [319, 41] width 23 height 10
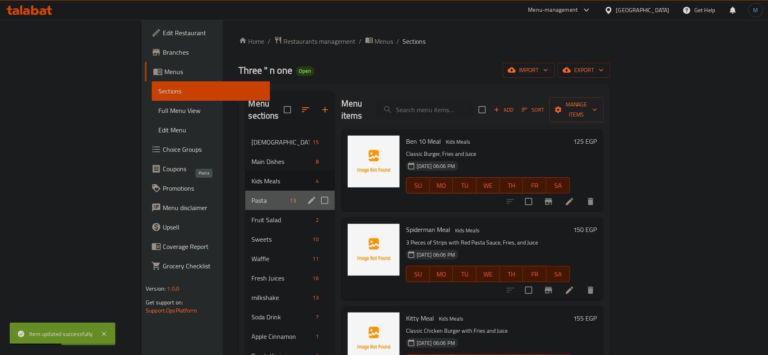
click at [252, 195] on span "Pasta" at bounding box center [269, 200] width 35 height 10
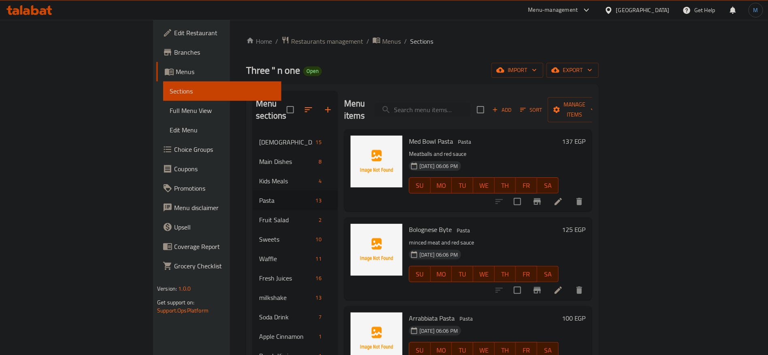
click at [558, 224] on h6 "Bolognese Byte Pasta" at bounding box center [484, 229] width 150 height 11
click at [563, 197] on icon at bounding box center [558, 202] width 10 height 10
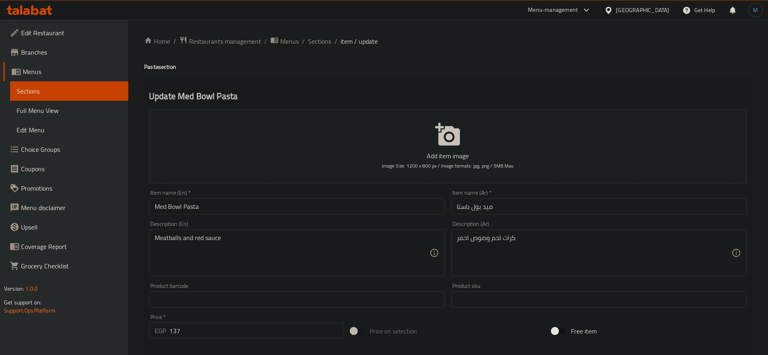
click at [474, 211] on input "ميد بول باستا" at bounding box center [598, 206] width 295 height 16
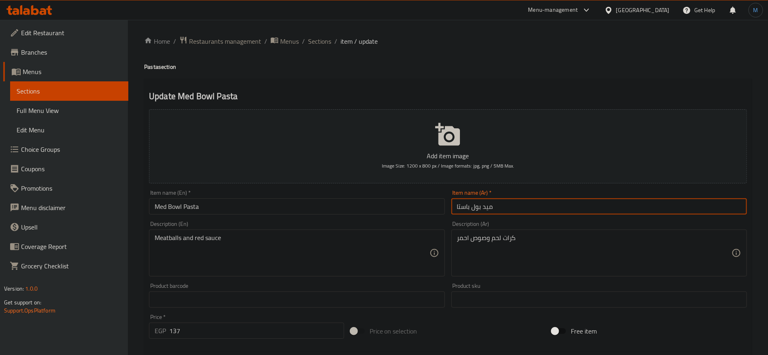
click at [475, 211] on input "ميد بول باستا" at bounding box center [598, 206] width 295 height 16
click at [483, 209] on input "ميد بول باستا" at bounding box center [598, 206] width 295 height 16
click at [490, 206] on input "ميد بول باستا" at bounding box center [598, 206] width 295 height 16
click at [478, 210] on input "ميد بول باستا" at bounding box center [598, 206] width 295 height 16
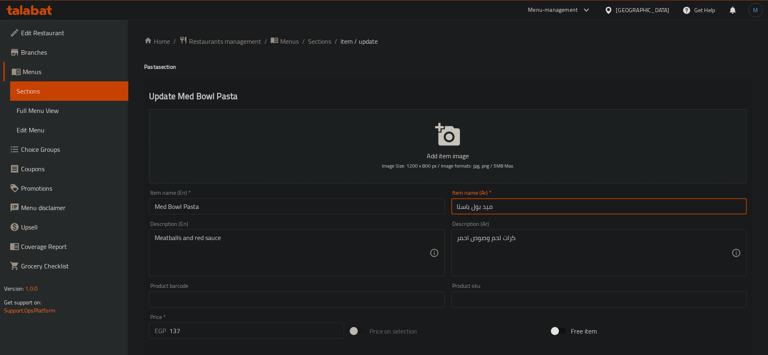
click at [369, 193] on div "Item name (En)   * Med Bowl Pasta Item name (En) *" at bounding box center [296, 202] width 295 height 25
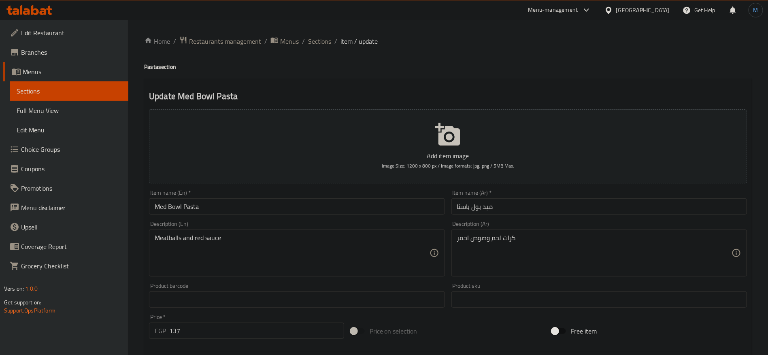
click at [482, 209] on input "ميد بول باستا" at bounding box center [598, 206] width 295 height 16
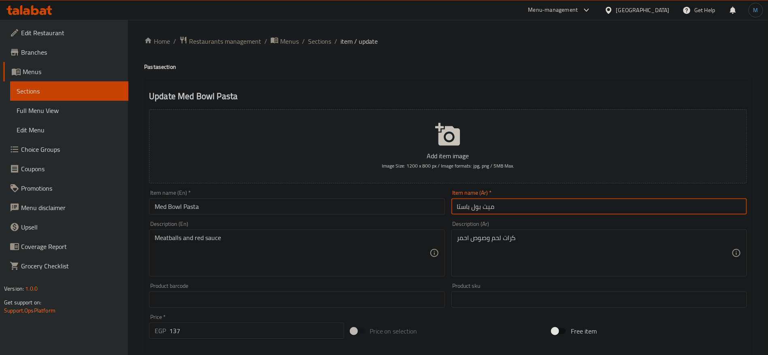
type input "ميت بول باستا"
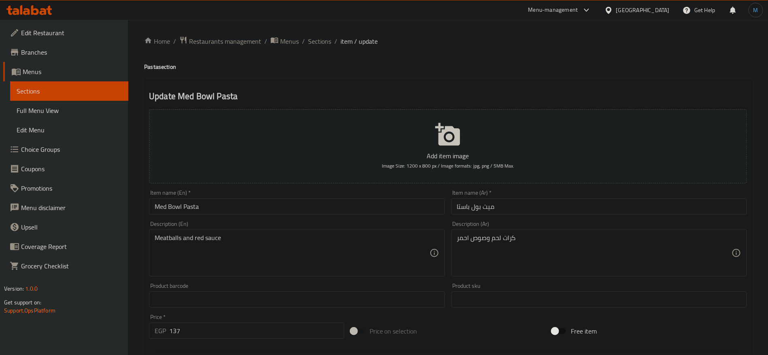
click at [374, 224] on div "Description (En) Meatballs and red sauce Description (En)" at bounding box center [296, 248] width 295 height 55
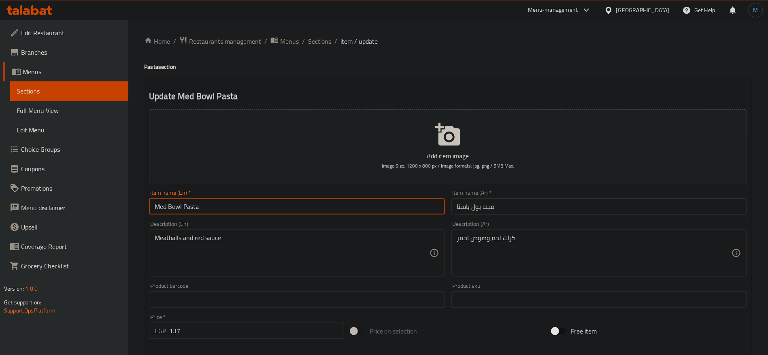
click at [314, 205] on input "Med Bowl Pasta" at bounding box center [296, 206] width 295 height 16
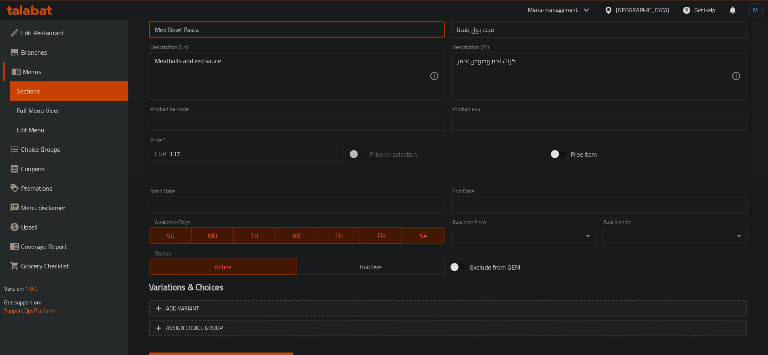
scroll to position [216, 0]
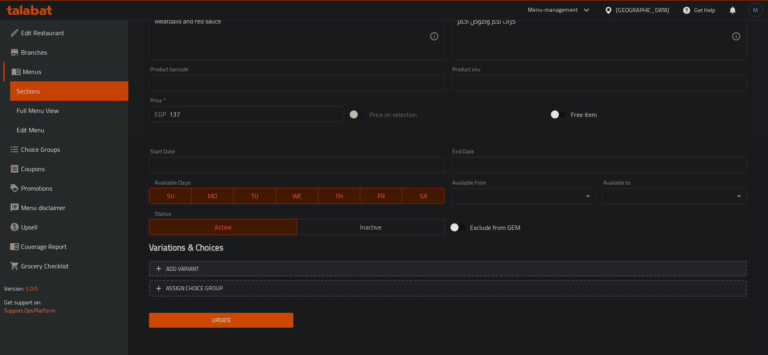
click at [619, 265] on span "Add variant" at bounding box center [447, 269] width 583 height 10
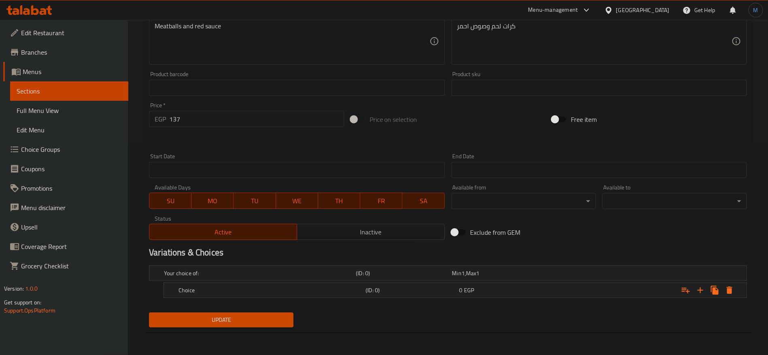
scroll to position [211, 0]
click at [704, 290] on icon "Expand" at bounding box center [700, 291] width 10 height 10
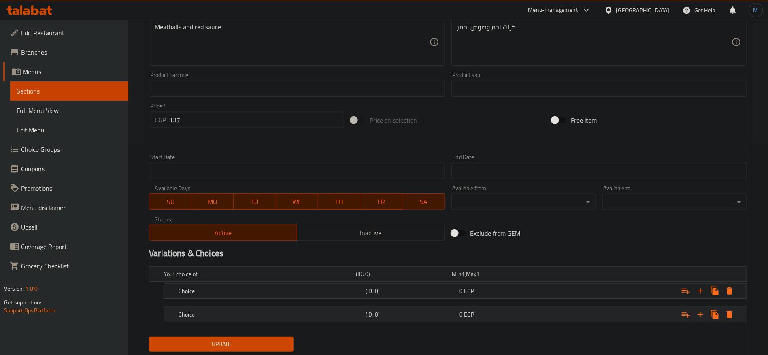
click at [429, 318] on div "(ID: 0)" at bounding box center [410, 314] width 93 height 11
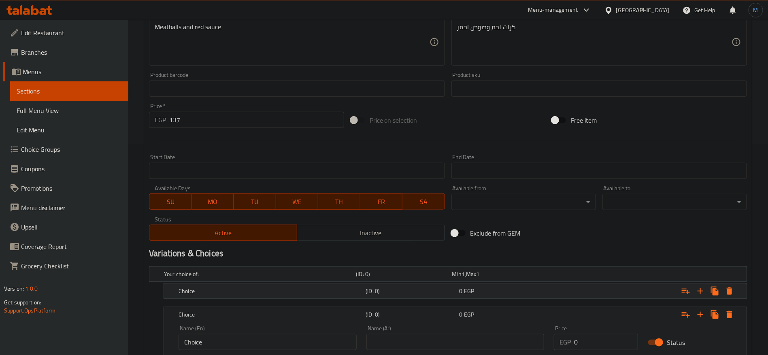
click at [439, 291] on h5 "(ID: 0)" at bounding box center [410, 291] width 90 height 8
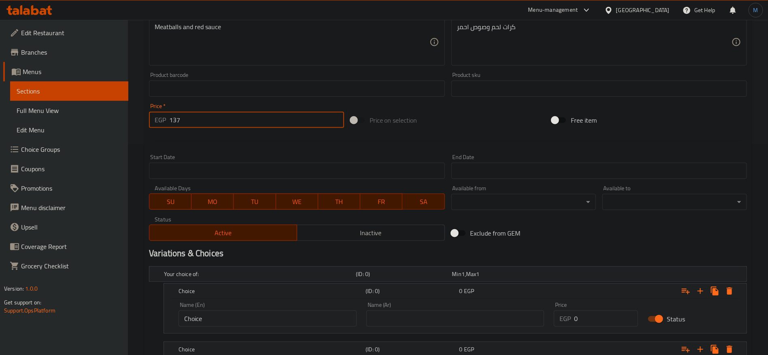
click at [263, 121] on input "137" at bounding box center [256, 120] width 175 height 16
type input "0"
click at [442, 139] on div at bounding box center [448, 141] width 604 height 20
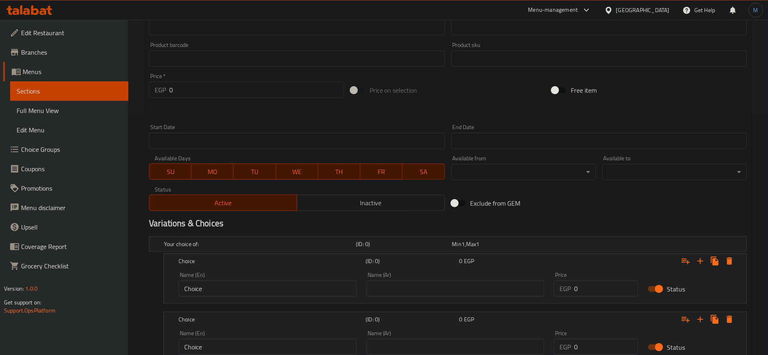
scroll to position [304, 0]
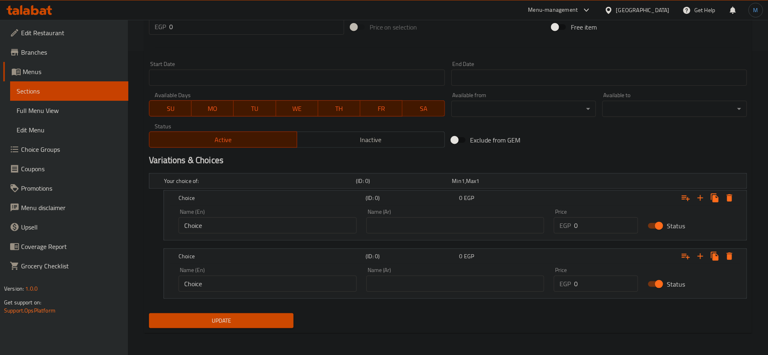
click at [592, 231] on input "0" at bounding box center [606, 225] width 64 height 16
paste input "137"
type input "137"
click at [626, 279] on input "1" at bounding box center [606, 284] width 64 height 16
paste input "205"
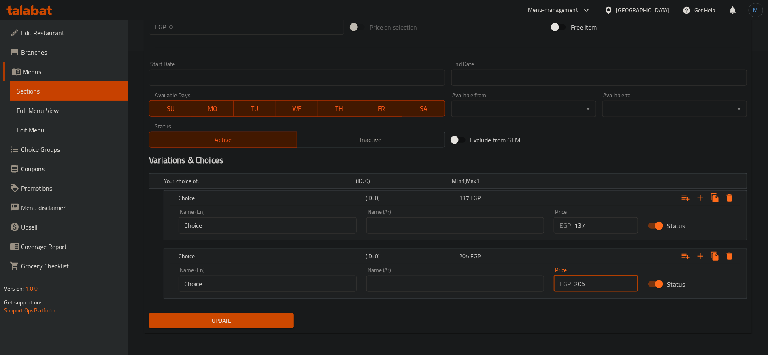
type input "205"
click at [455, 228] on input "text" at bounding box center [455, 225] width 178 height 16
type input "وسط"
click at [431, 291] on input "text" at bounding box center [455, 284] width 178 height 16
type input "كبير"
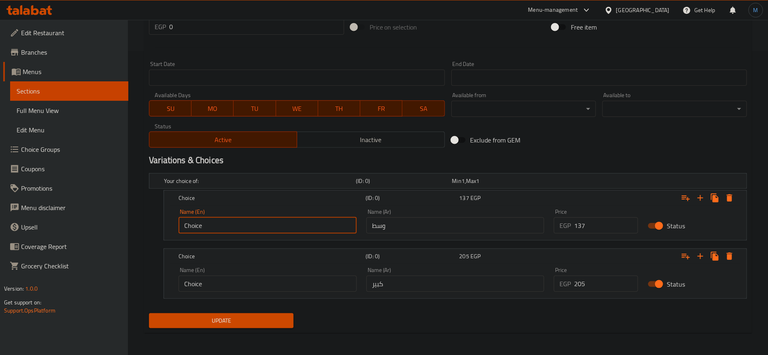
click at [264, 221] on input "Choice" at bounding box center [267, 225] width 178 height 16
click at [264, 221] on input "text" at bounding box center [267, 225] width 178 height 16
type input "Smal"
click at [260, 221] on input "text" at bounding box center [267, 225] width 178 height 16
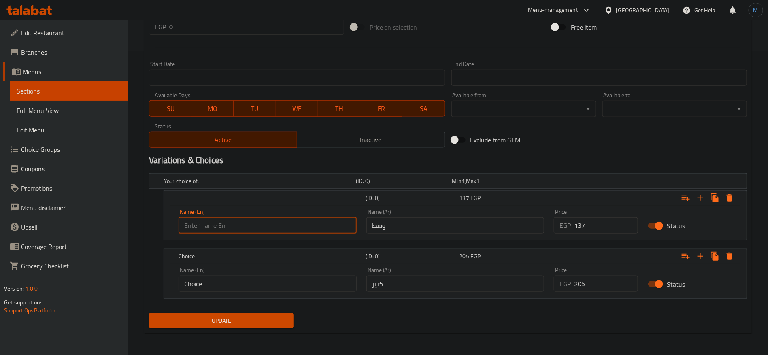
type input "Medium"
click at [265, 287] on input "Choice" at bounding box center [267, 284] width 178 height 16
click at [265, 283] on input "text" at bounding box center [267, 284] width 178 height 16
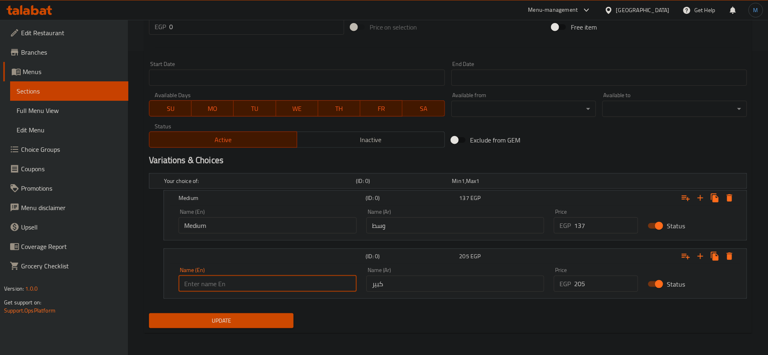
type input "Large"
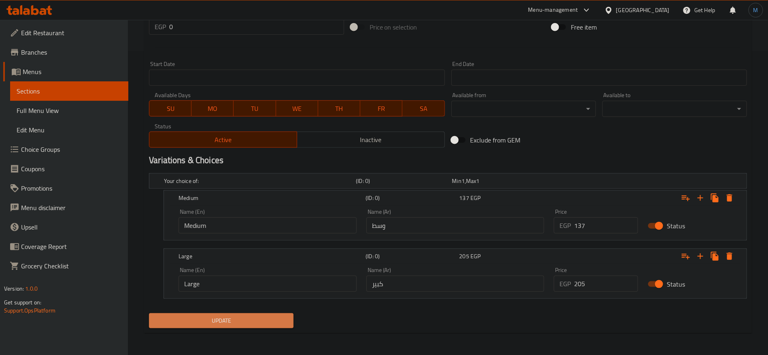
click at [260, 315] on button "Update" at bounding box center [221, 320] width 144 height 15
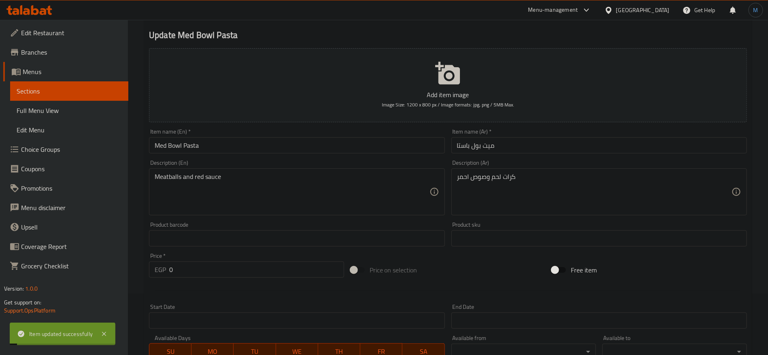
scroll to position [0, 0]
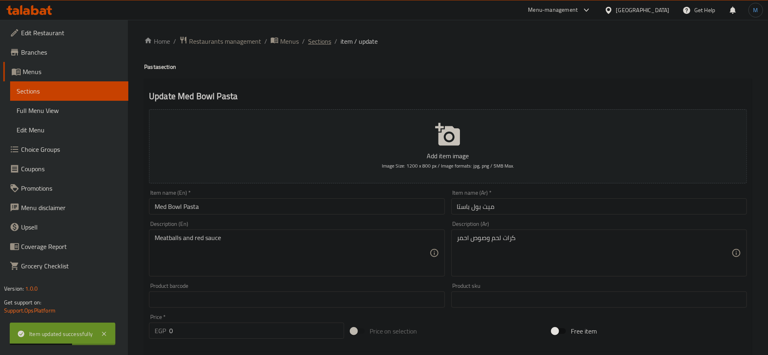
click at [320, 42] on span "Sections" at bounding box center [319, 41] width 23 height 10
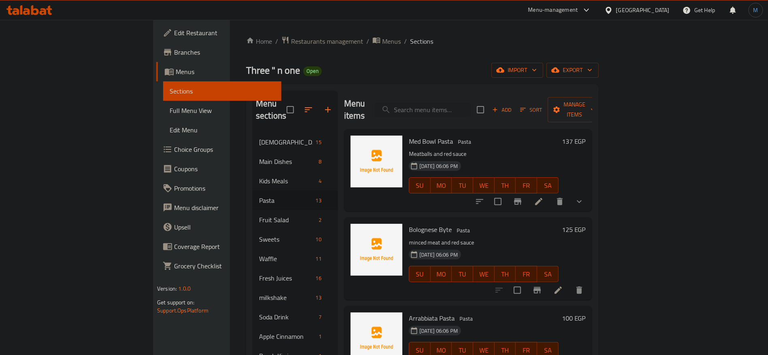
click at [563, 285] on icon at bounding box center [558, 290] width 10 height 10
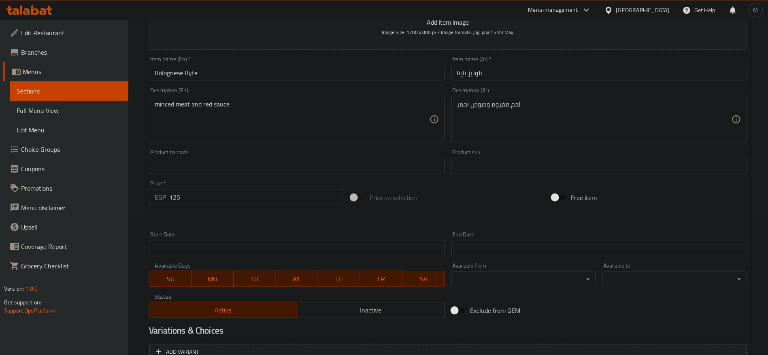
scroll to position [216, 0]
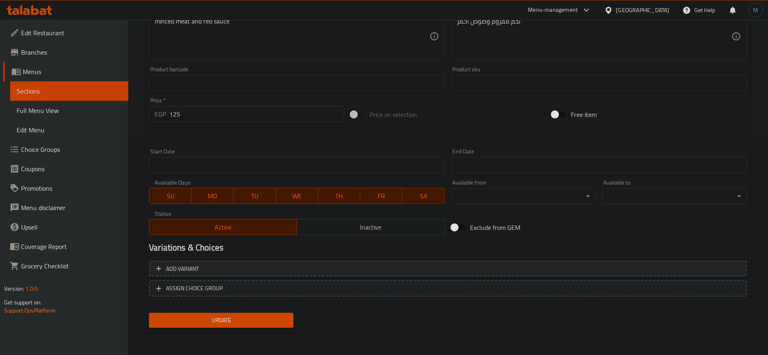
click at [533, 263] on button "Add variant" at bounding box center [448, 269] width 598 height 17
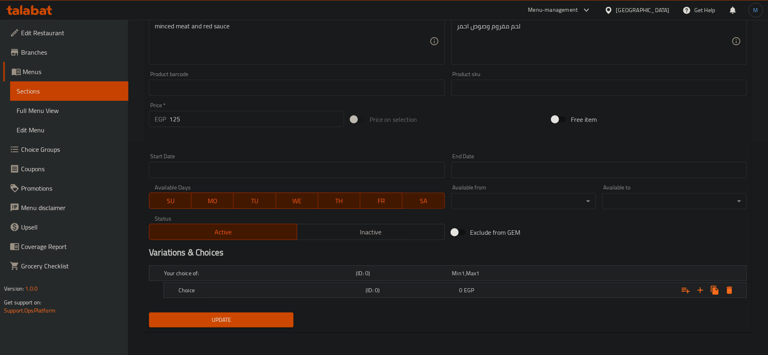
scroll to position [211, 0]
click at [700, 291] on icon "Expand" at bounding box center [700, 291] width 6 height 6
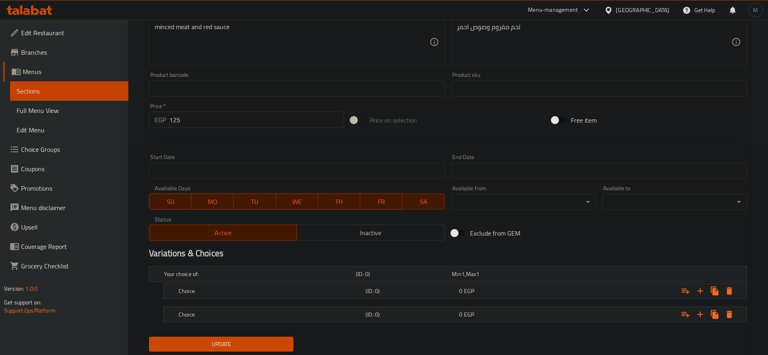
click at [535, 304] on nav at bounding box center [448, 303] width 598 height 6
click at [530, 291] on div "0 EGP" at bounding box center [504, 291] width 90 height 8
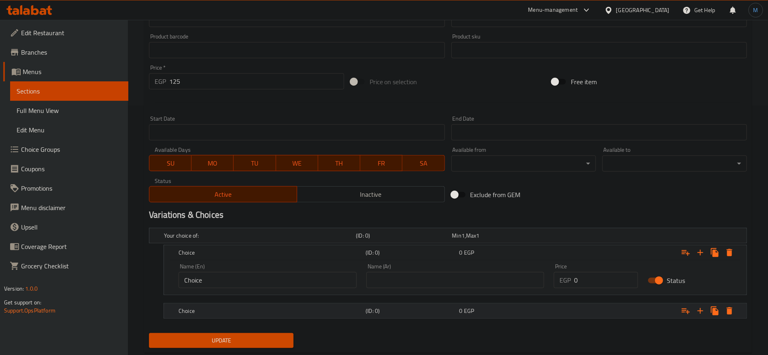
scroll to position [266, 0]
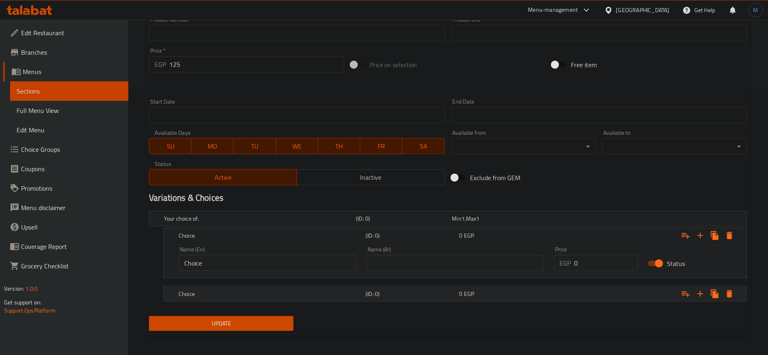
click at [522, 299] on div "Choice (ID: 0) 0 EGP" at bounding box center [457, 294] width 561 height 18
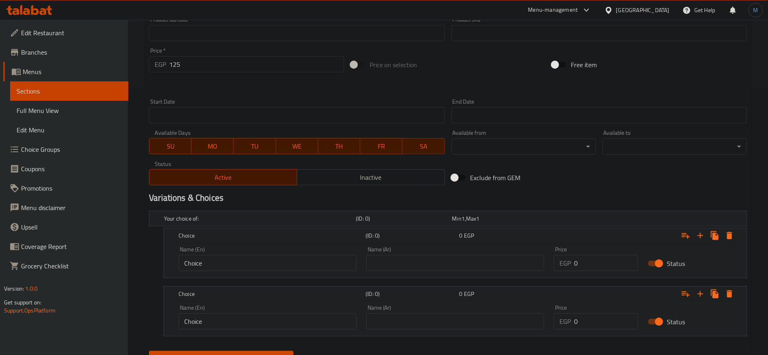
click at [425, 267] on input "text" at bounding box center [455, 263] width 178 height 16
type input "وسط"
click at [430, 312] on div "Name (Ar) Name (Ar)" at bounding box center [455, 317] width 178 height 25
click at [437, 318] on input "text" at bounding box center [455, 321] width 178 height 16
type input "كبير"
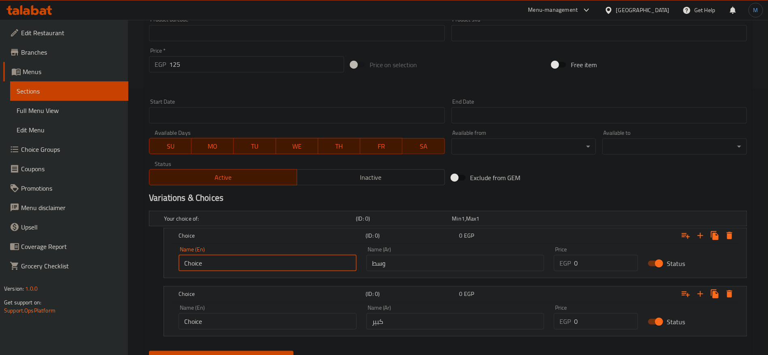
click at [276, 267] on input "Choice" at bounding box center [267, 263] width 178 height 16
click at [276, 262] on input "Choice" at bounding box center [267, 263] width 178 height 16
click at [276, 262] on input "text" at bounding box center [267, 263] width 178 height 16
type input "Medium"
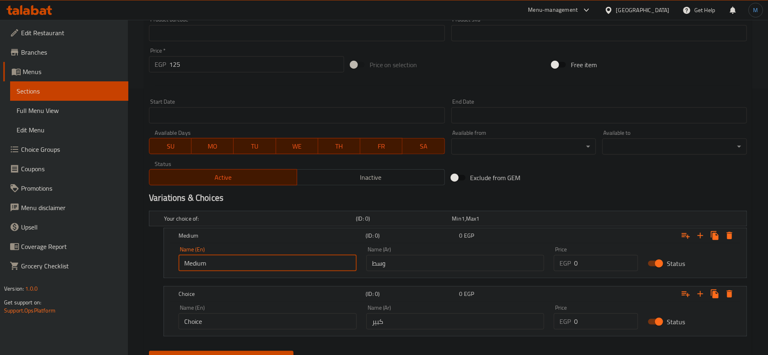
click at [282, 327] on input "Choice" at bounding box center [267, 321] width 178 height 16
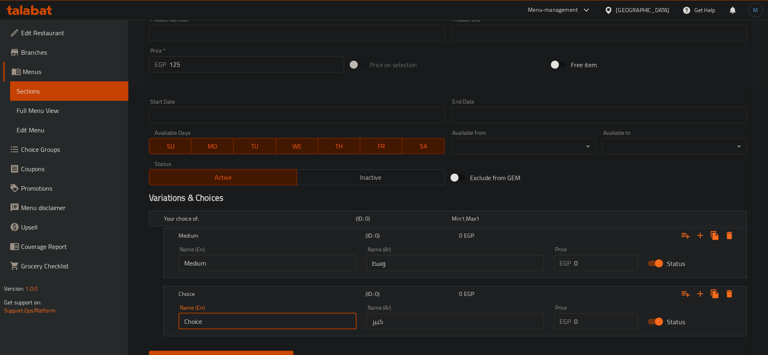
click at [282, 327] on input "Choice" at bounding box center [267, 321] width 178 height 16
click at [282, 325] on input "text" at bounding box center [267, 321] width 178 height 16
type input "Large"
click at [588, 271] on div "Price EGP 0 Price" at bounding box center [596, 259] width 94 height 34
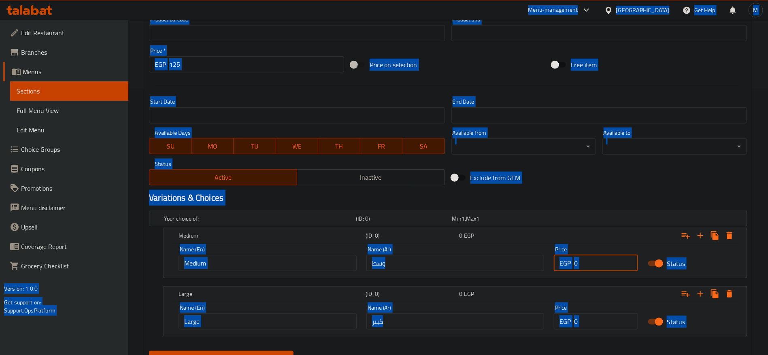
click at [588, 267] on input "0" at bounding box center [606, 263] width 64 height 16
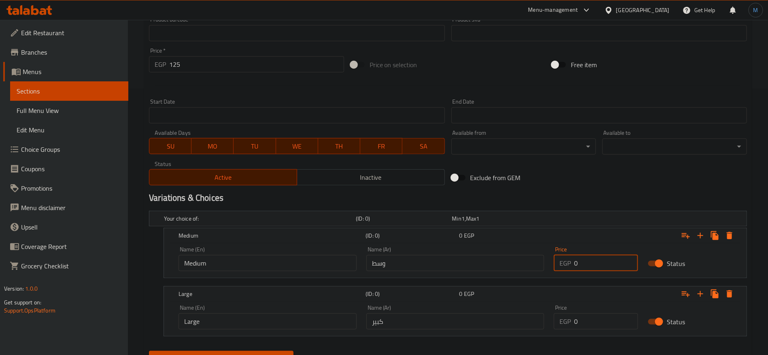
paste input "125"
type input "125"
click at [605, 319] on input "0" at bounding box center [606, 321] width 64 height 16
paste input "18"
type input "180"
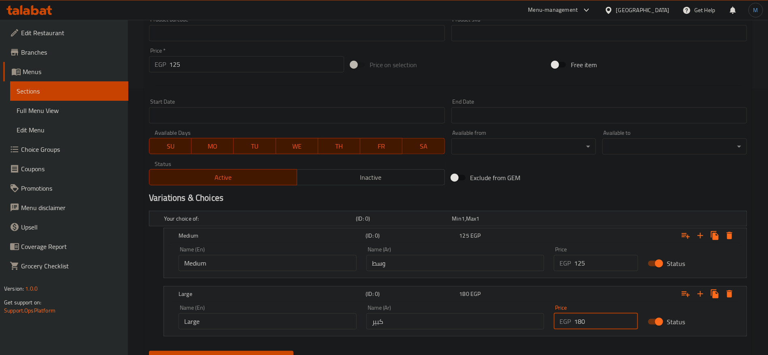
click at [149, 351] on button "Update" at bounding box center [221, 358] width 144 height 15
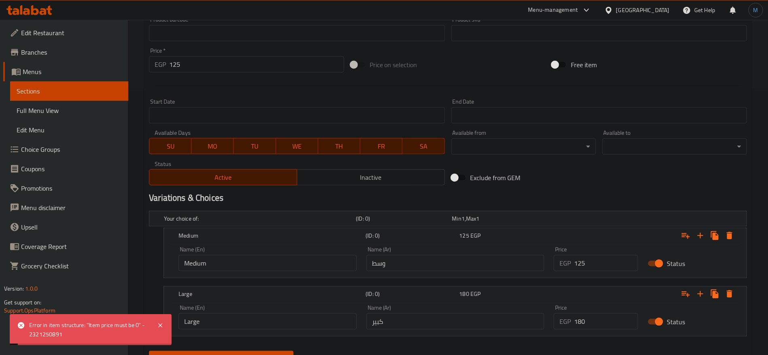
click at [583, 180] on div "Exclude from GEM" at bounding box center [549, 178] width 202 height 22
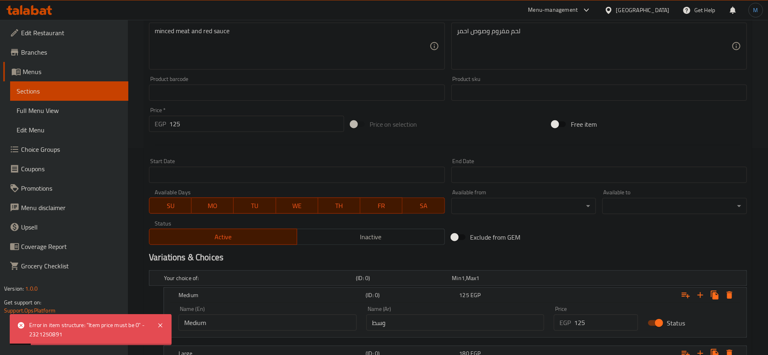
scroll to position [206, 0]
click at [245, 130] on input "125" at bounding box center [256, 125] width 175 height 16
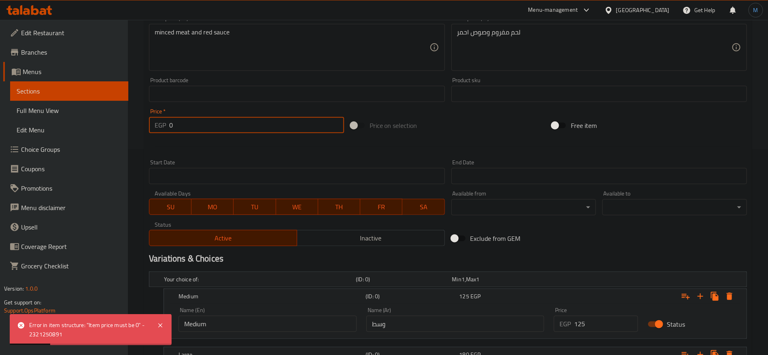
type input "0"
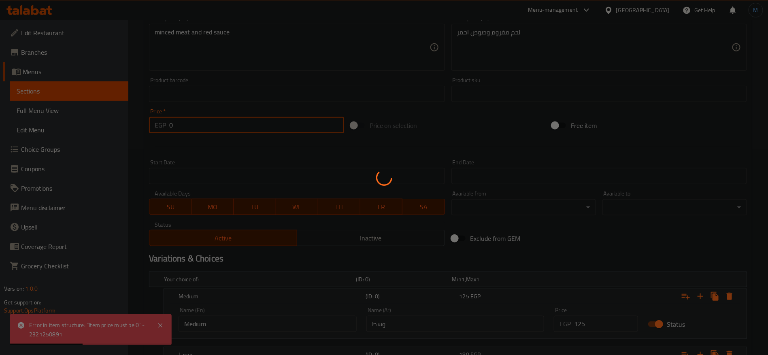
click at [490, 140] on div at bounding box center [384, 177] width 768 height 355
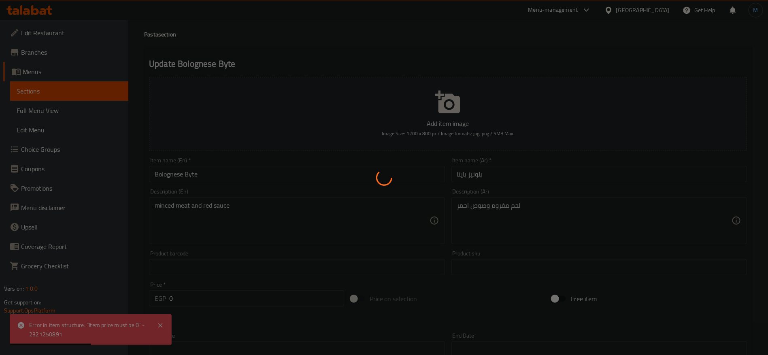
scroll to position [0, 0]
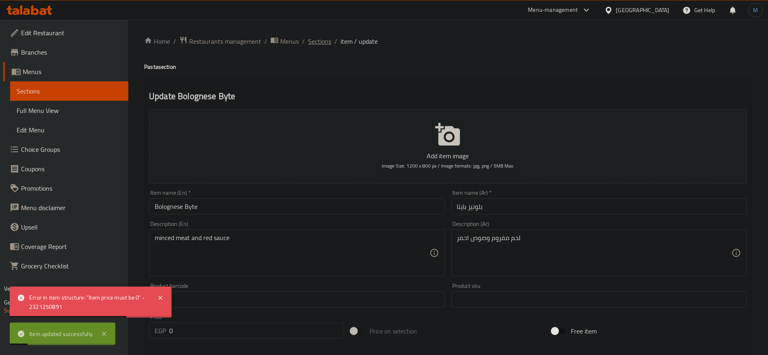
click at [326, 37] on span "Sections" at bounding box center [319, 41] width 23 height 10
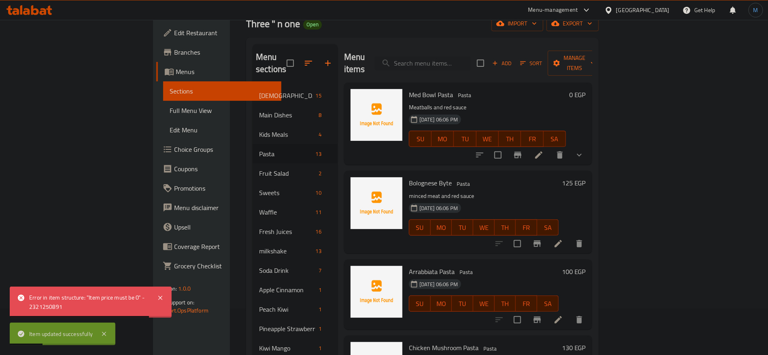
scroll to position [61, 0]
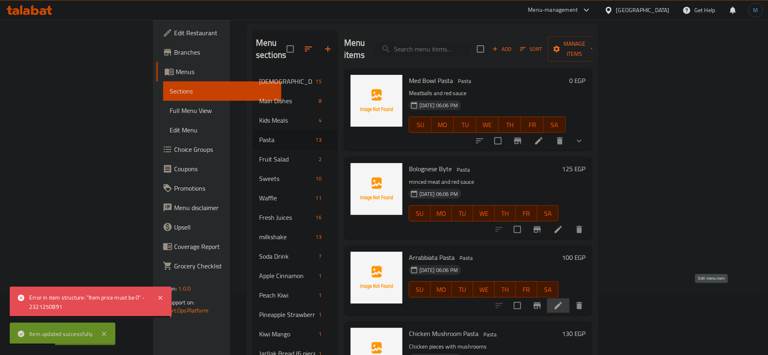
click at [563, 301] on icon at bounding box center [558, 306] width 10 height 10
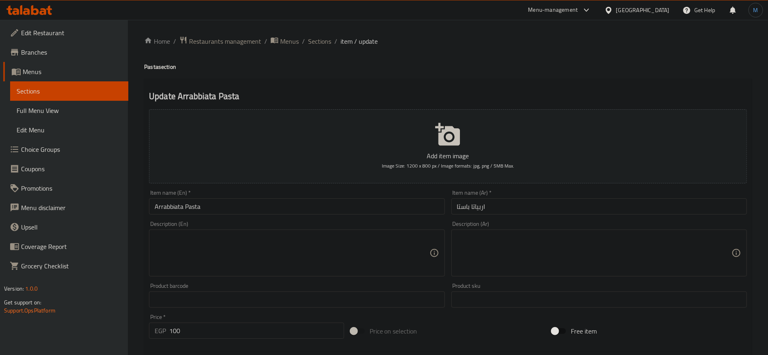
click at [513, 202] on input "اربياتا باستا" at bounding box center [598, 206] width 295 height 16
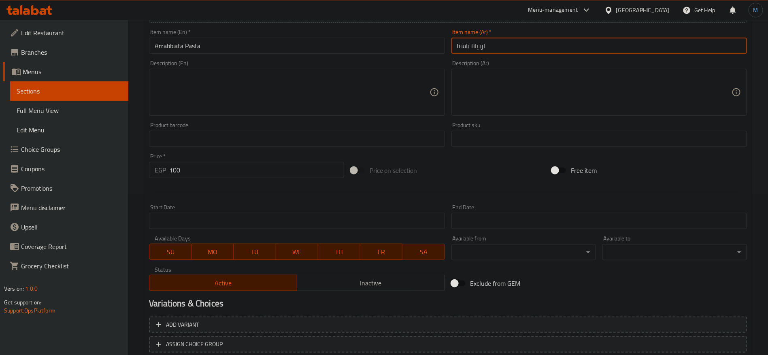
scroll to position [216, 0]
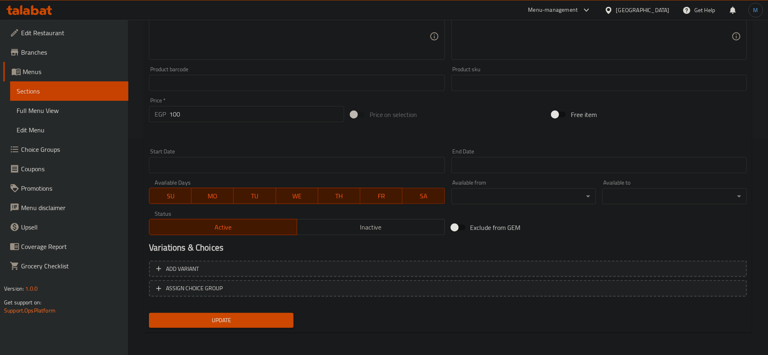
click at [567, 258] on div "Add variant ASSIGN CHOICE GROUP" at bounding box center [448, 283] width 604 height 53
click at [569, 259] on div "Add variant ASSIGN CHOICE GROUP" at bounding box center [448, 283] width 604 height 53
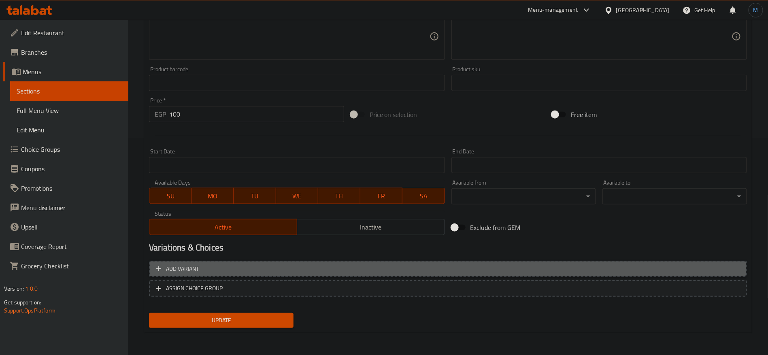
click at [581, 261] on button "Add variant" at bounding box center [448, 269] width 598 height 17
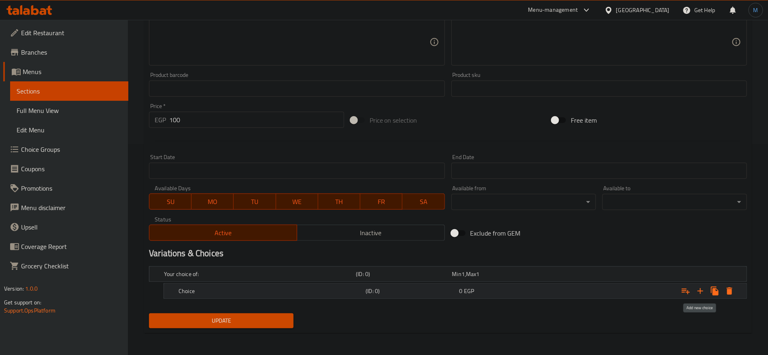
click at [703, 289] on icon "Expand" at bounding box center [700, 291] width 10 height 10
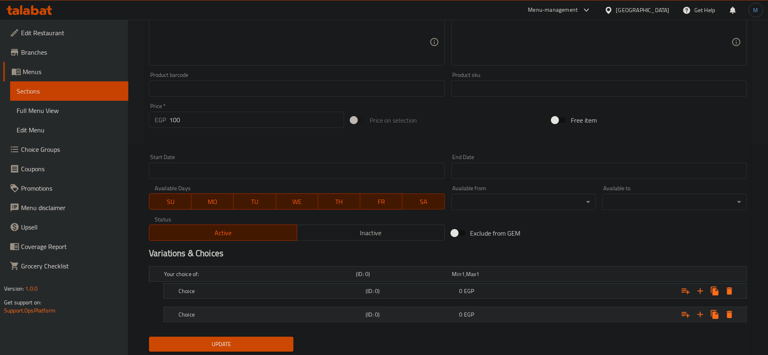
click at [452, 313] on h5 "(ID: 0)" at bounding box center [410, 314] width 90 height 8
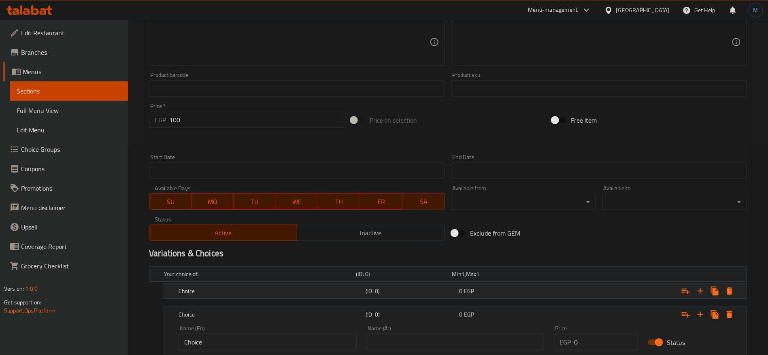
click at [450, 295] on div "(ID: 0)" at bounding box center [410, 290] width 93 height 11
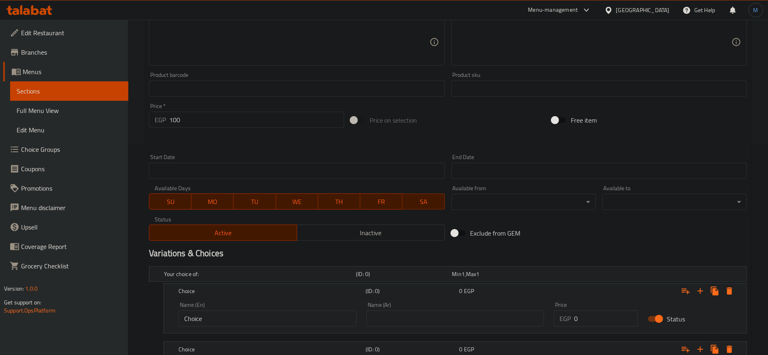
click at [246, 115] on input "100" at bounding box center [256, 120] width 175 height 16
type input "0"
click at [442, 121] on div "Price on selection" at bounding box center [448, 120] width 202 height 22
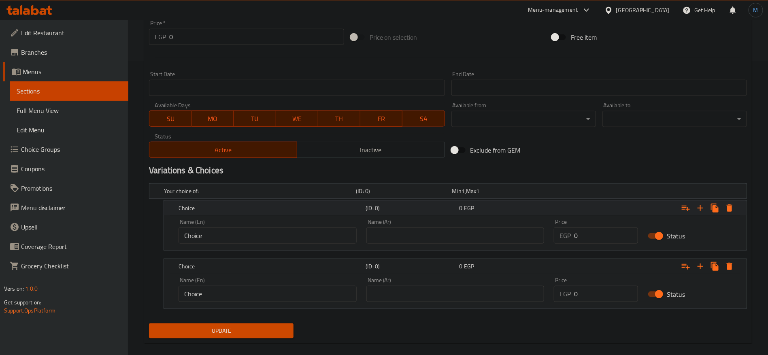
scroll to position [304, 0]
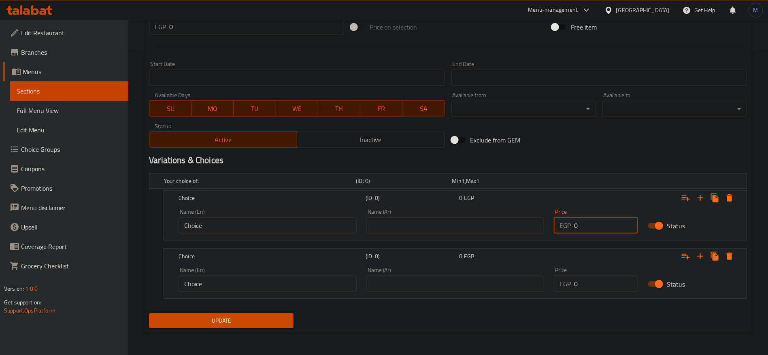
click at [596, 224] on input "0" at bounding box center [606, 225] width 64 height 16
paste input "10"
type input "100"
click at [607, 270] on div "Price EGP 0 Price" at bounding box center [596, 279] width 84 height 25
click at [601, 274] on div "Price EGP 0 Price" at bounding box center [596, 279] width 84 height 25
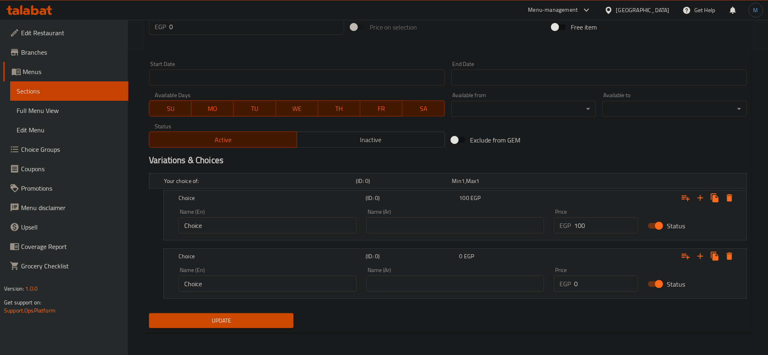
click at [600, 278] on input "0" at bounding box center [606, 284] width 64 height 16
paste input "137"
type input "137"
click at [433, 222] on input "text" at bounding box center [455, 225] width 178 height 16
type input "وسط"
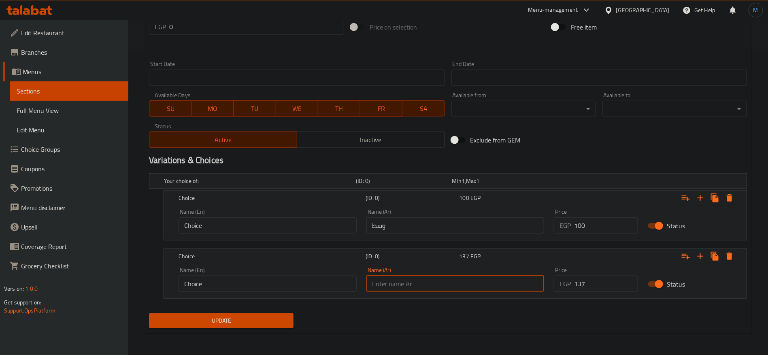
click at [435, 289] on input "text" at bounding box center [455, 284] width 178 height 16
type input "كبير"
click at [296, 223] on input "Choice" at bounding box center [267, 225] width 178 height 16
click at [296, 223] on input "text" at bounding box center [267, 225] width 178 height 16
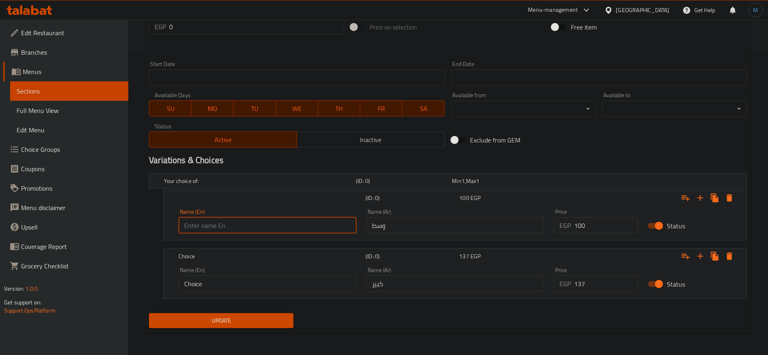
type input "Medium"
click at [279, 280] on input "Choice" at bounding box center [267, 284] width 178 height 16
click at [279, 280] on input "text" at bounding box center [267, 284] width 178 height 16
type input "Large"
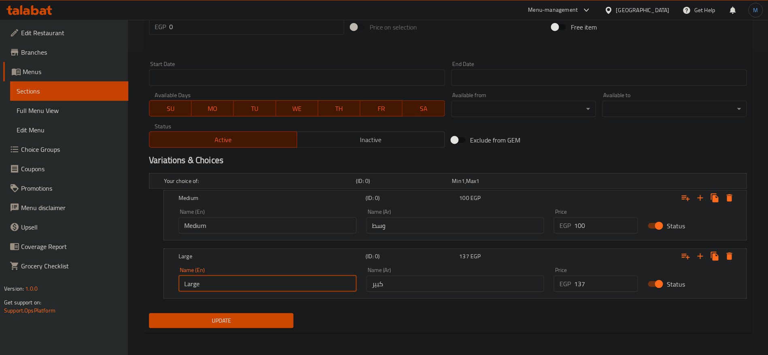
click at [251, 313] on button "Update" at bounding box center [221, 320] width 144 height 15
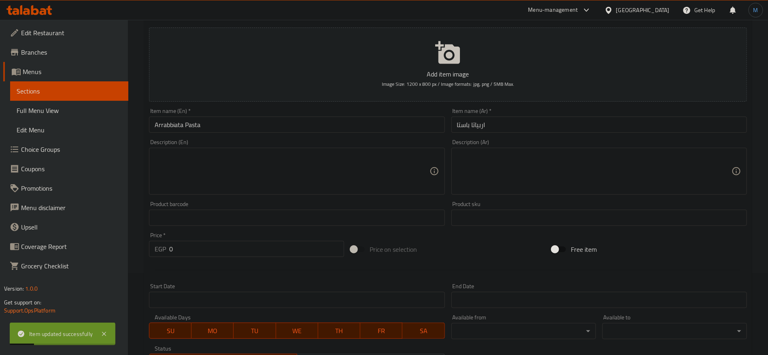
scroll to position [0, 0]
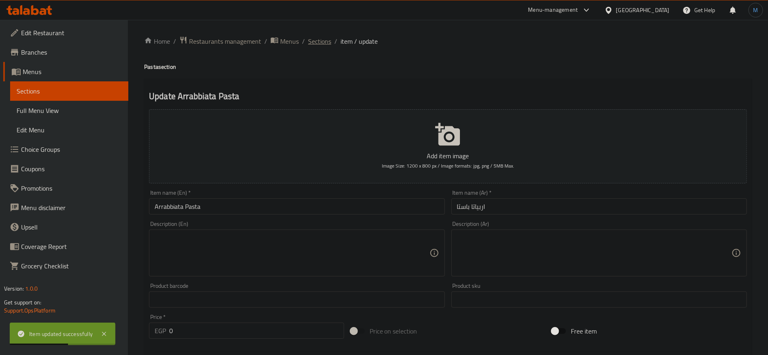
click at [317, 45] on span "Sections" at bounding box center [319, 41] width 23 height 10
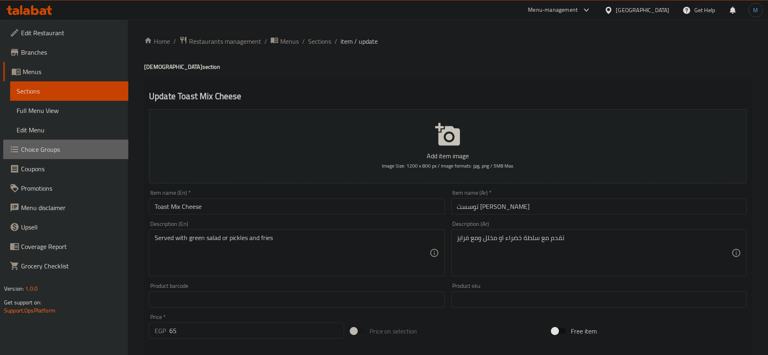
click at [92, 143] on link "Choice Groups" at bounding box center [65, 149] width 125 height 19
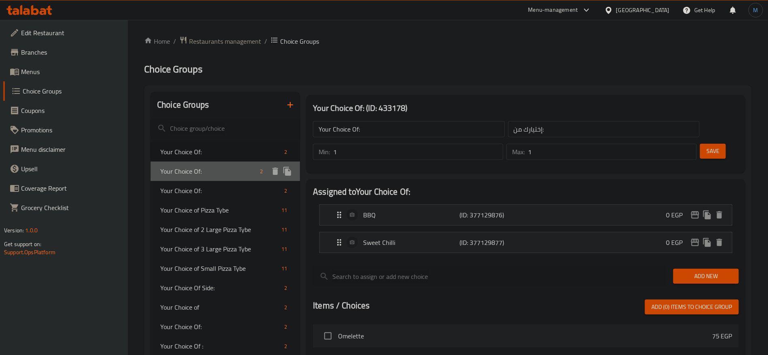
click at [226, 165] on div "Your Choice Of: 2" at bounding box center [225, 170] width 149 height 19
click at [214, 178] on div "Your Choice Of: 2" at bounding box center [225, 170] width 149 height 19
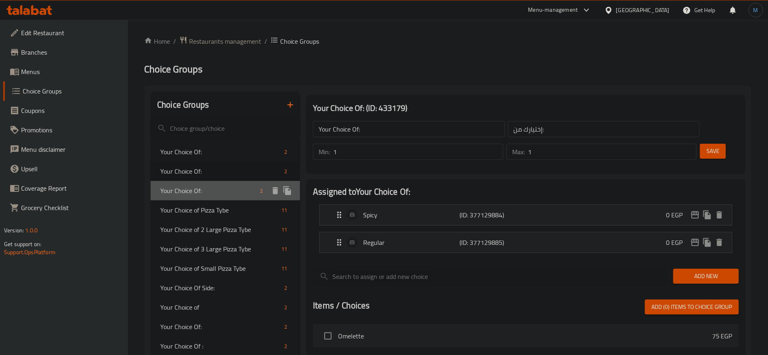
click at [219, 192] on span "Your Choice Of:" at bounding box center [208, 191] width 96 height 10
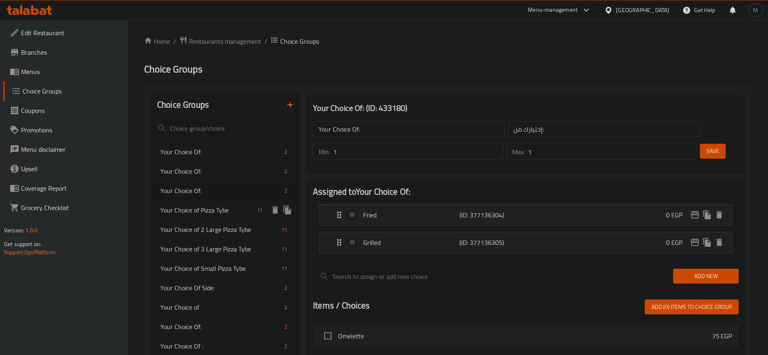
click at [224, 202] on div "Your Choice of Pizza Tybe 11" at bounding box center [225, 209] width 149 height 19
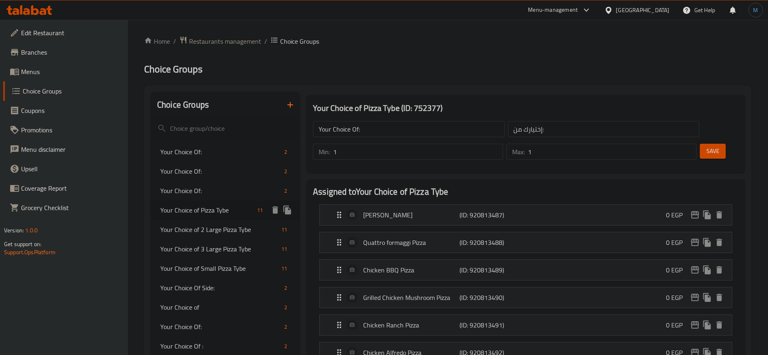
type input "Your Choice of Pizza Tybe"
type input "اختيارك من نوع البيتزا"
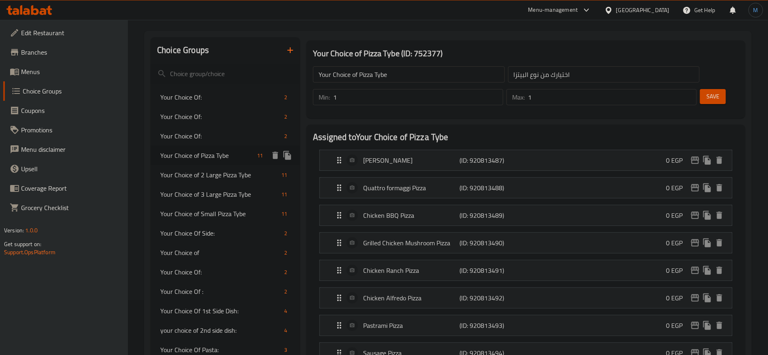
scroll to position [61, 0]
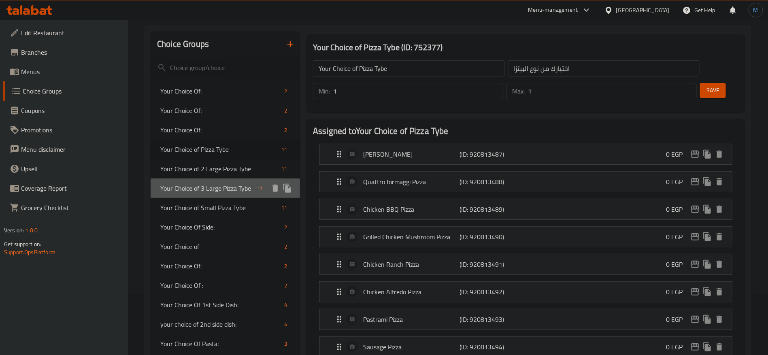
click at [231, 183] on span "Your Choice of 3 Large Pizza Tybe" at bounding box center [206, 188] width 93 height 10
type input "Your Choice of 3 Large Pizza Tybe"
type input "اختيارك من نوع 3 بيتزا لارج"
type input "3"
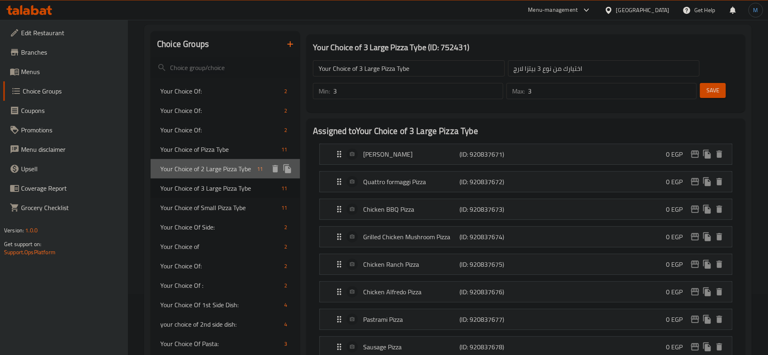
click at [234, 174] on span "Your Choice of 2 Large Pizza Tybe" at bounding box center [206, 169] width 93 height 10
type input "Your Choice of 2 Large Pizza Tybe"
type input "اختيارك من نوع 2 بيتزا لارج"
type input "2"
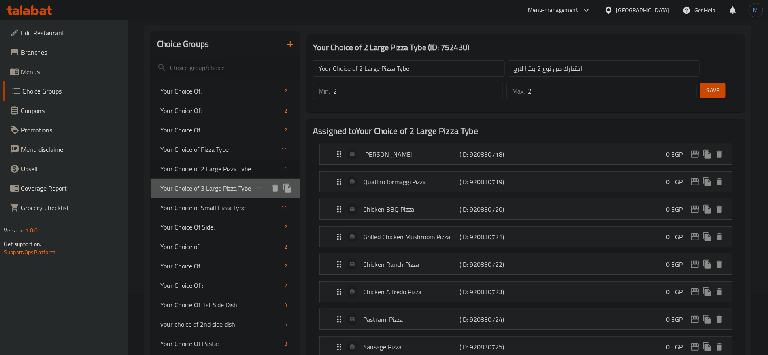
click at [241, 186] on span "Your Choice of 3 Large Pizza Tybe" at bounding box center [206, 188] width 93 height 10
type input "Your Choice of 3 Large Pizza Tybe"
type input "اختيارك من نوع 3 بيتزا لارج"
type input "3"
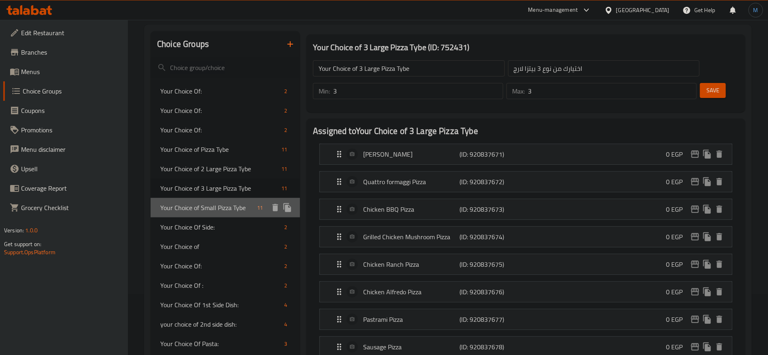
click at [241, 203] on span "Your Choice of Small Pizza Tybe" at bounding box center [206, 208] width 93 height 10
type input "Your Choice of Small Pizza Tybe"
type input "اختيارك من نوع البيتزا الصغير"
type input "1"
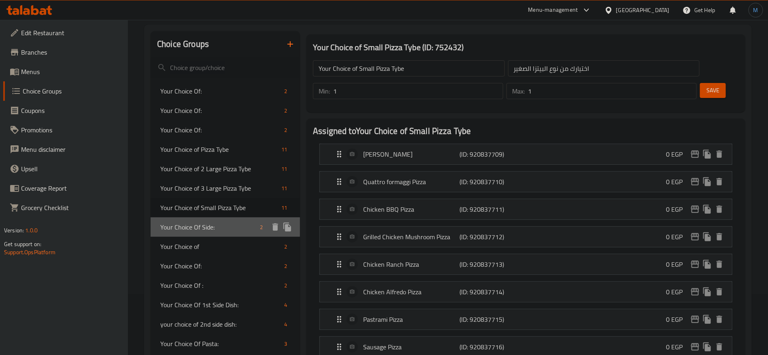
click at [235, 229] on span "Your Choice Of Side:" at bounding box center [208, 227] width 96 height 10
type input "Your Choice Of Side:"
type input "اختيارك من الجانبي:"
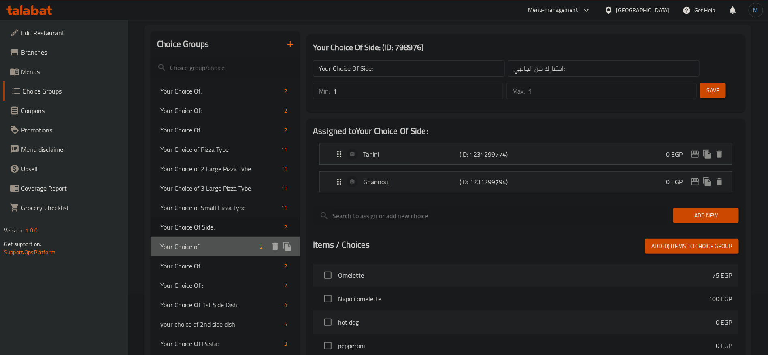
click at [235, 240] on div "Your Choice of 2" at bounding box center [225, 246] width 149 height 19
type input "Your Choice of"
type input "اختيارك من"
click at [240, 251] on span "Your Choice of" at bounding box center [208, 247] width 96 height 10
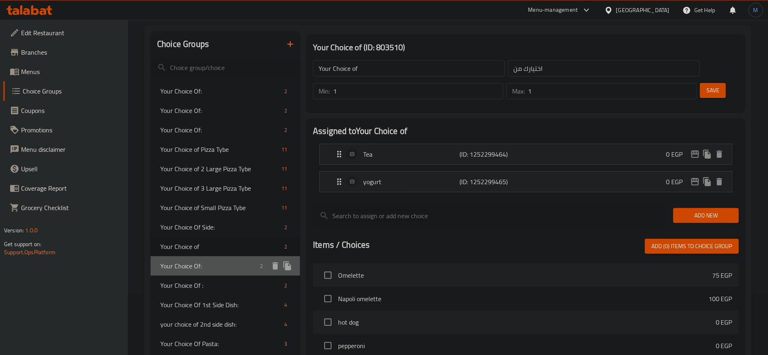
click at [240, 269] on span "Your Choice Of:" at bounding box center [208, 266] width 96 height 10
type input "Your Choice Of:"
type input "إختيارك من:"
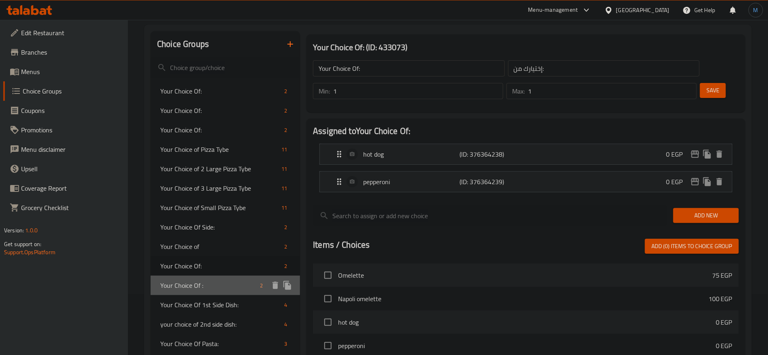
click at [235, 290] on div "Your Choice Of : 2" at bounding box center [225, 285] width 149 height 19
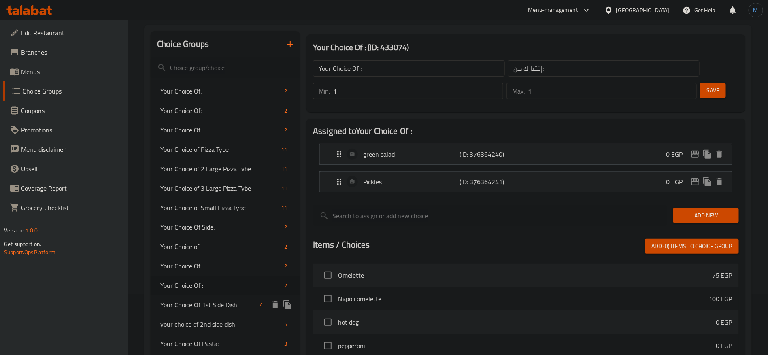
click at [245, 301] on span "Your Choice Of 1st Side Dish:" at bounding box center [208, 305] width 96 height 10
type input "Your Choice Of 1st Side Dish:"
type input "اختيارك من الطبق الجانبي الأول:"
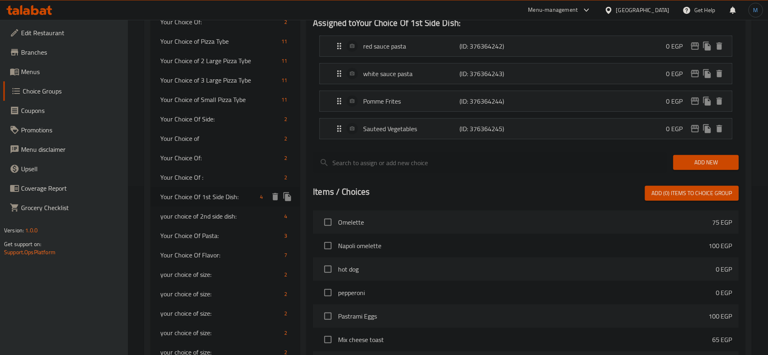
scroll to position [182, 0]
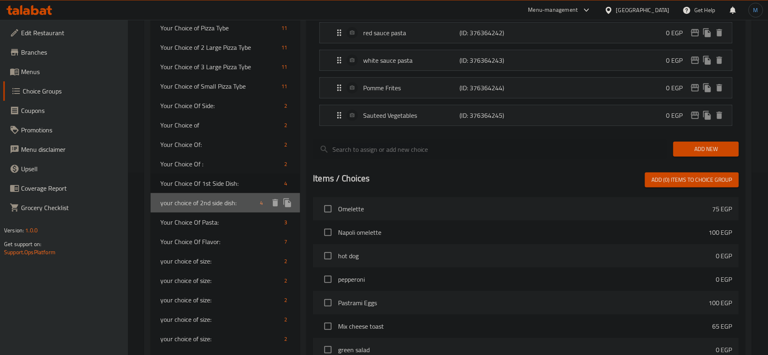
click at [244, 202] on span "your choice of 2nd side dish:" at bounding box center [208, 203] width 96 height 10
type input "your choice of 2nd side dish:"
type input "اختيارك من الطبق الجانبي الثاني:"
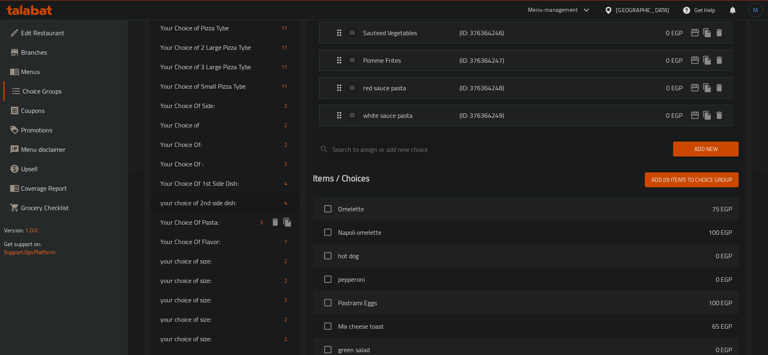
click at [239, 219] on span "Your Choice Of Pasta:" at bounding box center [208, 222] width 96 height 10
type input "Your Choice Of Pasta:"
type input "إختيارك من المكرونة:"
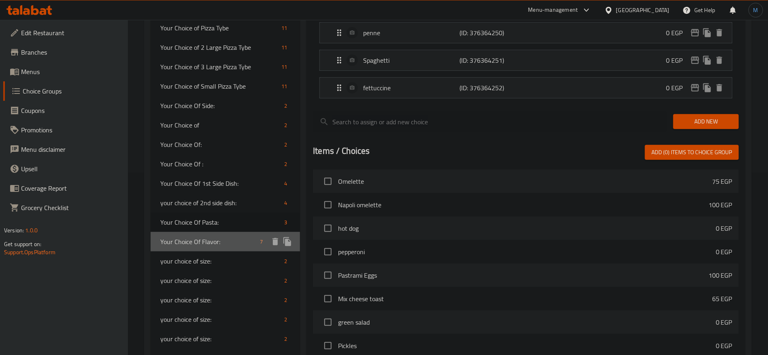
click at [235, 242] on span "Your Choice Of Flavor:" at bounding box center [208, 242] width 96 height 10
type input "Your Choice Of Flavor:"
type input "إختيارك من النكهة :"
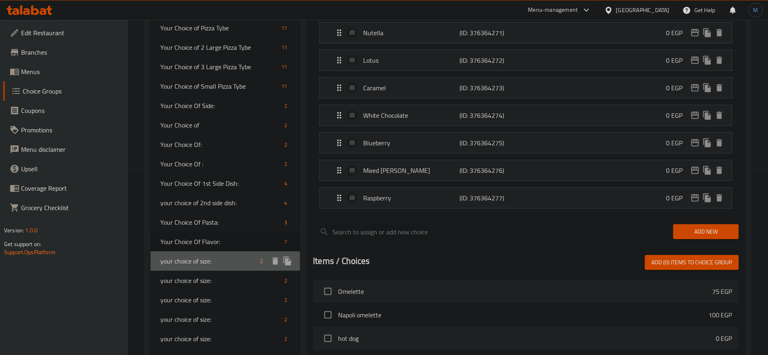
click at [237, 259] on span "your choice of size:" at bounding box center [208, 261] width 96 height 10
type input "your choice of size:"
type input "إختيارك من الحجم:"
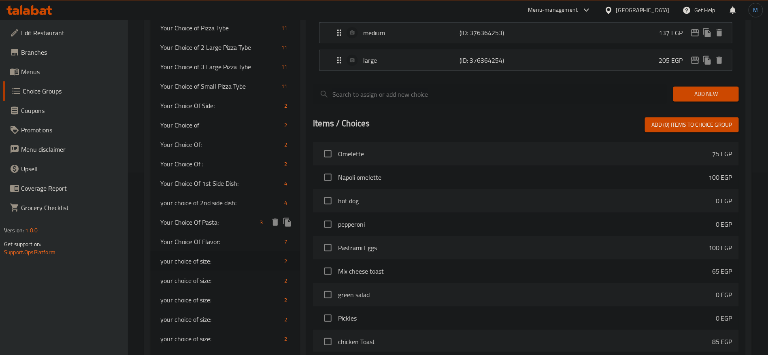
click at [228, 220] on span "Your Choice Of Pasta:" at bounding box center [208, 222] width 96 height 10
type input "Your Choice Of Pasta:"
type input "إختيارك من المكرونة:"
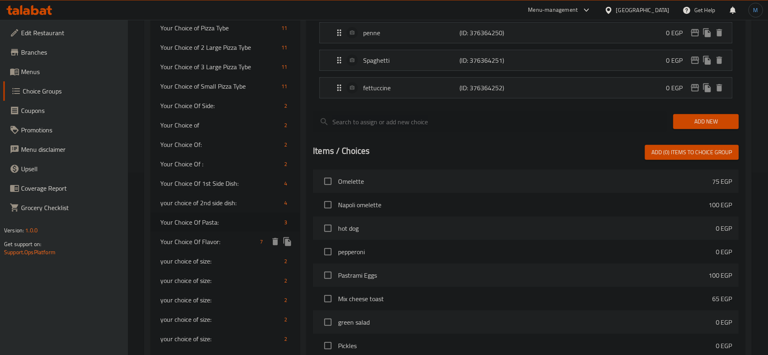
click at [247, 246] on span "Your Choice Of Flavor:" at bounding box center [208, 242] width 96 height 10
type input "Your Choice Of Flavor:"
type input "إختيارك من النكهة :"
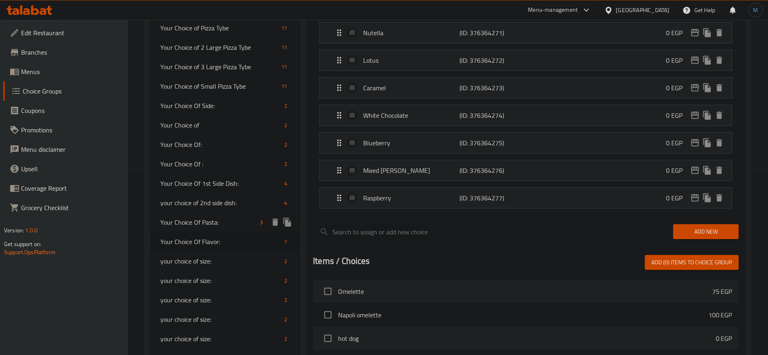
click at [226, 227] on div "Your Choice Of Pasta: 3" at bounding box center [225, 221] width 149 height 19
type input "Your Choice Of Pasta:"
type input "إختيارك من المكرونة:"
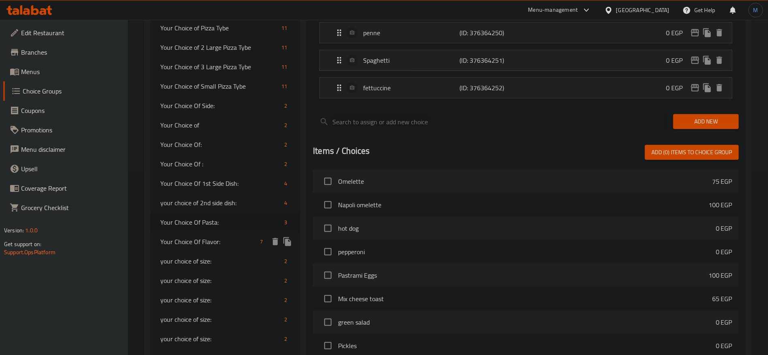
click at [231, 248] on div "Your Choice Of Flavor: 7" at bounding box center [225, 241] width 149 height 19
type input "Your Choice Of Flavor:"
type input "إختيارك من النكهة :"
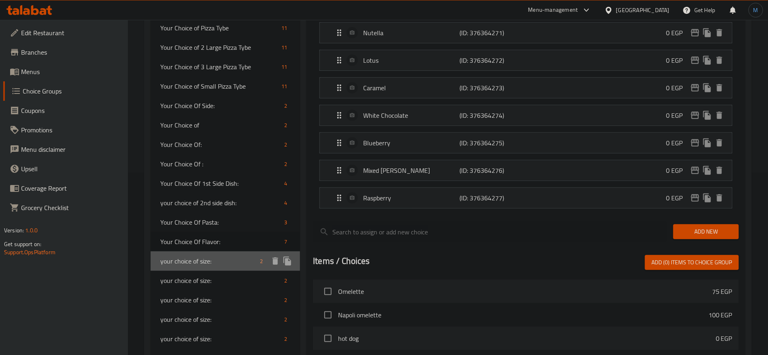
click at [228, 266] on div "your choice of size: 2" at bounding box center [225, 260] width 149 height 19
type input "your choice of size:"
type input "إختيارك من الحجم:"
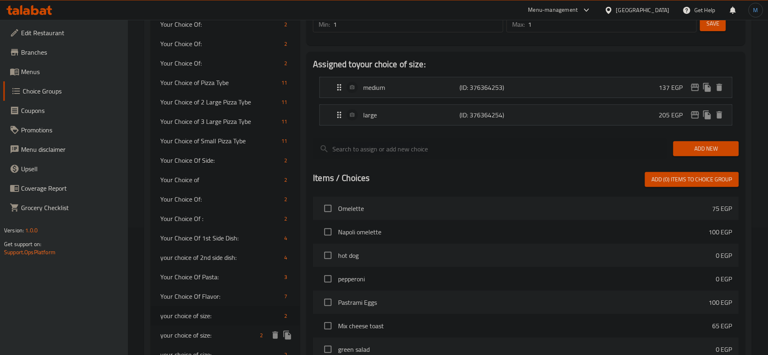
click at [233, 273] on div "Your Choice Of: 2 Your Choice Of: 2 Your Choice Of: 2 Your Choice of Pizza Tybe…" at bounding box center [225, 248] width 149 height 466
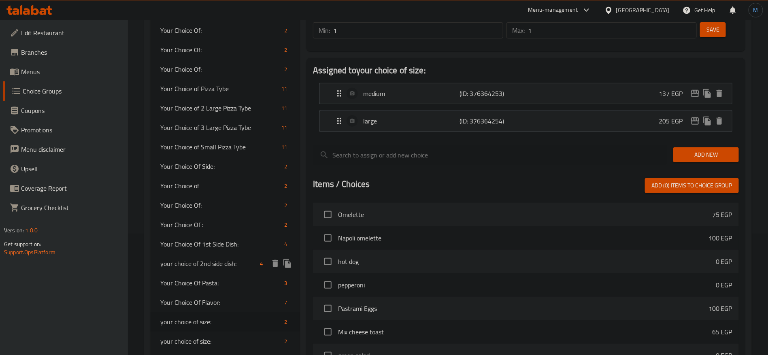
scroll to position [279, 0]
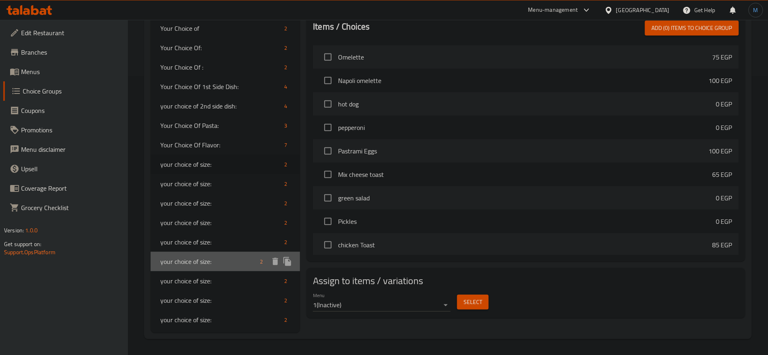
click at [232, 262] on span "your choice of size:" at bounding box center [208, 262] width 96 height 10
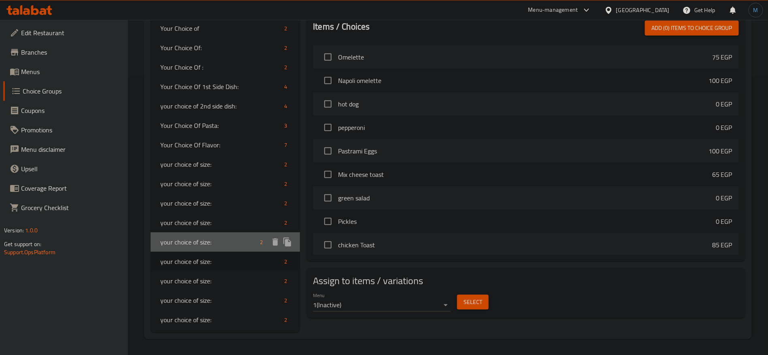
click at [233, 250] on div "your choice of size: 2" at bounding box center [225, 241] width 149 height 19
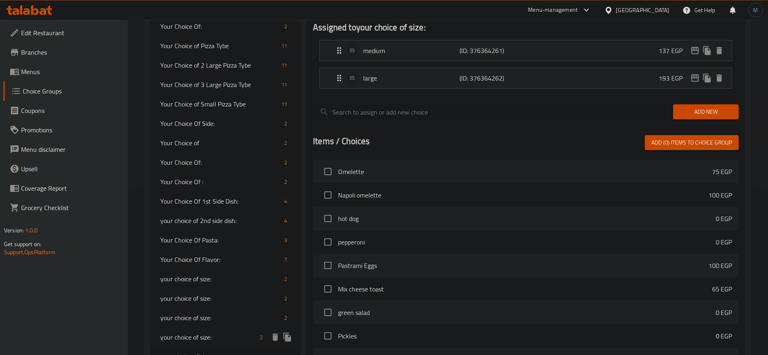
scroll to position [0, 0]
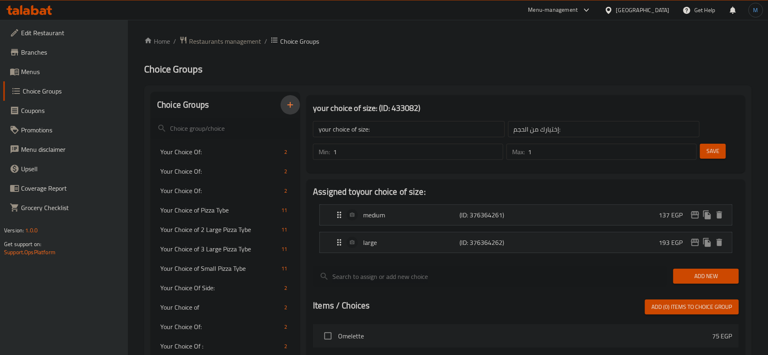
click at [295, 103] on icon "button" at bounding box center [290, 105] width 10 height 10
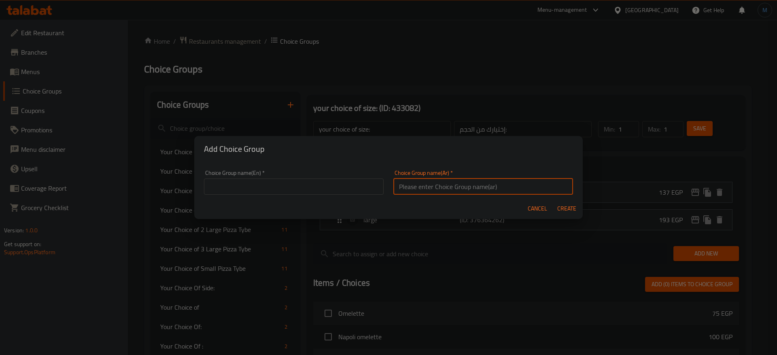
click at [460, 185] on input "text" at bounding box center [483, 186] width 180 height 16
type input "اختيارك من"
click at [333, 197] on div "Choice Group name(En)   * Choice Group name(En) *" at bounding box center [293, 182] width 189 height 34
click at [328, 189] on input "text" at bounding box center [294, 186] width 180 height 16
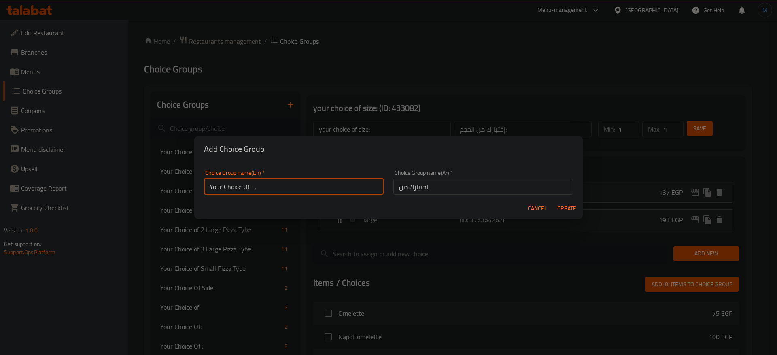
type input "Your Choice Of ."
click at [554, 201] on button "Create" at bounding box center [567, 208] width 26 height 15
type input "Your Choice Of ."
type input "اختيارك من"
type input "0"
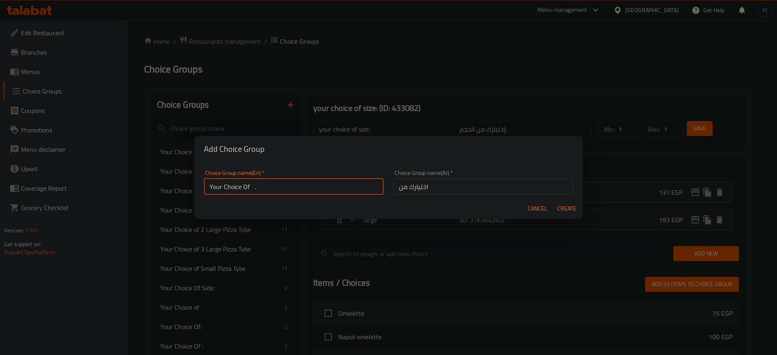
type input "0"
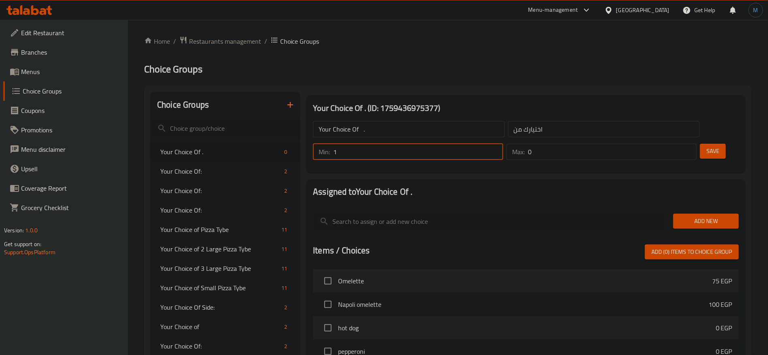
type input "1"
click at [503, 144] on input "1" at bounding box center [418, 152] width 170 height 16
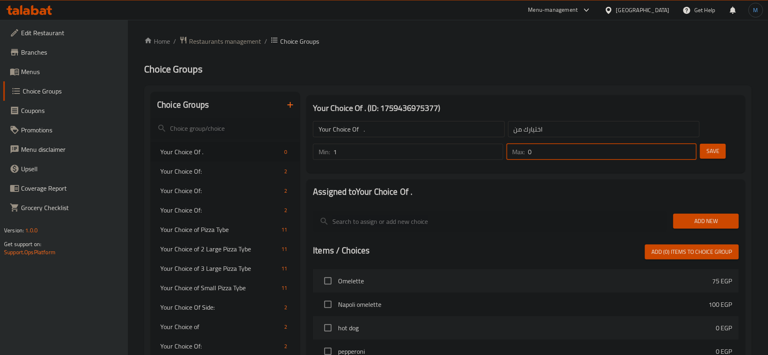
click at [671, 144] on input "0" at bounding box center [612, 152] width 169 height 16
type input "1"
click at [673, 144] on input "1" at bounding box center [612, 152] width 169 height 16
click at [692, 208] on div "Add New" at bounding box center [706, 221] width 72 height 27
click at [692, 214] on button "Add New" at bounding box center [706, 221] width 66 height 15
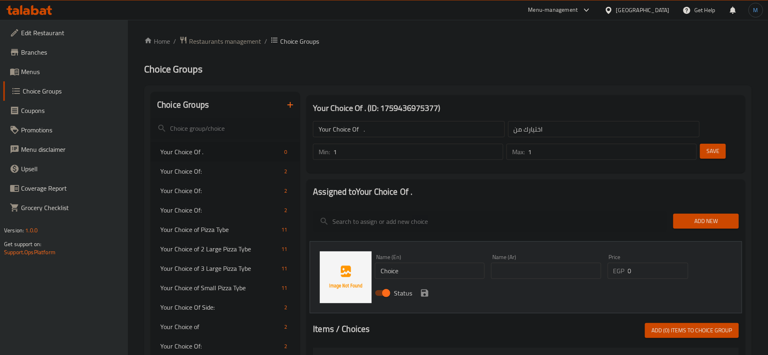
click at [539, 263] on input "text" at bounding box center [546, 271] width 110 height 16
paste input "سلطة خضراء"
type input "سلطة خضراء"
click at [423, 254] on div "Name (En) Choice Name (En)" at bounding box center [430, 266] width 110 height 25
click at [423, 263] on input "Choice" at bounding box center [430, 271] width 110 height 16
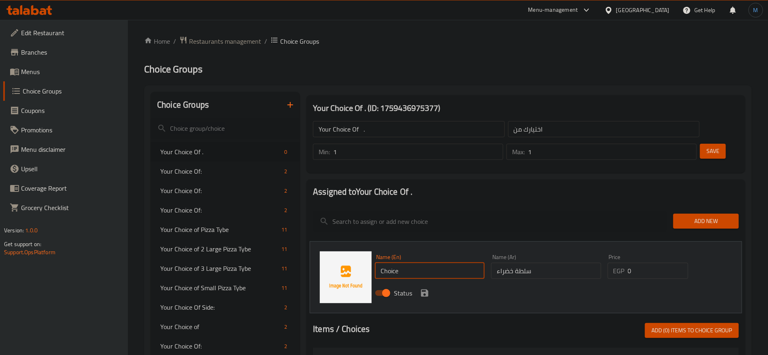
paste input "green salad"
type input "Green Salad"
click at [401, 281] on div "Name (En) Green Salad Name (En) Name (Ar) سلطة خضراء Name (Ar) Price EGP 0 Pric…" at bounding box center [526, 277] width 432 height 72
click at [431, 282] on div "Status" at bounding box center [545, 293] width 348 height 22
click at [429, 288] on icon "save" at bounding box center [425, 293] width 10 height 10
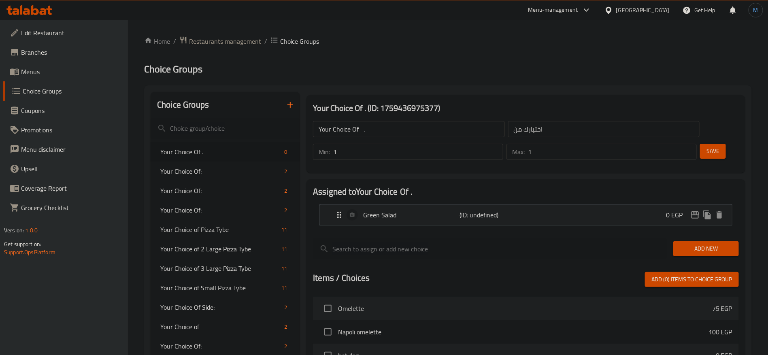
click at [711, 244] on span "Add New" at bounding box center [705, 249] width 53 height 10
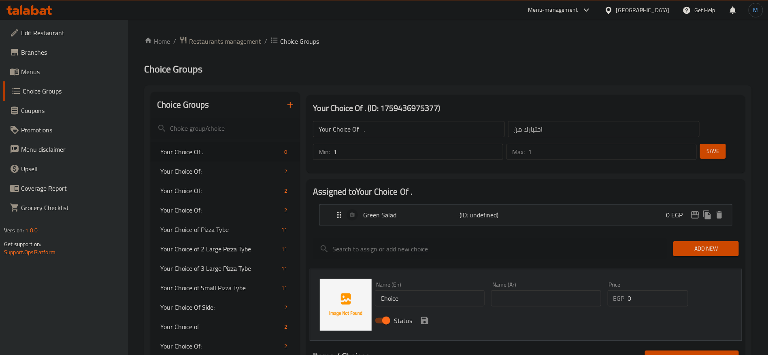
click at [535, 285] on div "Name (Ar) Name (Ar)" at bounding box center [546, 293] width 116 height 31
click at [535, 290] on input "text" at bounding box center [546, 298] width 110 height 16
paste input "مخلل ومع فرايز"
type input "مخلل ومع فرايز"
click at [436, 290] on input "Choice" at bounding box center [430, 298] width 110 height 16
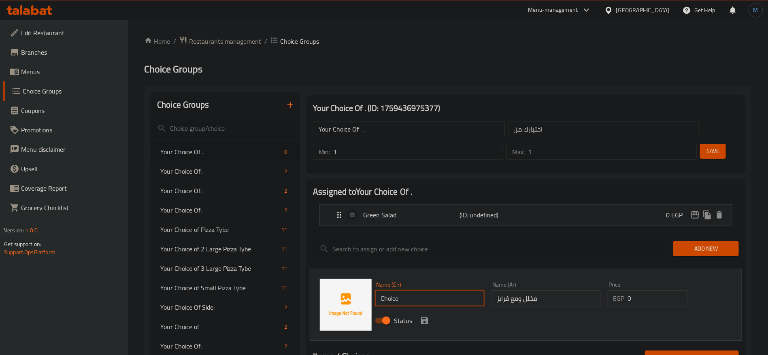
paste input "Pickles and fries"
type input "Pickles and Fries"
click at [428, 317] on icon "save" at bounding box center [424, 320] width 7 height 7
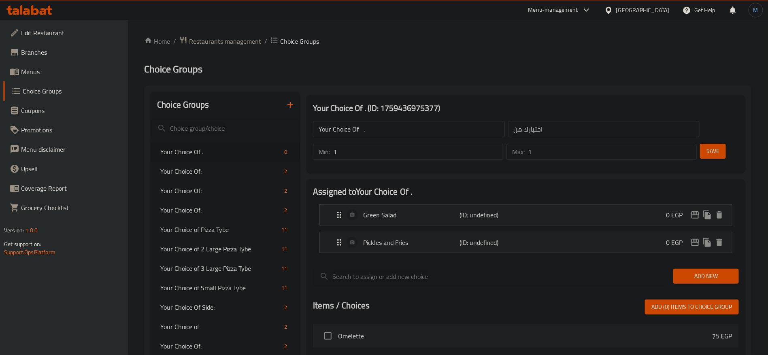
click at [700, 144] on button "Save" at bounding box center [713, 151] width 26 height 15
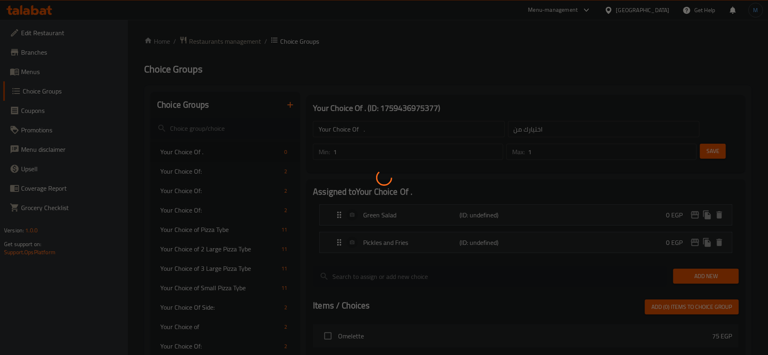
click at [692, 132] on div at bounding box center [384, 177] width 768 height 355
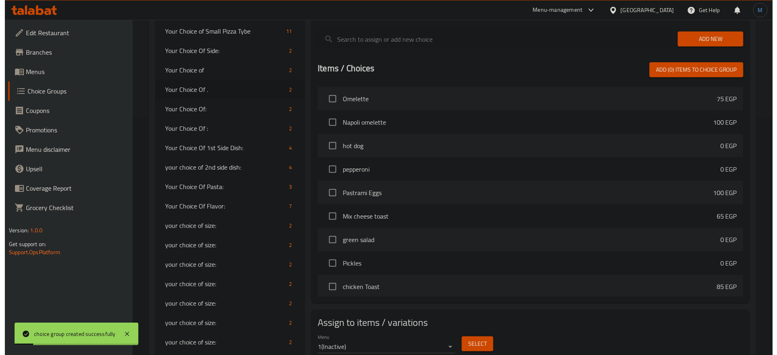
scroll to position [298, 0]
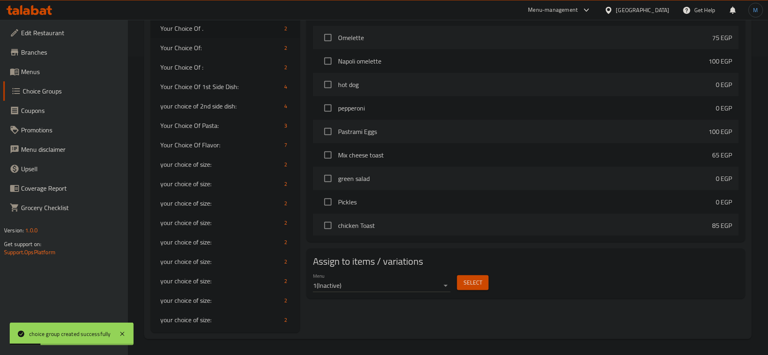
click at [471, 273] on div "Assign to items / variations Menu 1 ( Inactive ) Select" at bounding box center [525, 273] width 439 height 50
click at [471, 272] on div "Select" at bounding box center [473, 282] width 38 height 21
click at [471, 275] on button "Select" at bounding box center [473, 282] width 32 height 15
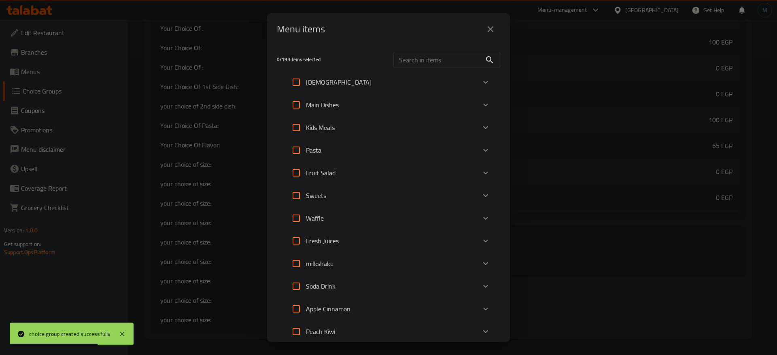
click at [377, 83] on div "[DEMOGRAPHIC_DATA]" at bounding box center [380, 81] width 189 height 19
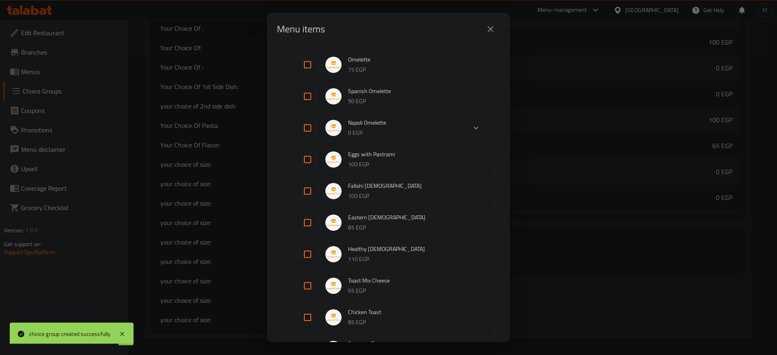
scroll to position [121, 0]
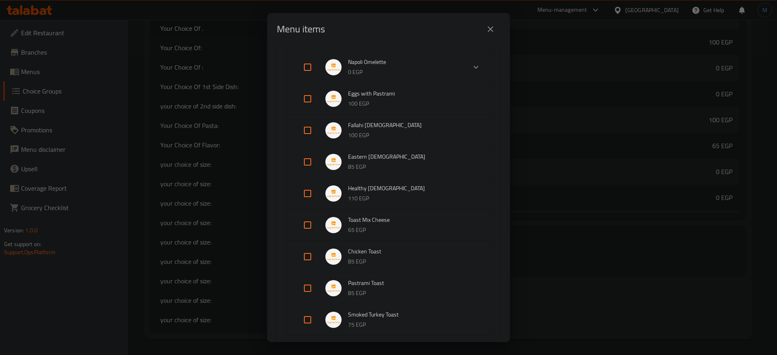
click at [305, 224] on input "Expand" at bounding box center [307, 224] width 19 height 19
checkbox input "true"
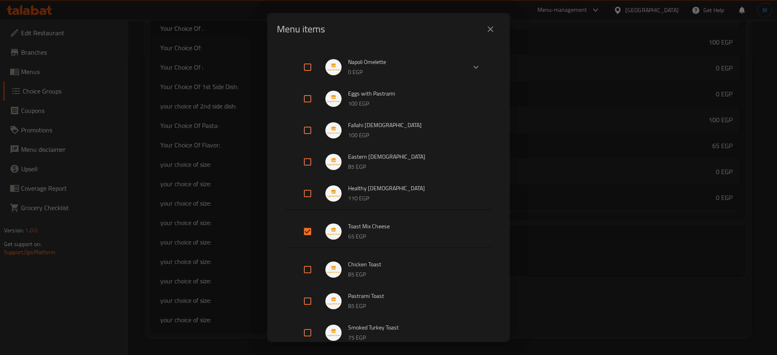
click at [308, 258] on li "Chicken Toast 85 EGP" at bounding box center [388, 269] width 185 height 28
click at [312, 274] on input "Expand" at bounding box center [307, 269] width 19 height 19
checkbox input "true"
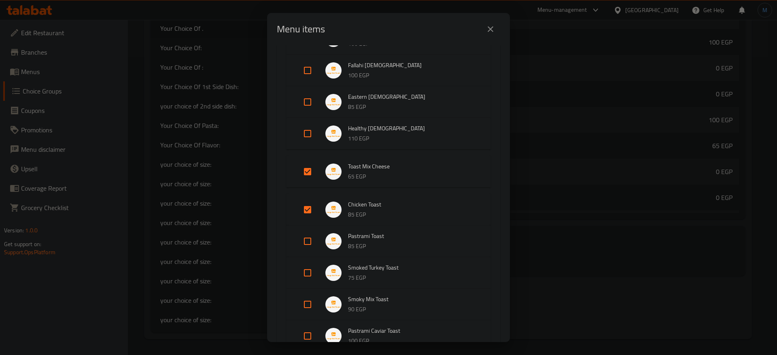
scroll to position [182, 0]
click at [307, 242] on input "Expand" at bounding box center [307, 240] width 19 height 19
checkbox input "true"
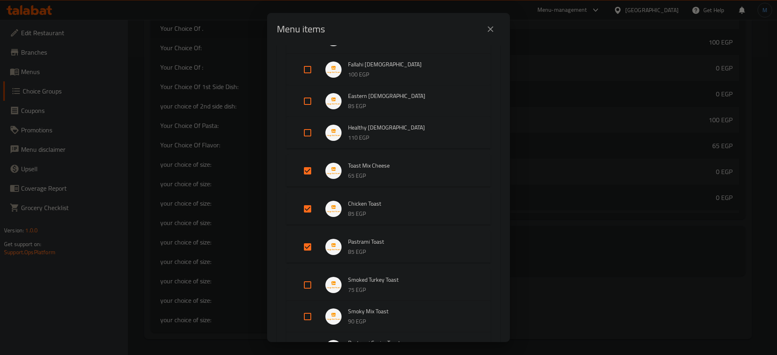
click at [307, 280] on input "Expand" at bounding box center [307, 284] width 19 height 19
checkbox input "true"
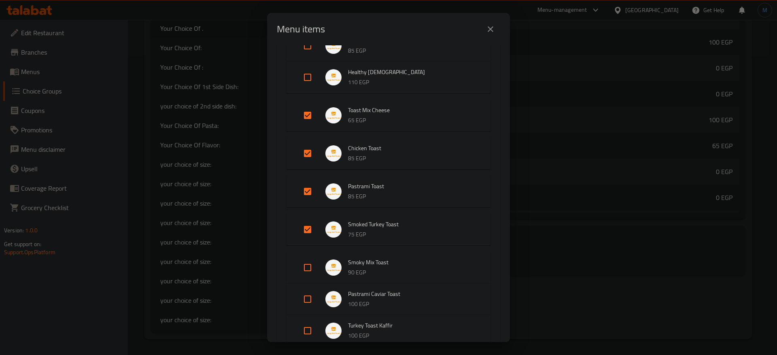
scroll to position [243, 0]
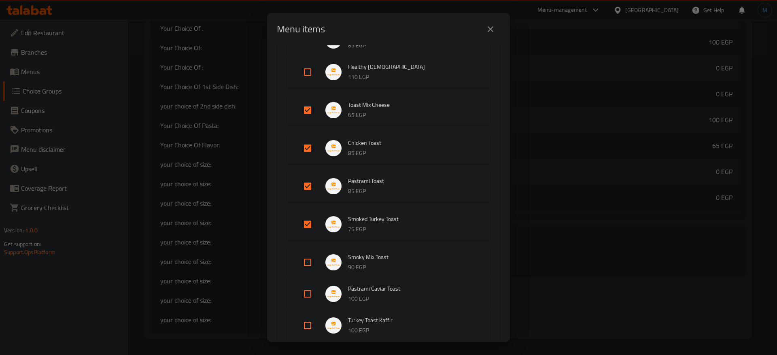
click at [304, 259] on input "Expand" at bounding box center [307, 261] width 19 height 19
checkbox input "true"
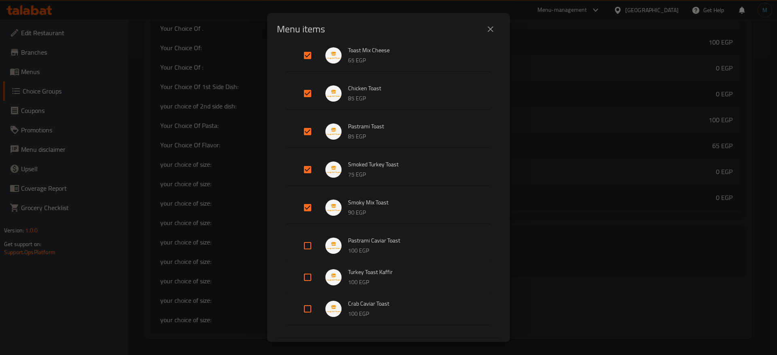
scroll to position [303, 0]
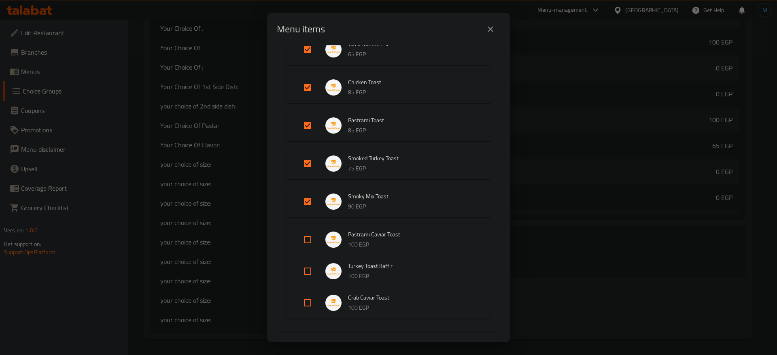
click at [308, 246] on input "Expand" at bounding box center [307, 239] width 19 height 19
checkbox input "true"
click at [311, 278] on input "Expand" at bounding box center [307, 277] width 19 height 19
checkbox input "true"
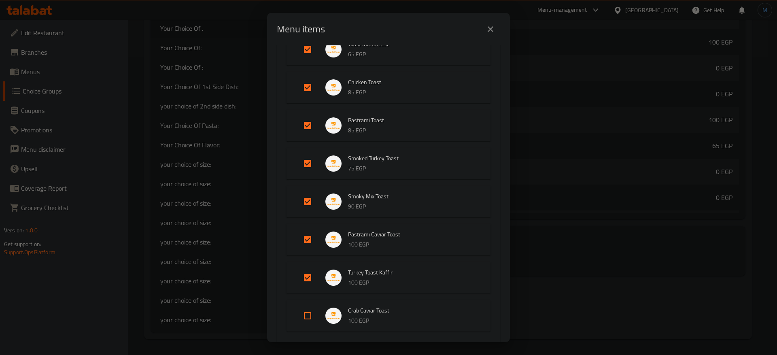
click at [305, 310] on input "Expand" at bounding box center [307, 315] width 19 height 19
checkbox input "true"
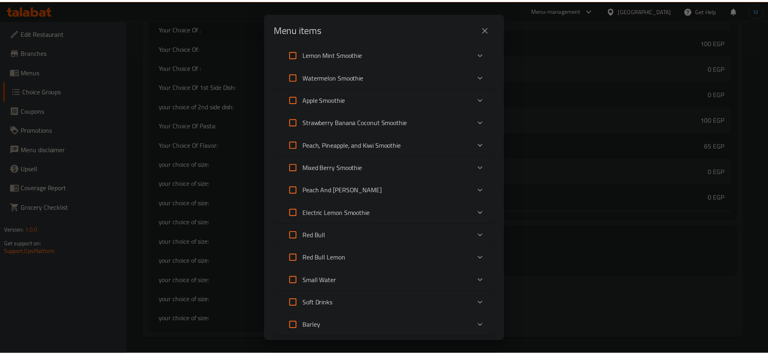
scroll to position [2702, 0]
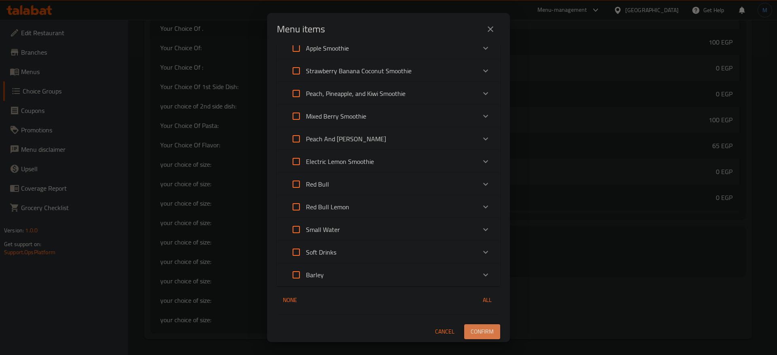
click at [485, 335] on button "Confirm" at bounding box center [482, 331] width 36 height 15
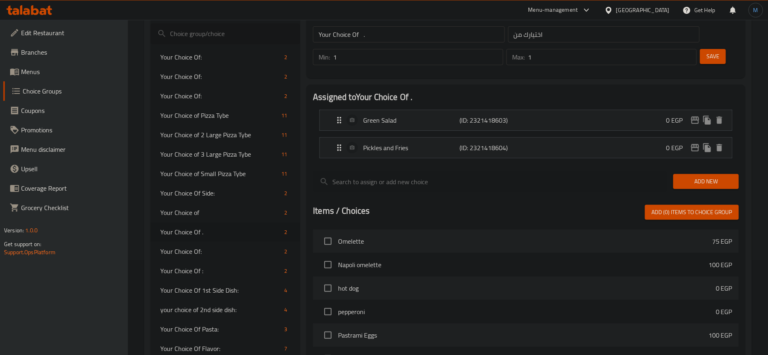
scroll to position [0, 0]
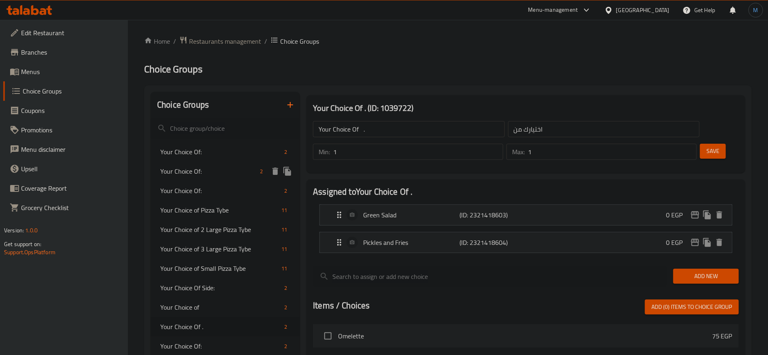
click at [233, 169] on span "Your Choice Of:" at bounding box center [208, 171] width 96 height 10
type input "Your Choice Of:"
type input "إختيارك من:"
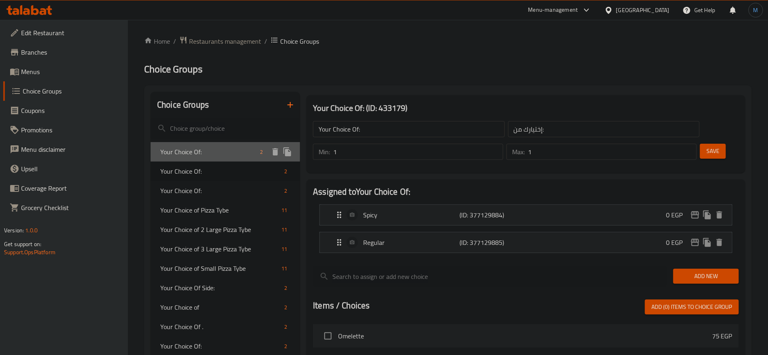
click at [224, 157] on div "Your Choice Of: 2" at bounding box center [225, 151] width 149 height 19
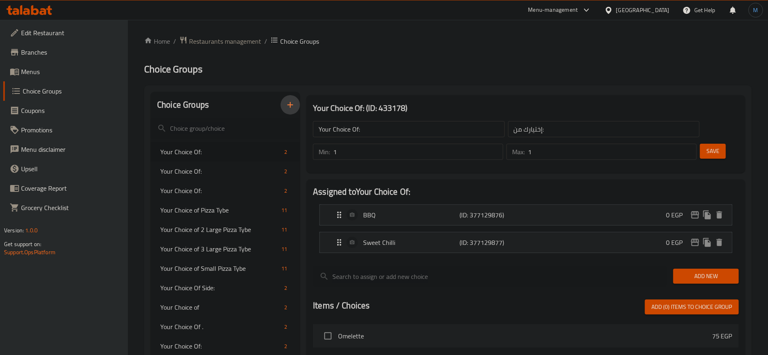
click at [296, 104] on button "button" at bounding box center [289, 104] width 19 height 19
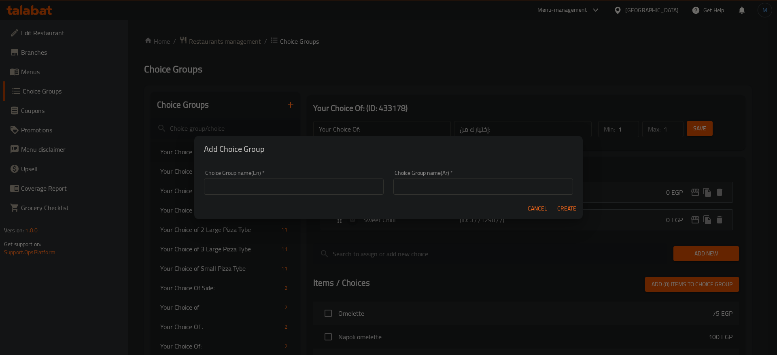
click at [333, 176] on div "Choice Group name(En)   * Choice Group name(En) *" at bounding box center [294, 182] width 180 height 25
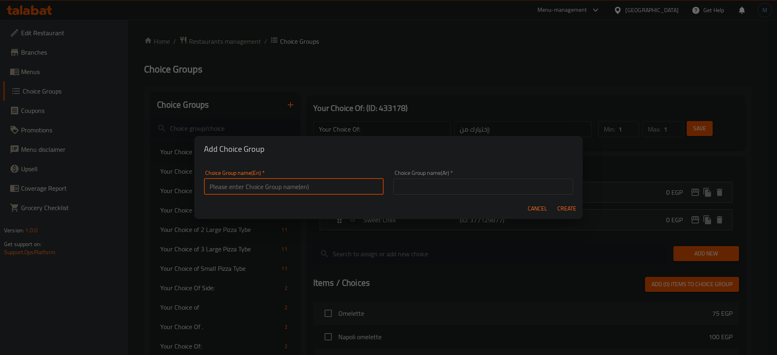
click at [333, 180] on input "text" at bounding box center [294, 186] width 180 height 16
type input "Your Choice Of."
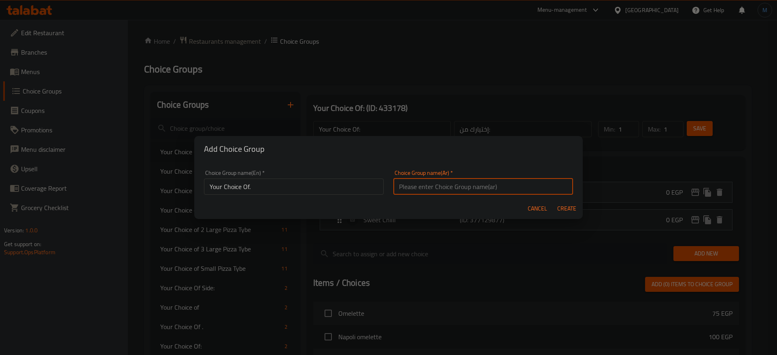
click at [443, 193] on input "text" at bounding box center [483, 186] width 180 height 16
type input "اختيارك من"
click at [559, 208] on span "Create" at bounding box center [566, 209] width 19 height 10
type input "Your Choice Of."
type input "اختيارك من"
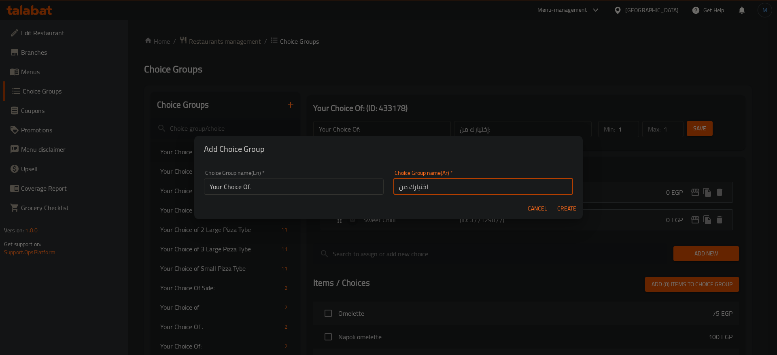
type input "0"
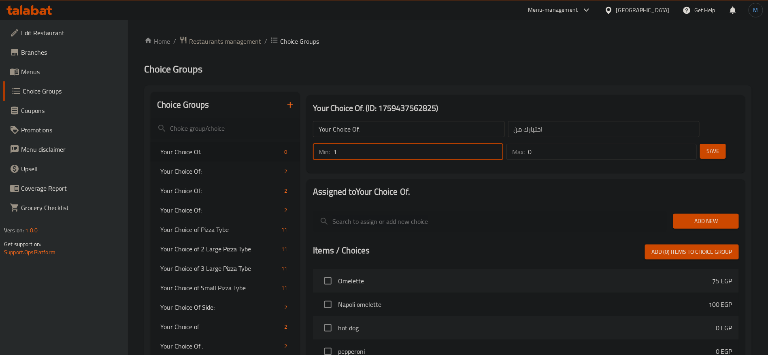
click at [503, 144] on input "1" at bounding box center [418, 152] width 170 height 16
type input "2"
click at [503, 144] on input "2" at bounding box center [418, 152] width 170 height 16
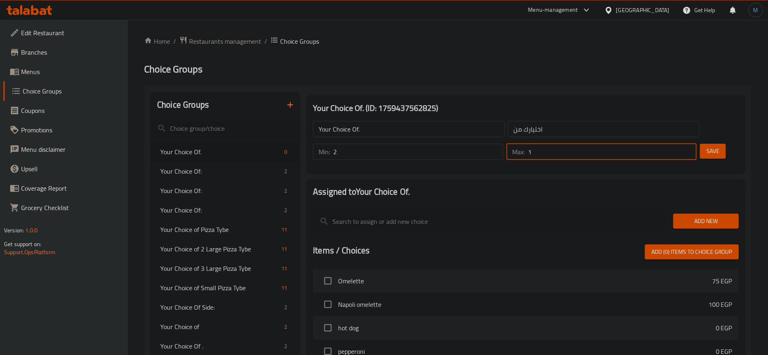
click at [676, 144] on input "1" at bounding box center [612, 152] width 169 height 16
type input "2"
click at [676, 144] on input "2" at bounding box center [612, 152] width 169 height 16
click at [708, 204] on div at bounding box center [526, 207] width 426 height 6
click at [709, 214] on button "Add New" at bounding box center [706, 221] width 66 height 15
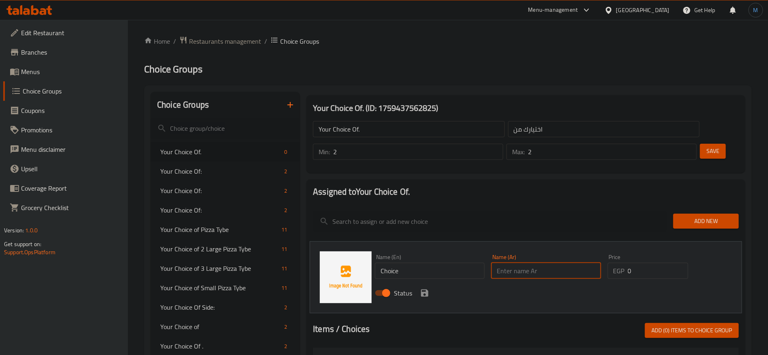
click at [564, 263] on input "text" at bounding box center [546, 271] width 110 height 16
paste input "ريد صوص"
type input "ريد صوص"
click at [429, 257] on div "Name (En) Choice Name (En)" at bounding box center [429, 266] width 116 height 31
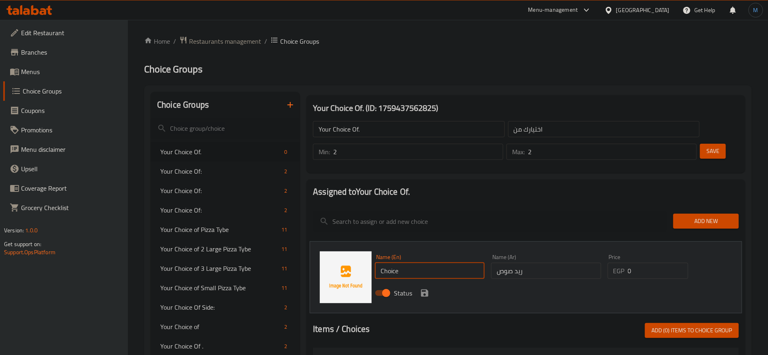
click at [434, 263] on input "Choice" at bounding box center [430, 271] width 110 height 16
type input "Red Sauce"
click at [398, 310] on div at bounding box center [526, 313] width 426 height 6
click at [426, 289] on icon "save" at bounding box center [424, 292] width 7 height 7
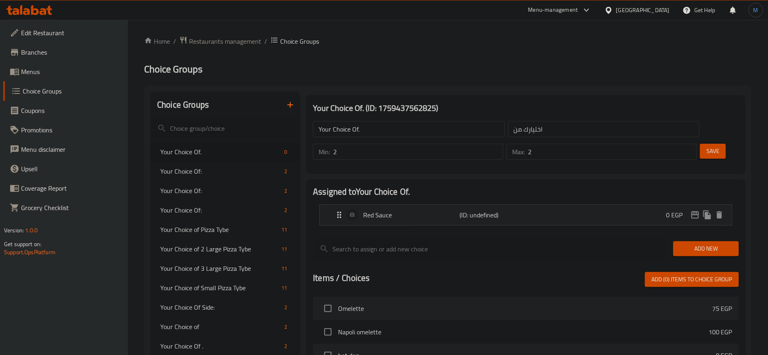
click at [669, 235] on div at bounding box center [490, 248] width 360 height 27
click at [673, 235] on div "Add New" at bounding box center [706, 248] width 72 height 27
click at [677, 241] on button "Add New" at bounding box center [706, 248] width 66 height 15
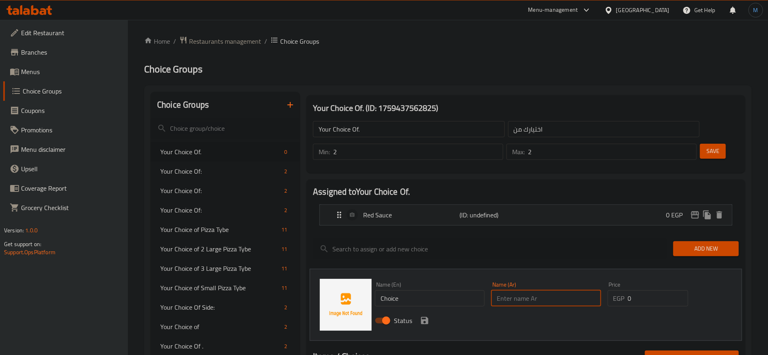
click at [548, 290] on input "text" at bounding box center [546, 298] width 110 height 16
paste input "وايت صوص"
type input "وايت صوص"
click at [446, 290] on input "Choice" at bounding box center [430, 298] width 110 height 16
type input "White Sauce"
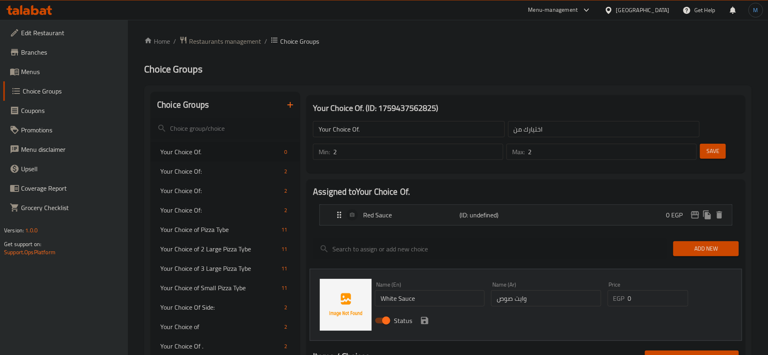
click at [394, 314] on div "Name (En) White Sauce Name (En) Name (Ar) وايت صوص Name (Ar) Price EGP 0 Price …" at bounding box center [526, 305] width 432 height 72
click at [423, 310] on div "Status" at bounding box center [545, 321] width 348 height 22
click at [423, 317] on icon "save" at bounding box center [424, 320] width 7 height 7
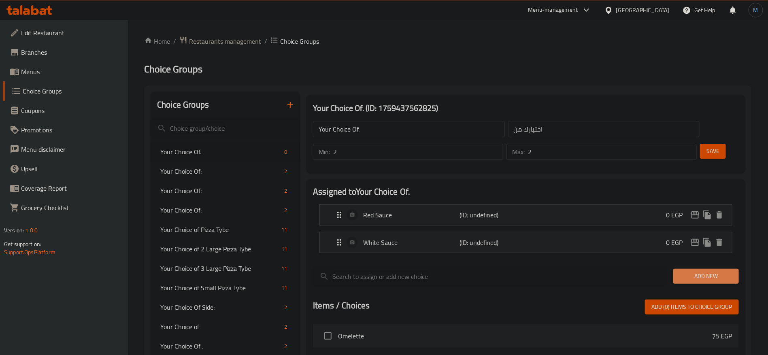
click at [715, 271] on span "Add New" at bounding box center [705, 276] width 53 height 10
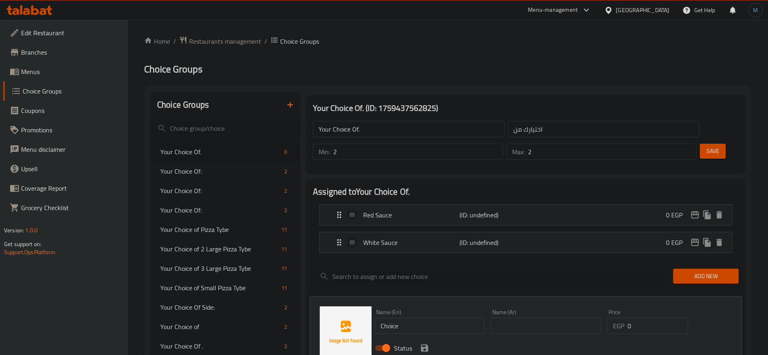
click at [539, 318] on input "text" at bounding box center [546, 326] width 110 height 16
paste input "بومفريت"
type input "بومفريت"
drag, startPoint x: 416, startPoint y: 291, endPoint x: 421, endPoint y: 297, distance: 7.4
click at [417, 309] on div "Name (En) Choice Name (En)" at bounding box center [430, 321] width 110 height 25
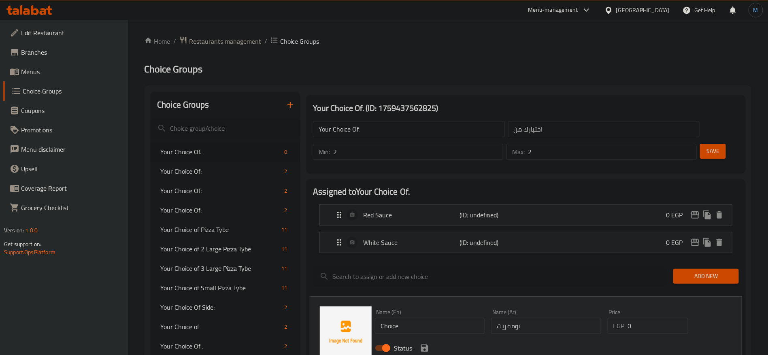
click at [421, 318] on input "Choice" at bounding box center [430, 326] width 110 height 16
paste input "Pomfret"
type input "Pomfret"
click at [425, 344] on icon "save" at bounding box center [424, 347] width 7 height 7
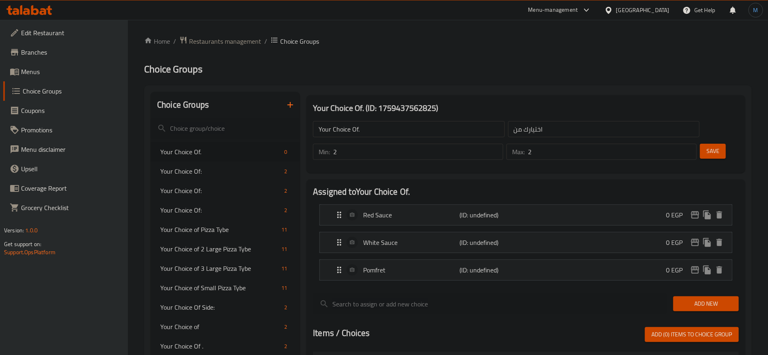
click at [722, 299] on span "Add New" at bounding box center [705, 304] width 53 height 10
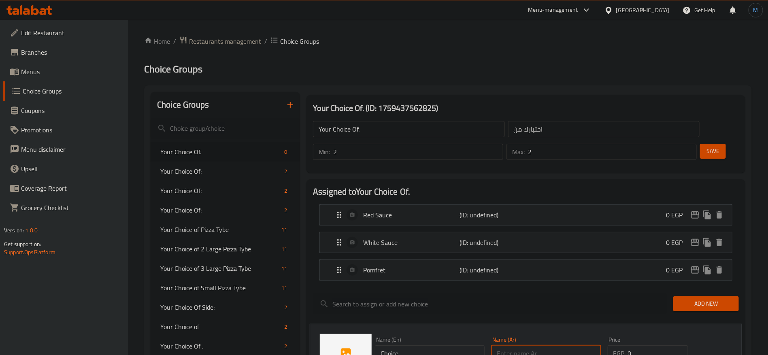
paste input "وخضار سوتيه"
click at [547, 345] on input "text" at bounding box center [546, 353] width 110 height 16
click at [526, 345] on input "وخضار سوتيه" at bounding box center [546, 353] width 110 height 16
click at [528, 345] on input "وخضار سوتيه" at bounding box center [546, 353] width 110 height 16
drag, startPoint x: 529, startPoint y: 332, endPoint x: 535, endPoint y: 332, distance: 5.7
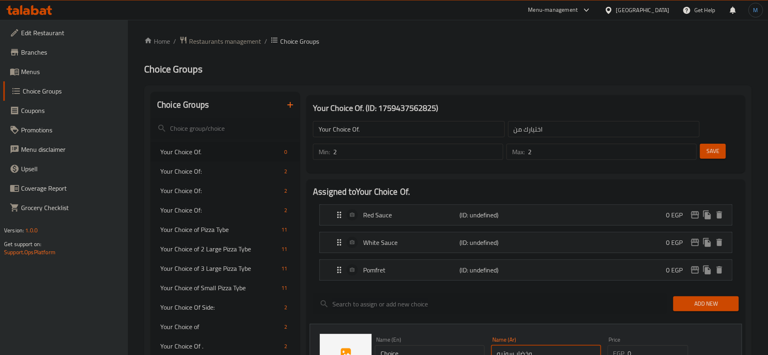
click at [535, 345] on input "وخضار سوتيه" at bounding box center [546, 353] width 110 height 16
type input "خضار سوتيه"
click at [455, 345] on input "Choice" at bounding box center [430, 353] width 110 height 16
click at [452, 345] on input "Choice" at bounding box center [430, 353] width 110 height 16
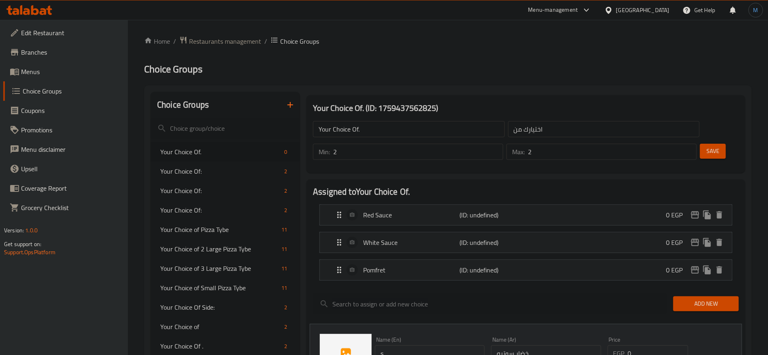
click at [551, 339] on div "Name (Ar) خضار سوتيه Name (Ar)" at bounding box center [546, 348] width 116 height 31
click at [551, 345] on input "خضار سوتيه" at bounding box center [546, 353] width 110 height 16
click at [421, 345] on input "s" at bounding box center [430, 353] width 110 height 16
paste input "auteed vegetables"
type input "sauteed vegetables"
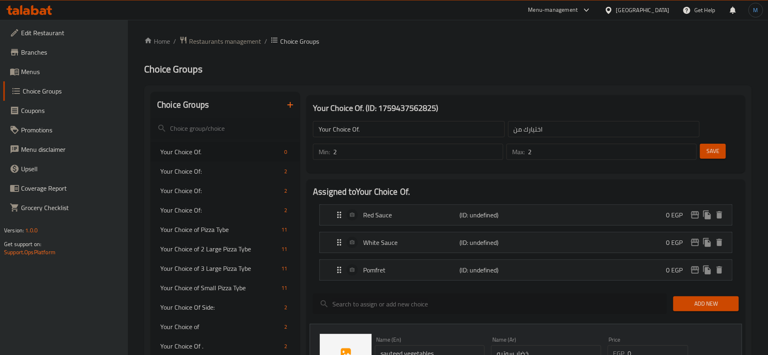
click at [458, 293] on input "search" at bounding box center [490, 303] width 354 height 21
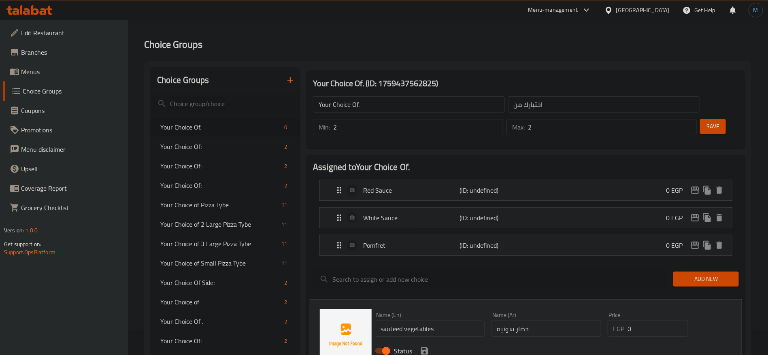
scroll to position [61, 0]
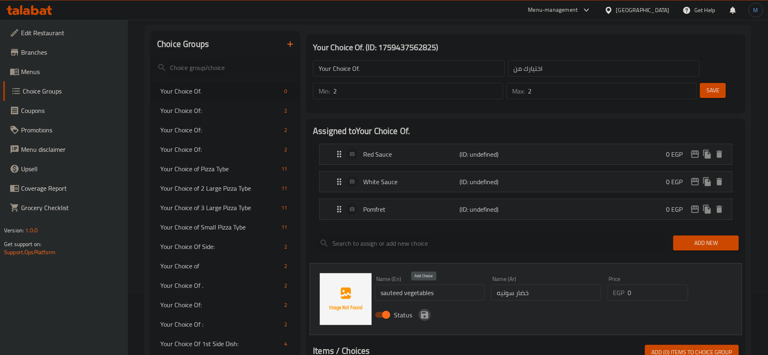
click at [426, 311] on icon "save" at bounding box center [424, 314] width 7 height 7
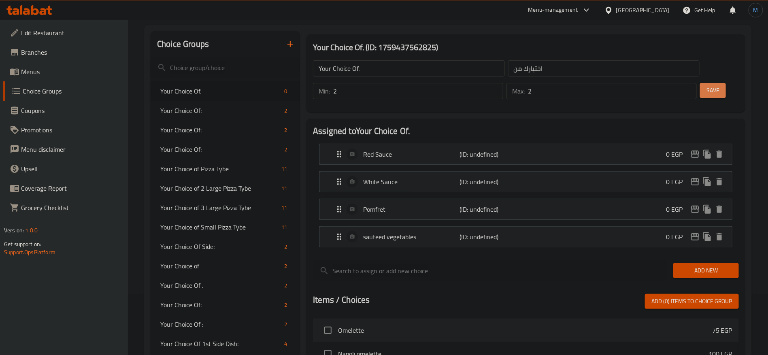
click at [706, 85] on span "Save" at bounding box center [712, 90] width 13 height 10
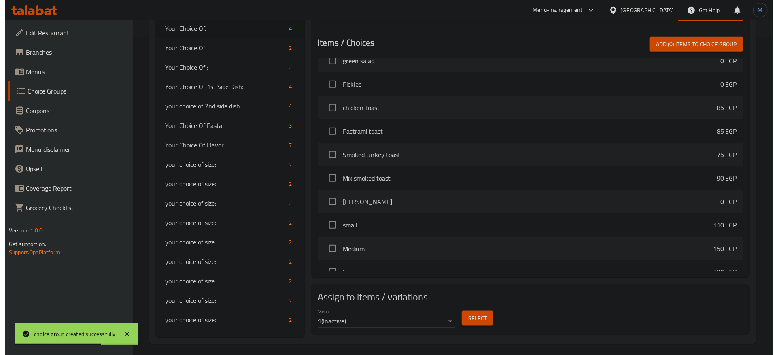
scroll to position [243, 0]
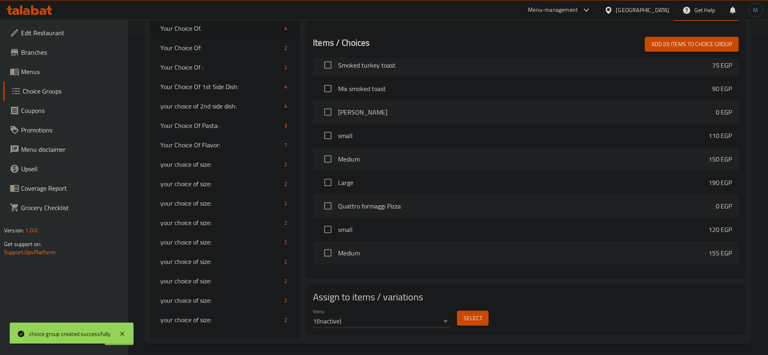
click at [495, 284] on div "Assign to items / variations Menu 1 ( Inactive ) Select" at bounding box center [525, 309] width 439 height 50
click at [484, 311] on button "Select" at bounding box center [473, 318] width 32 height 15
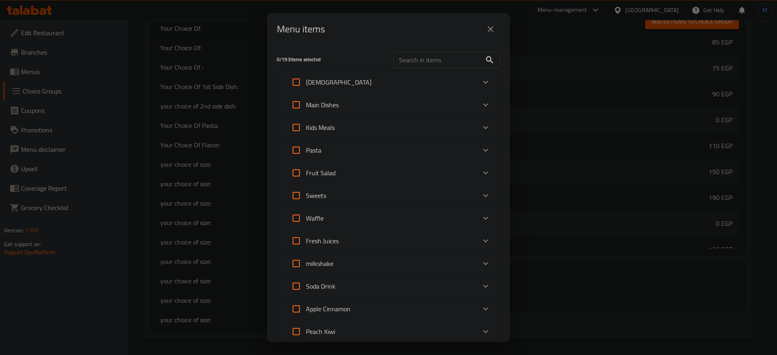
click at [296, 104] on input "Expand" at bounding box center [295, 104] width 19 height 19
checkbox input "true"
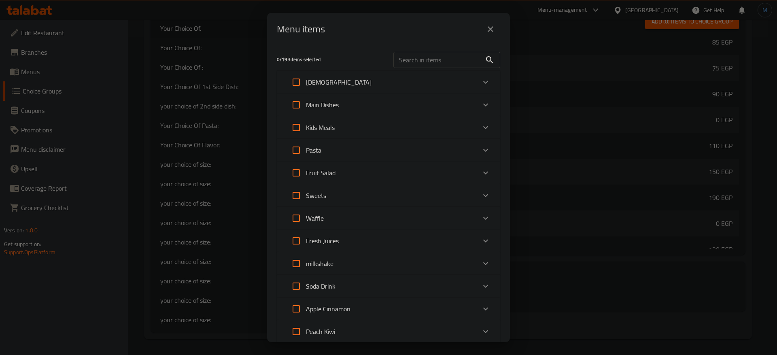
checkbox input "true"
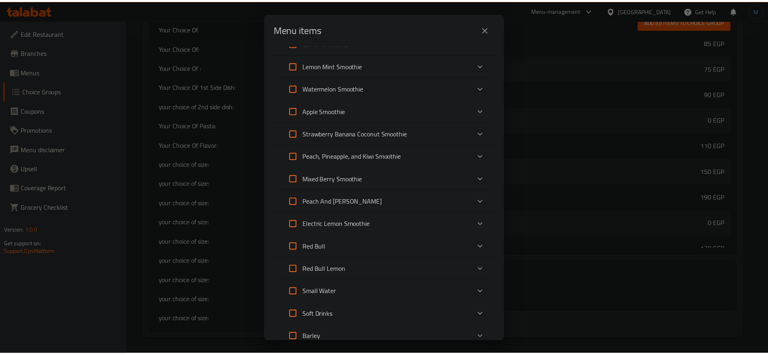
scroll to position [2142, 0]
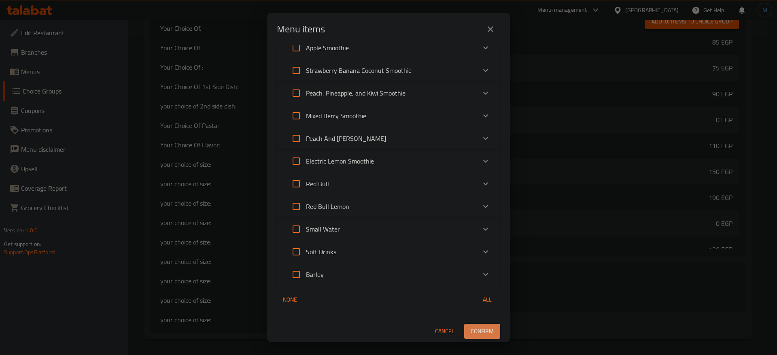
click at [477, 329] on span "Confirm" at bounding box center [482, 331] width 23 height 10
